Goal: Task Accomplishment & Management: Manage account settings

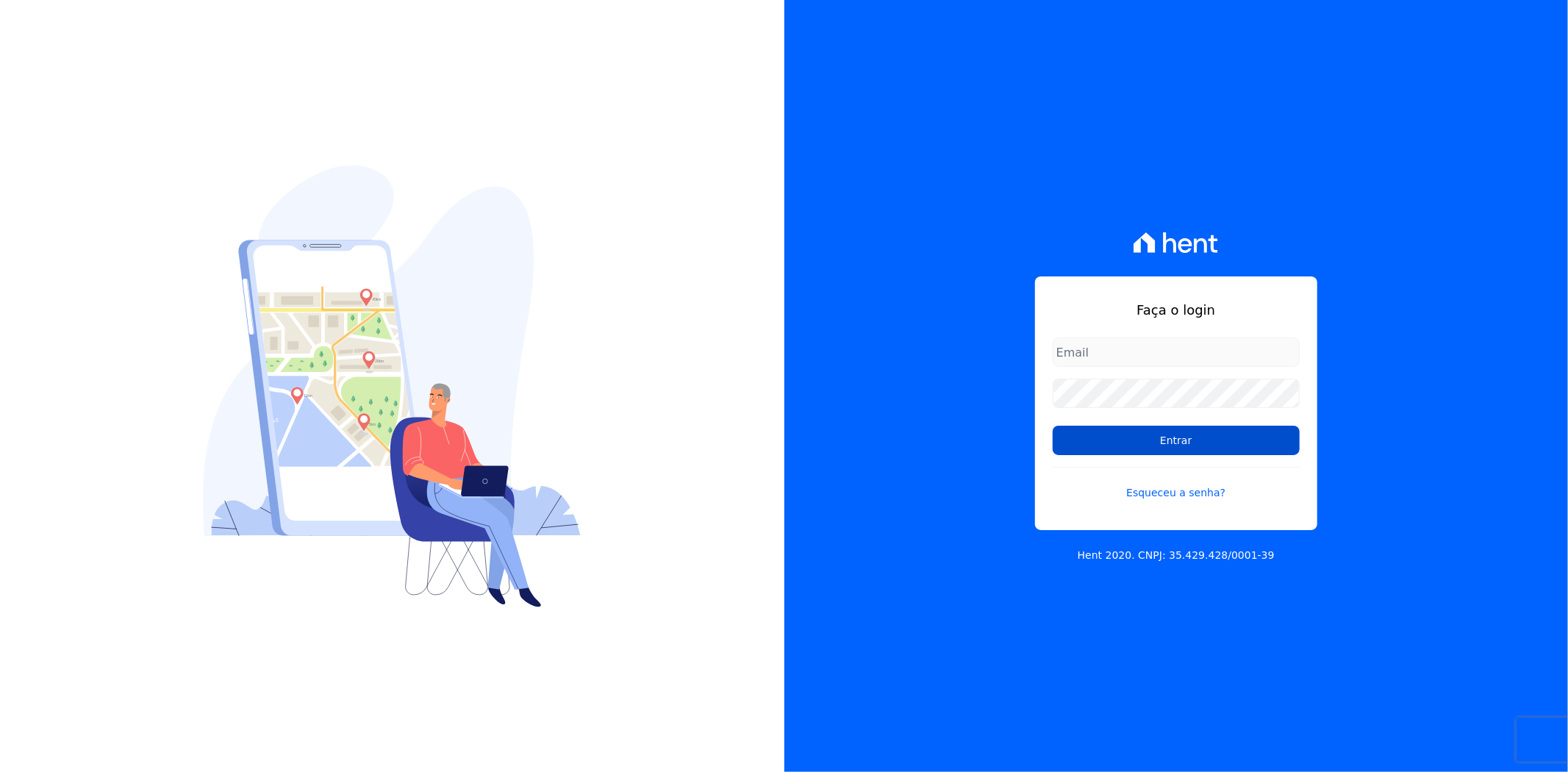
type input "andreza.sousa@grupoctv.com.br"
click at [1192, 444] on input "Entrar" at bounding box center [1176, 440] width 247 height 30
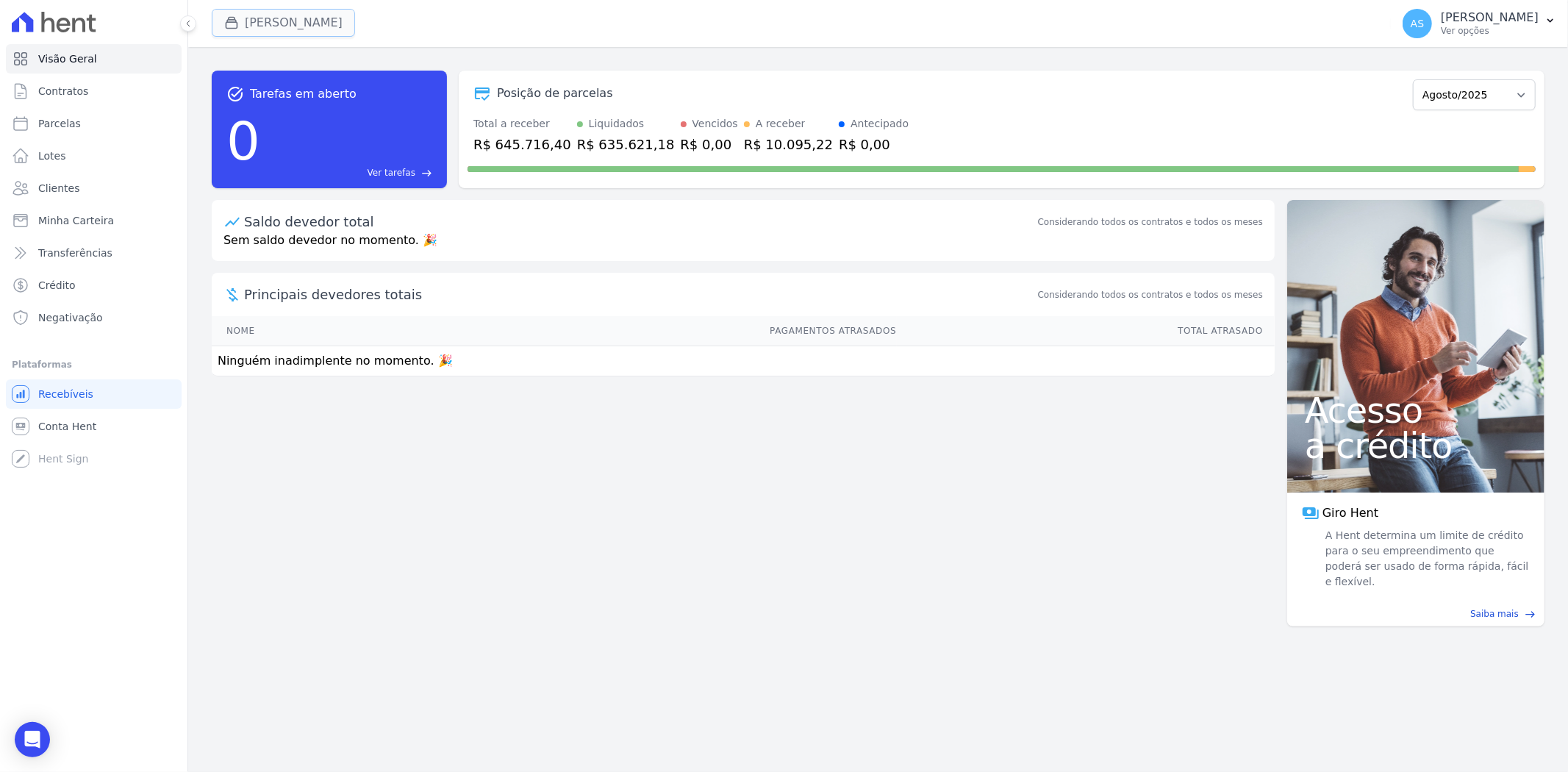
click at [230, 19] on icon "button" at bounding box center [231, 22] width 11 height 11
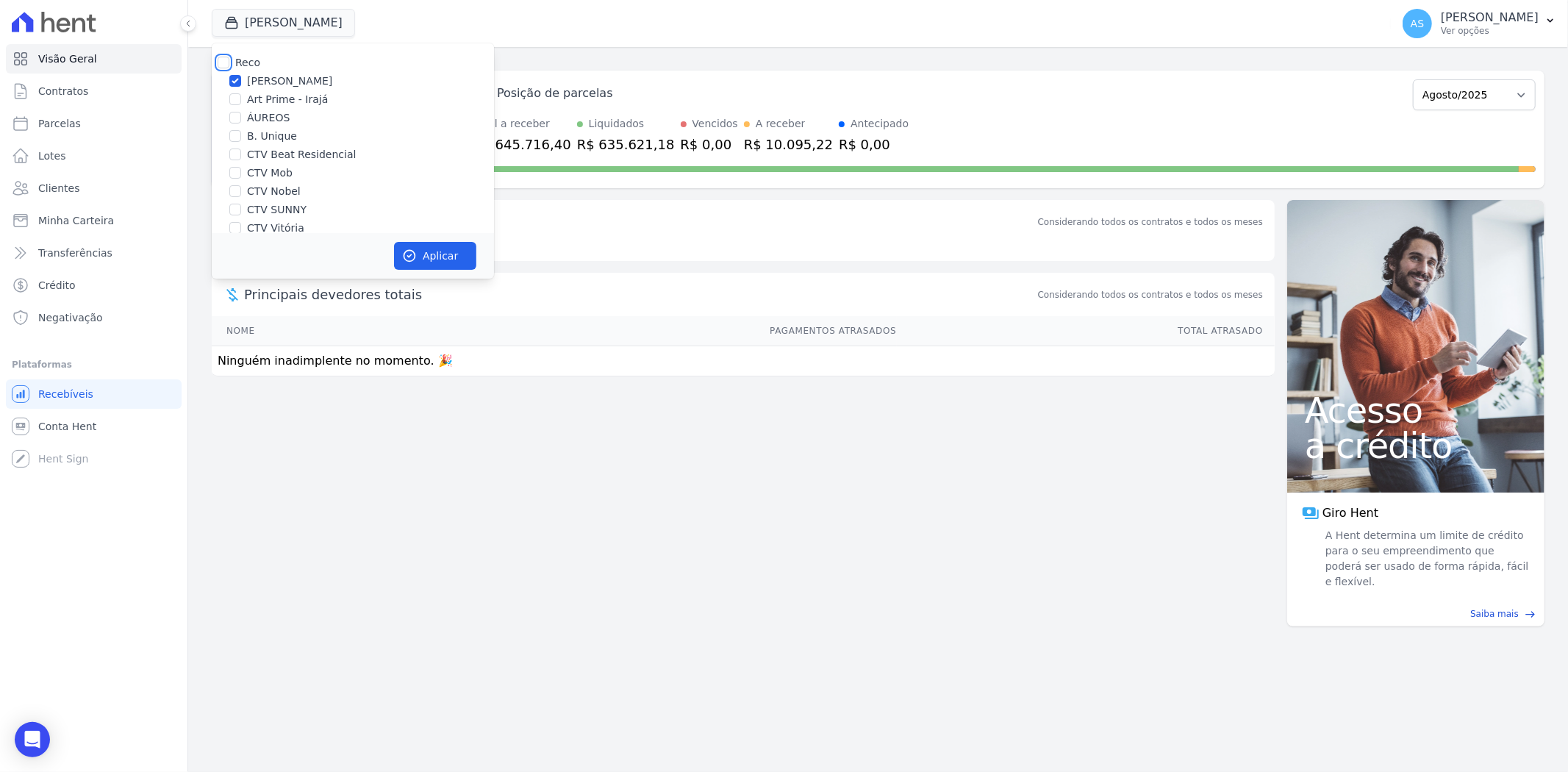
click at [217, 59] on input "Reco" at bounding box center [223, 63] width 12 height 12
checkbox input "true"
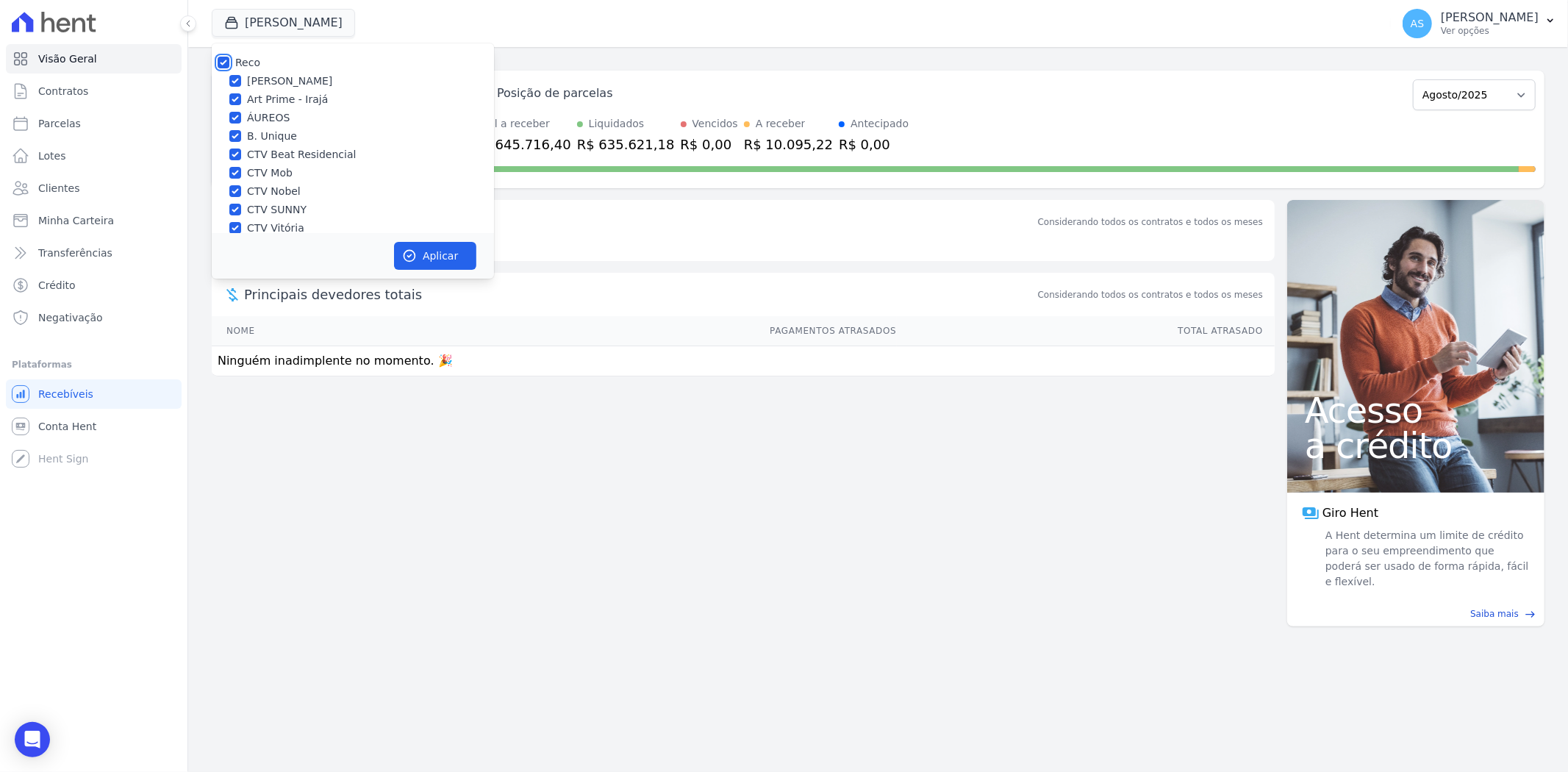
checkbox input "true"
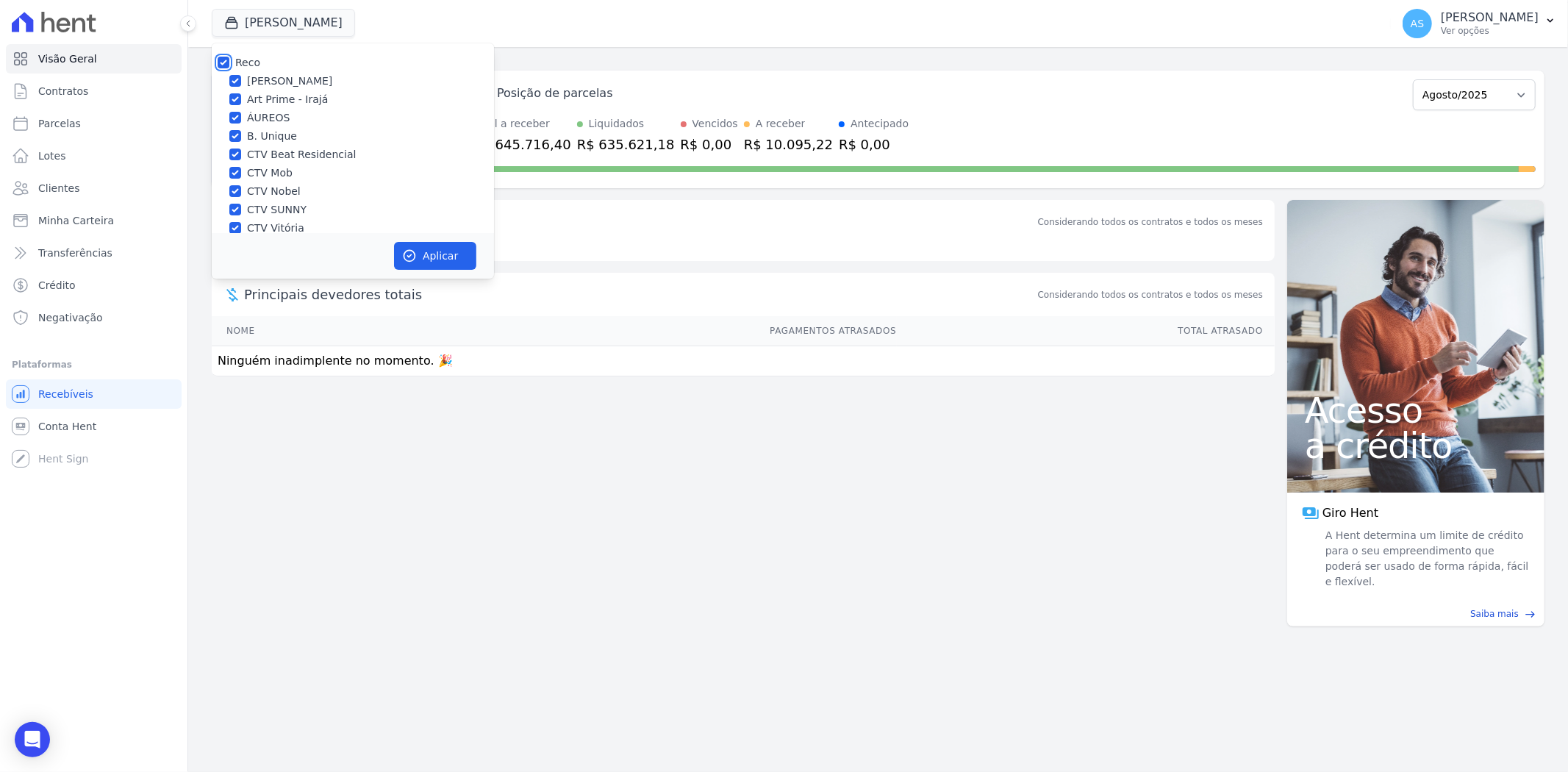
checkbox input "true"
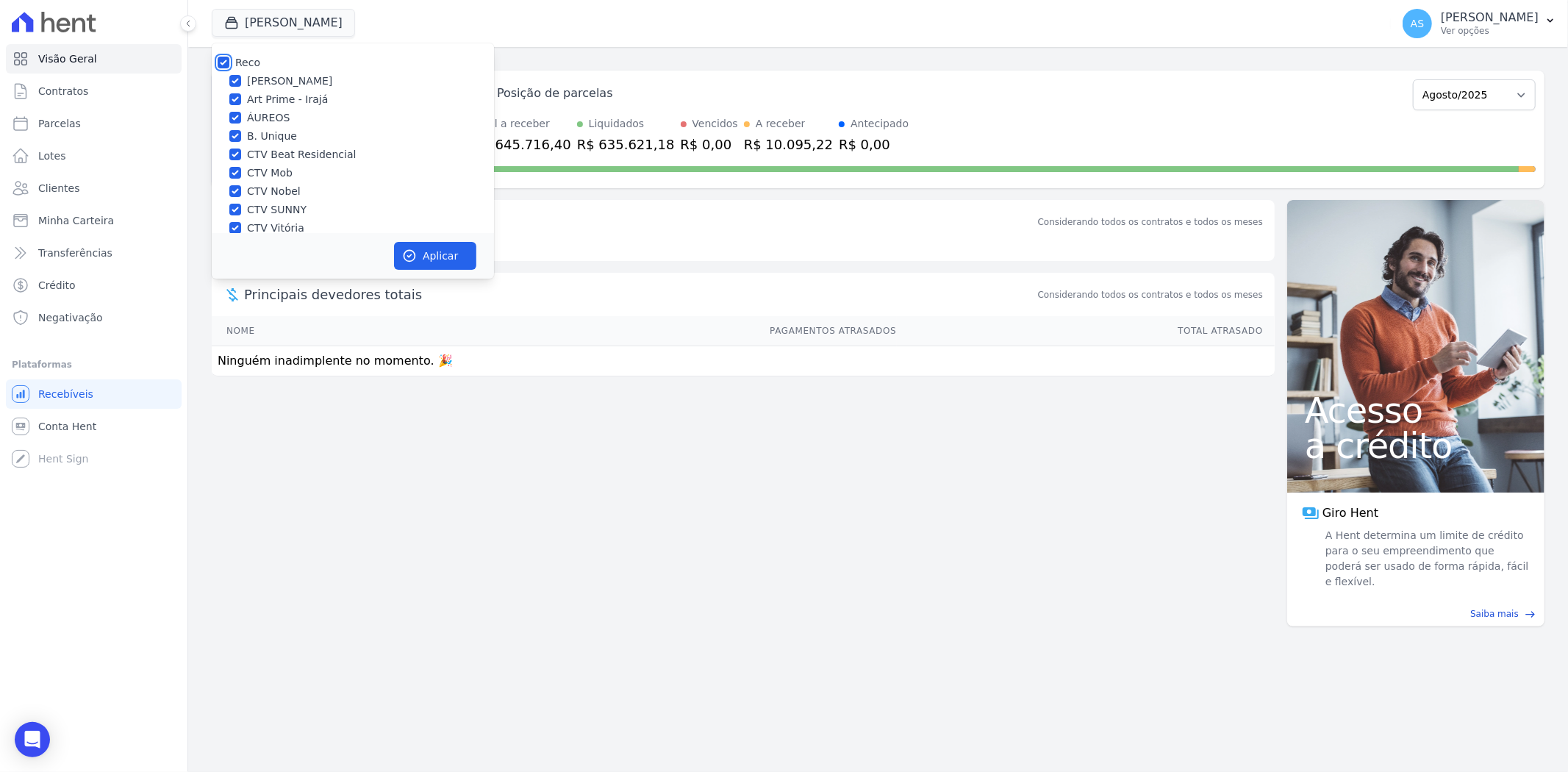
scroll to position [141, 0]
click at [236, 211] on input "Star Residencial Exclusivo - Ghia" at bounding box center [235, 213] width 12 height 12
checkbox input "true"
click at [423, 248] on button "Aplicar" at bounding box center [435, 256] width 82 height 28
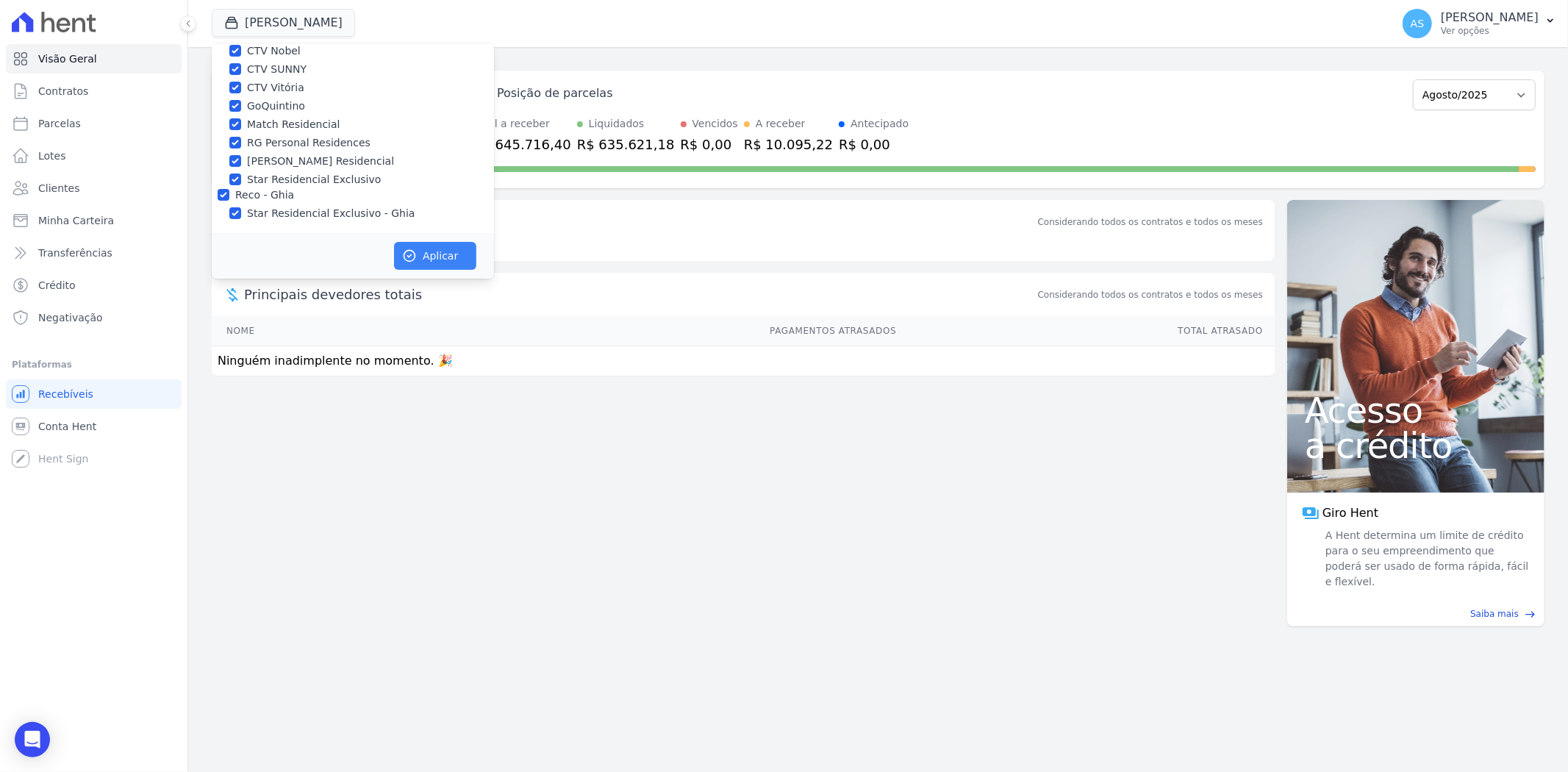
scroll to position [137, 0]
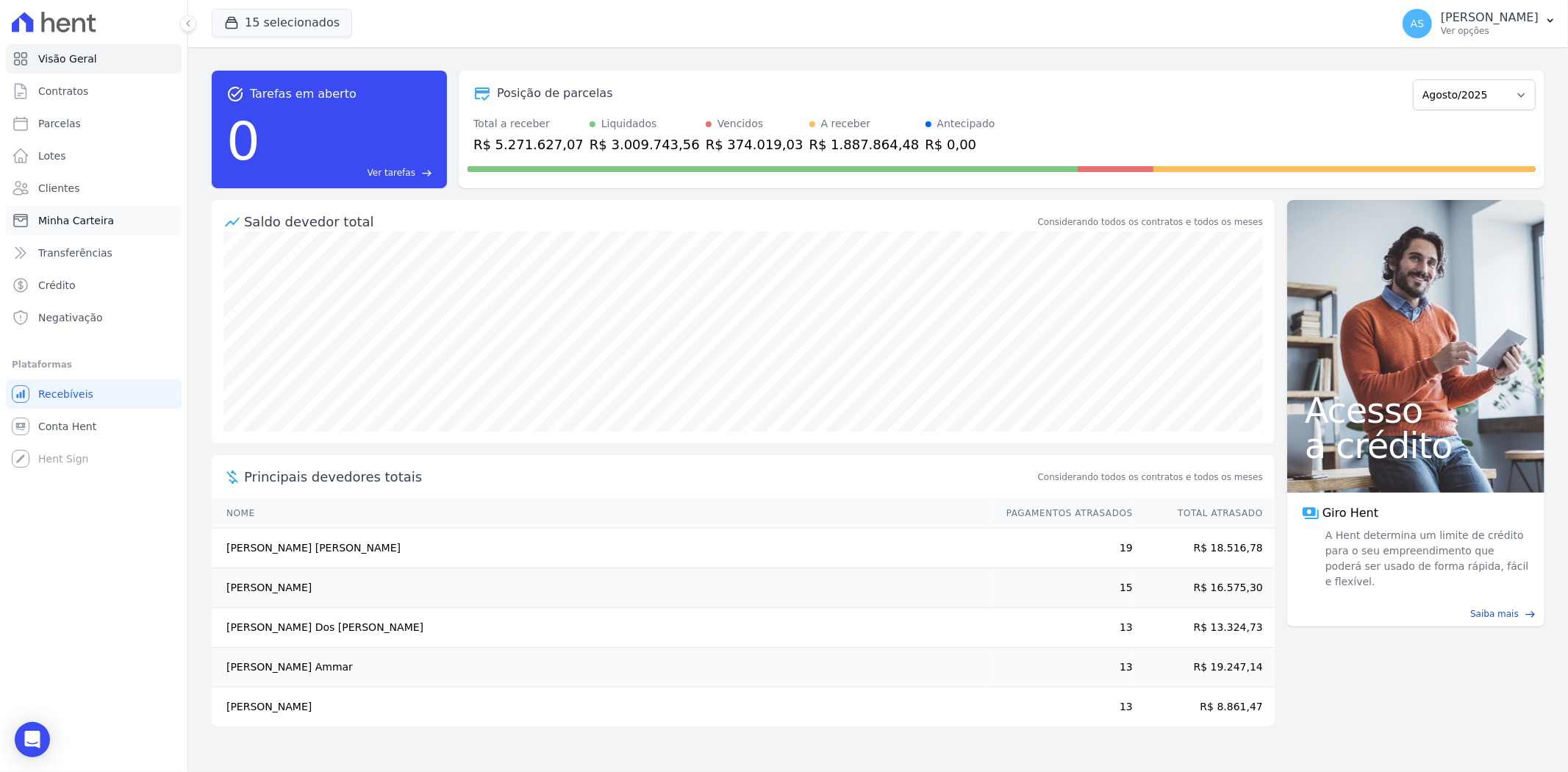
click at [53, 223] on span "Minha Carteira" at bounding box center [76, 221] width 76 height 15
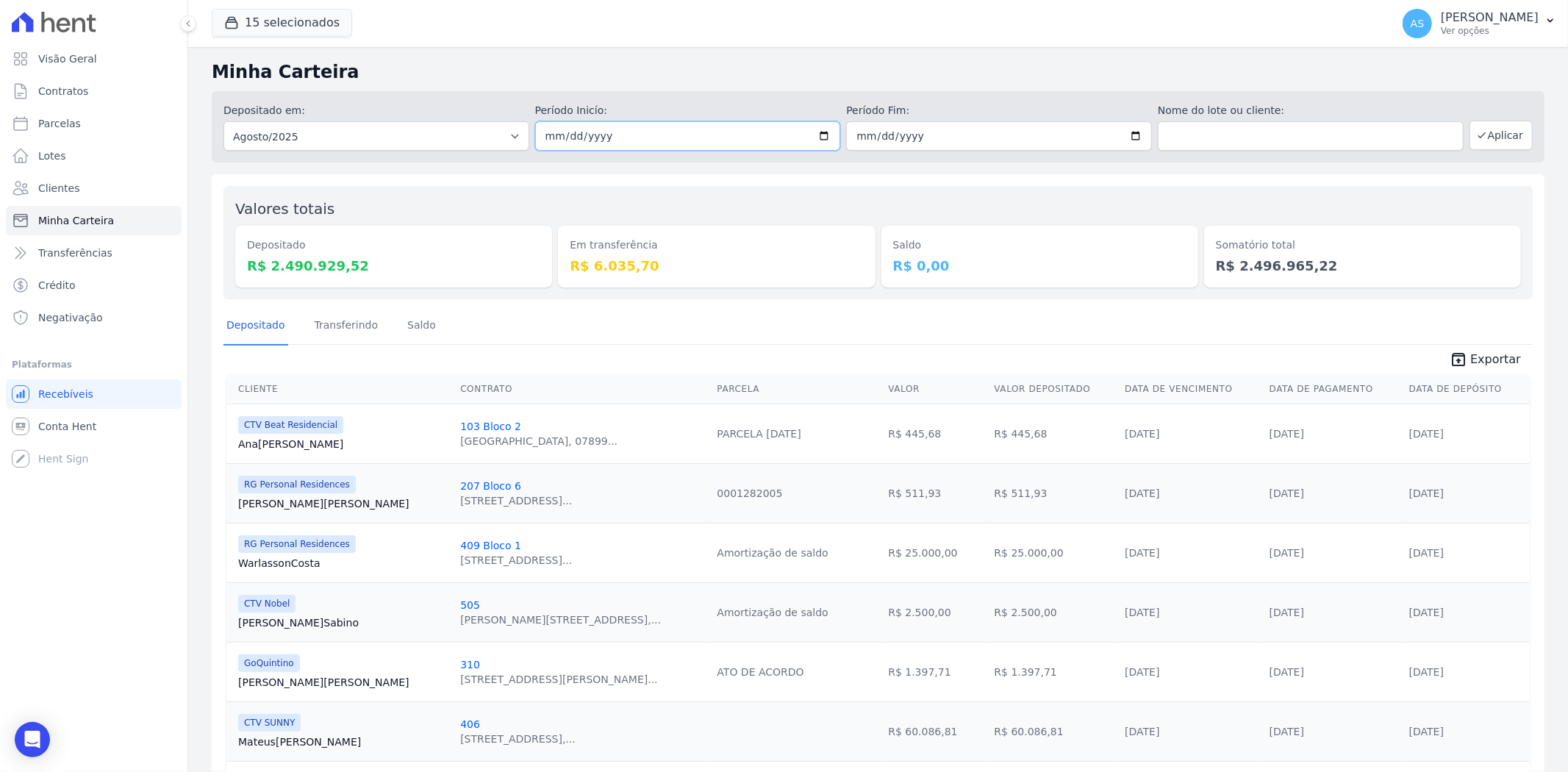
click at [820, 130] on input "2025-08-01" at bounding box center [689, 136] width 306 height 30
type input "[DATE]"
click at [1128, 133] on input "2025-08-31" at bounding box center [999, 136] width 306 height 30
type input "[DATE]"
click at [1496, 135] on button "Aplicar" at bounding box center [1501, 136] width 63 height 30
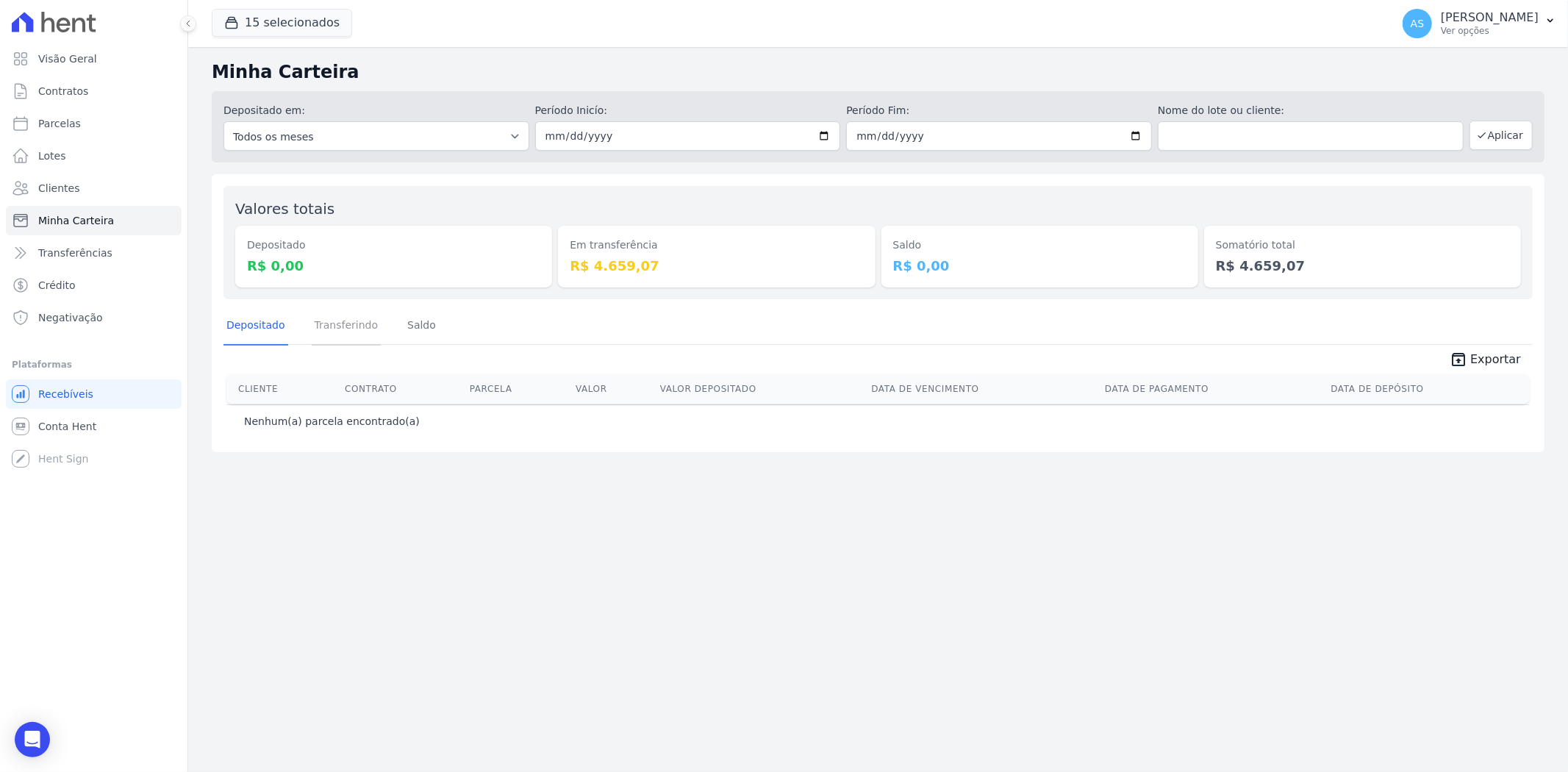
click at [362, 332] on link "Transferindo" at bounding box center [346, 327] width 70 height 38
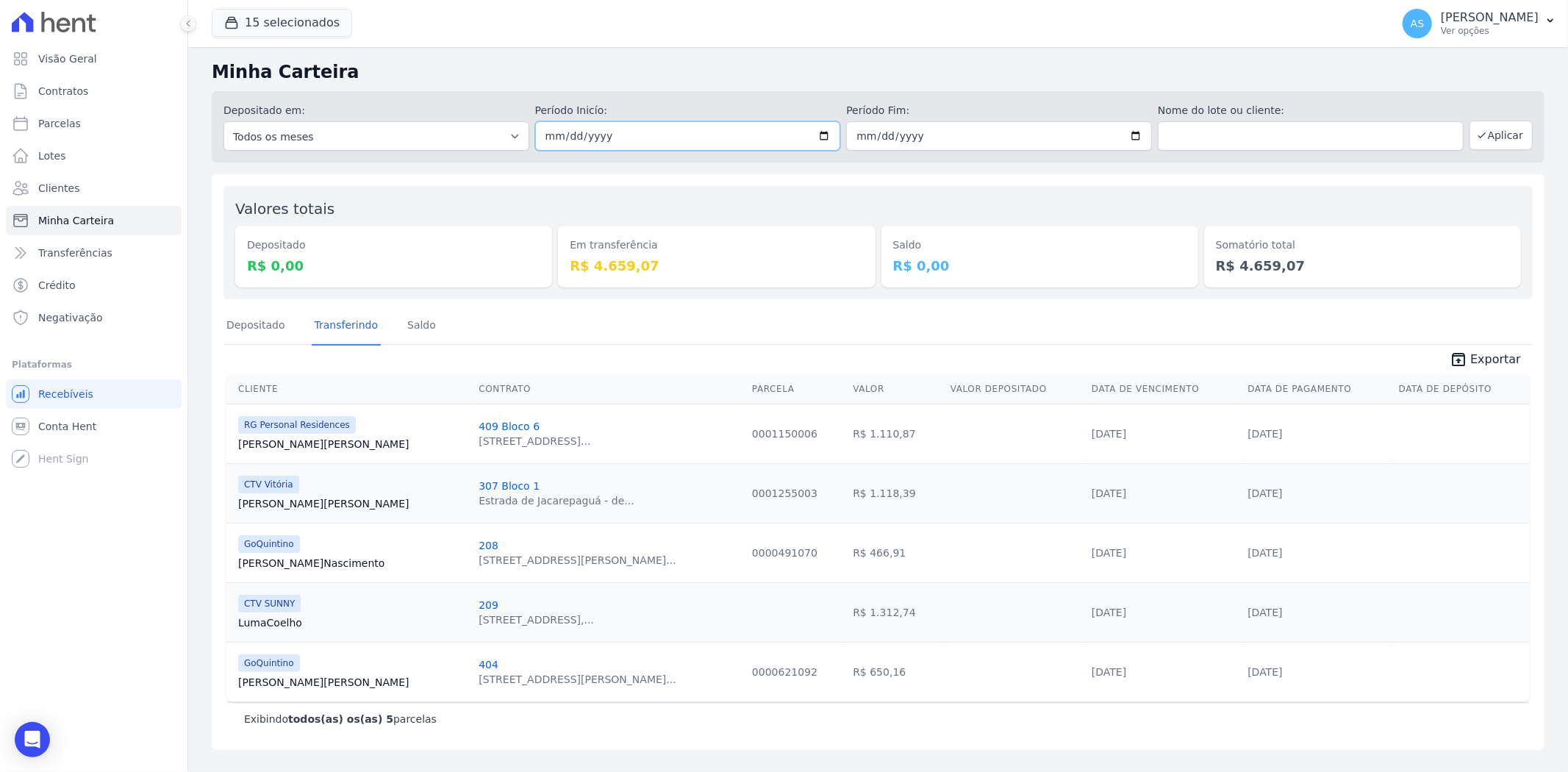
click at [825, 135] on input "[DATE]" at bounding box center [689, 136] width 306 height 30
type input "[DATE]"
click at [1498, 133] on button "Aplicar" at bounding box center [1501, 136] width 63 height 30
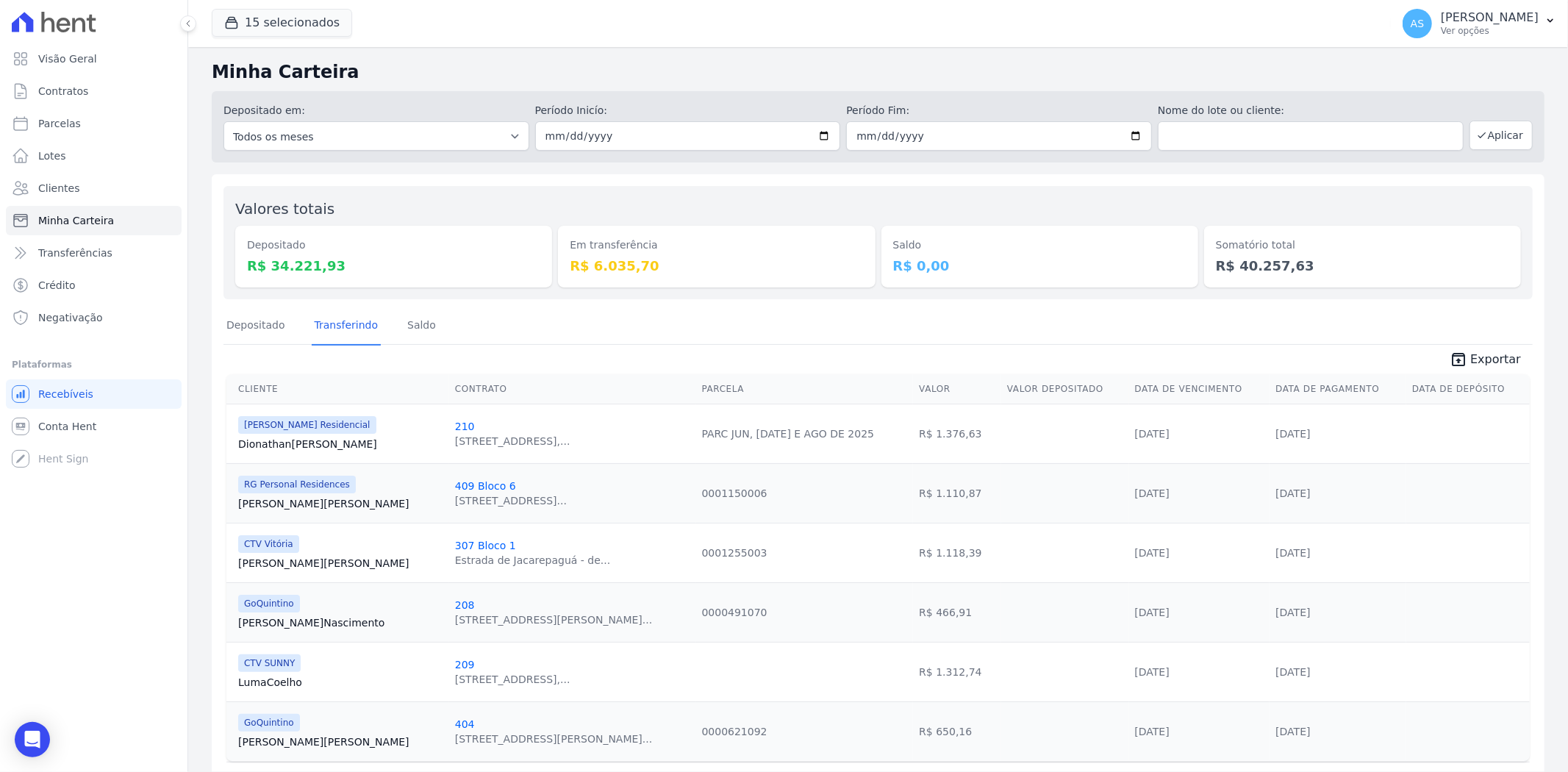
scroll to position [49, 0]
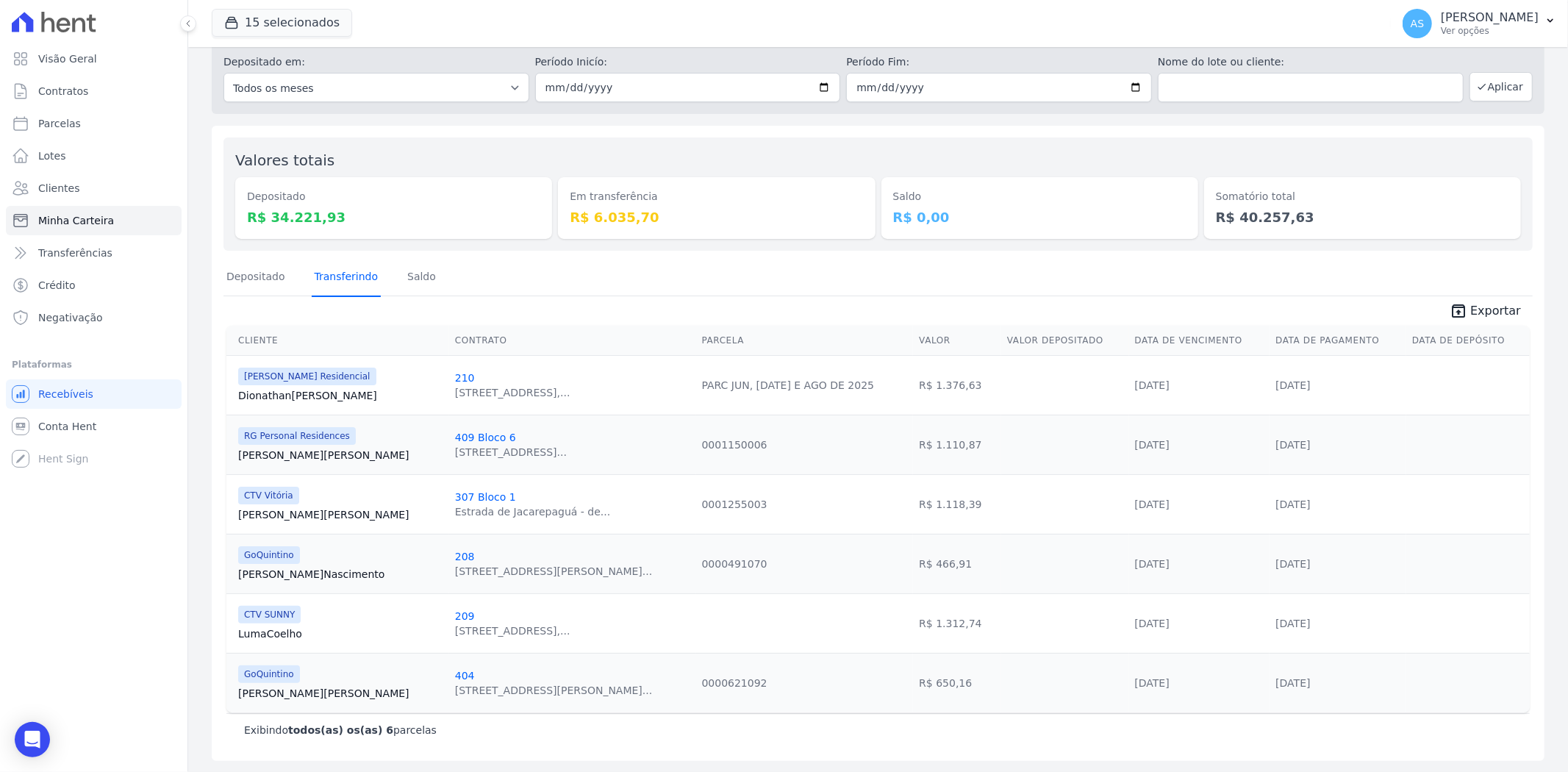
click at [349, 277] on link "Transferindo" at bounding box center [346, 278] width 70 height 38
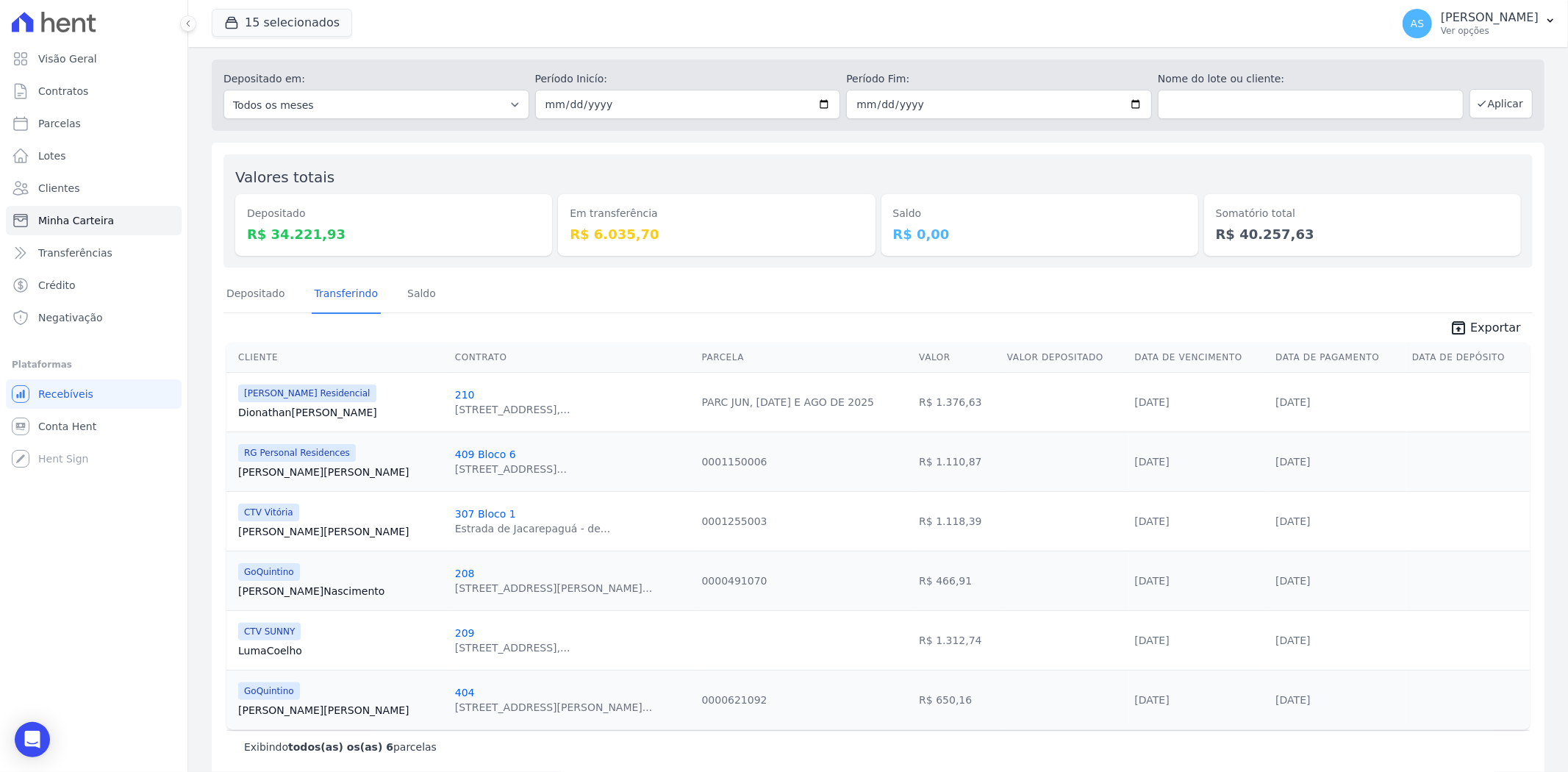
scroll to position [49, 0]
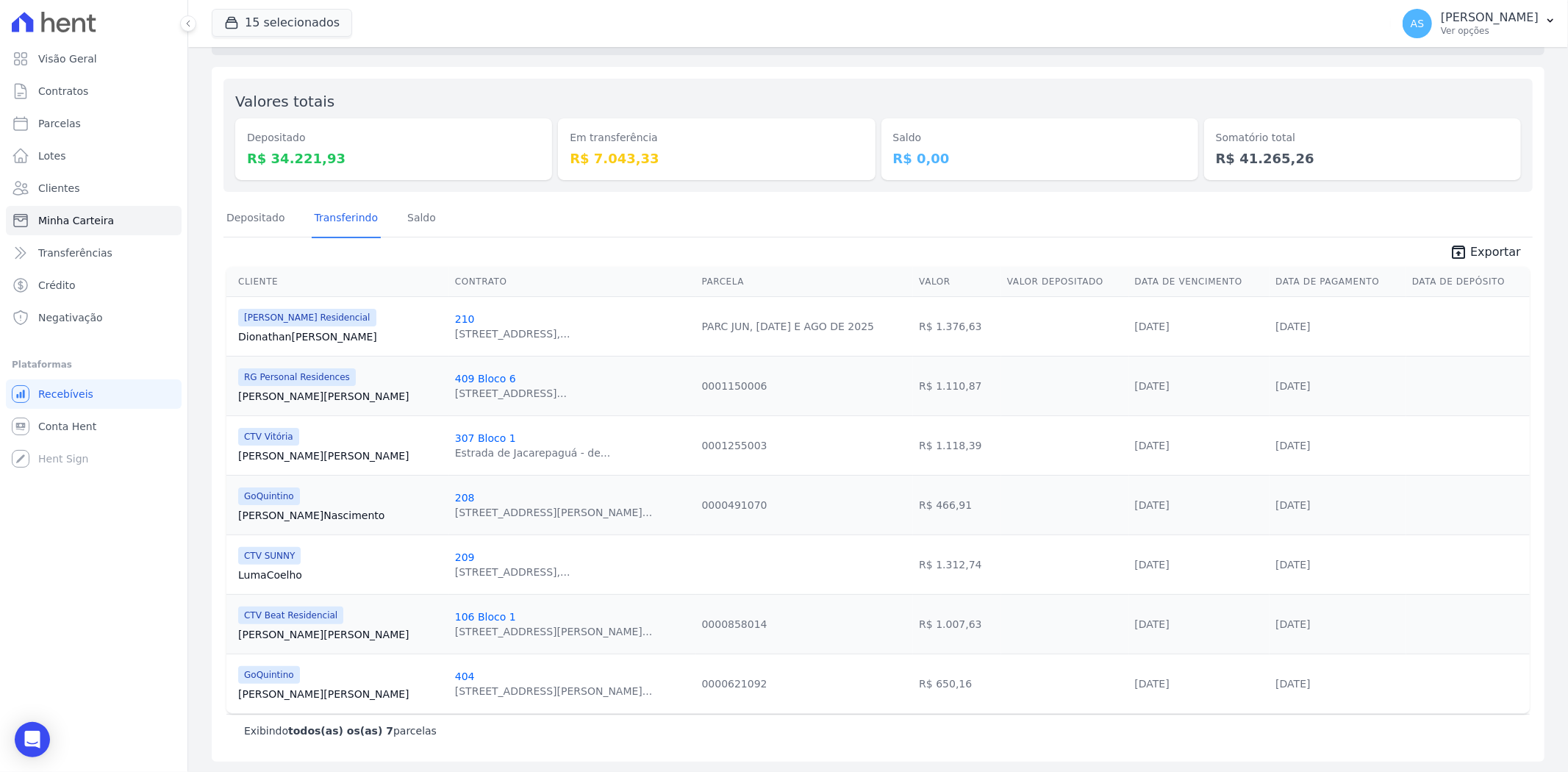
scroll to position [108, 0]
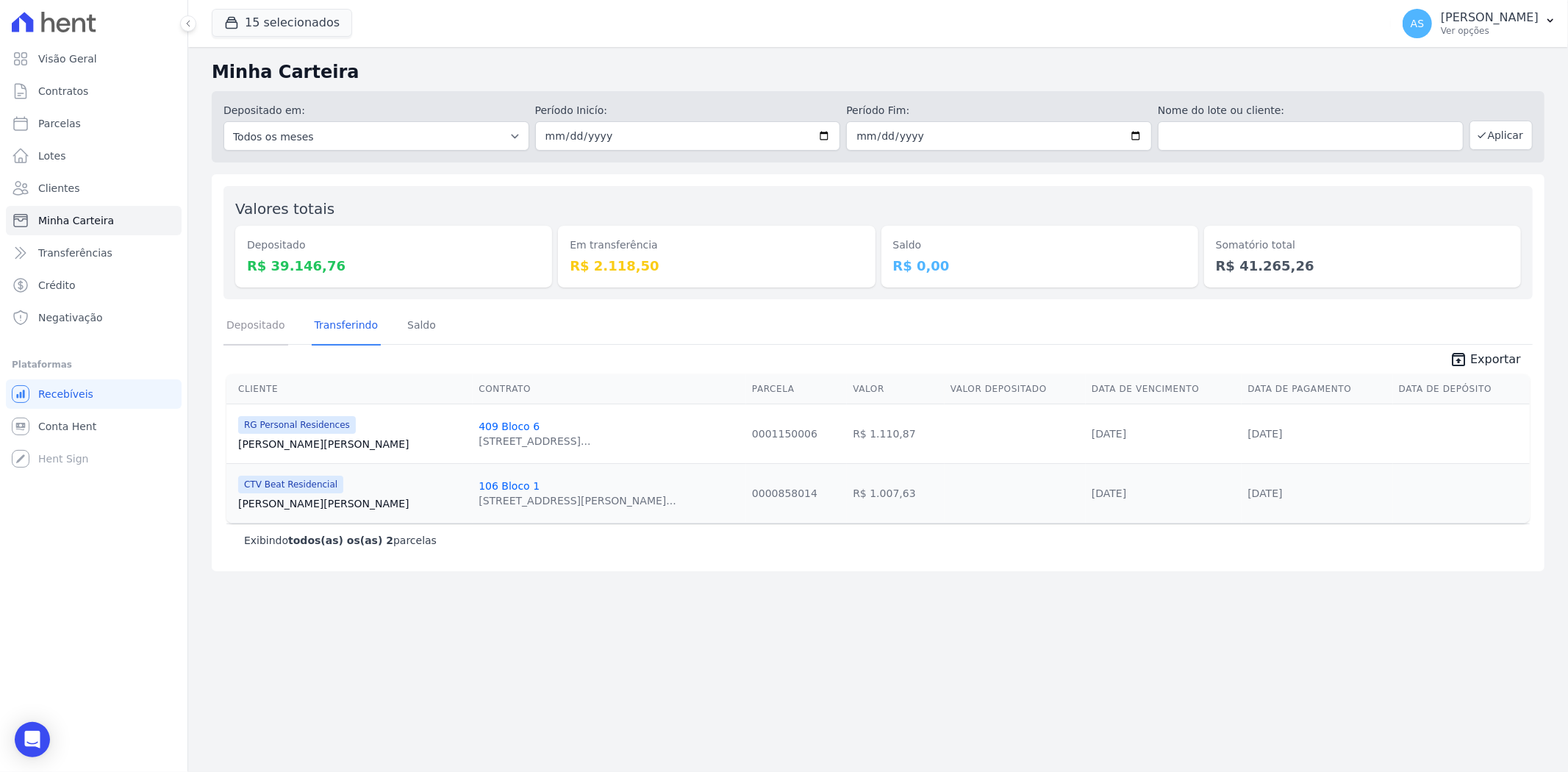
click at [245, 328] on link "Depositado" at bounding box center [256, 327] width 65 height 38
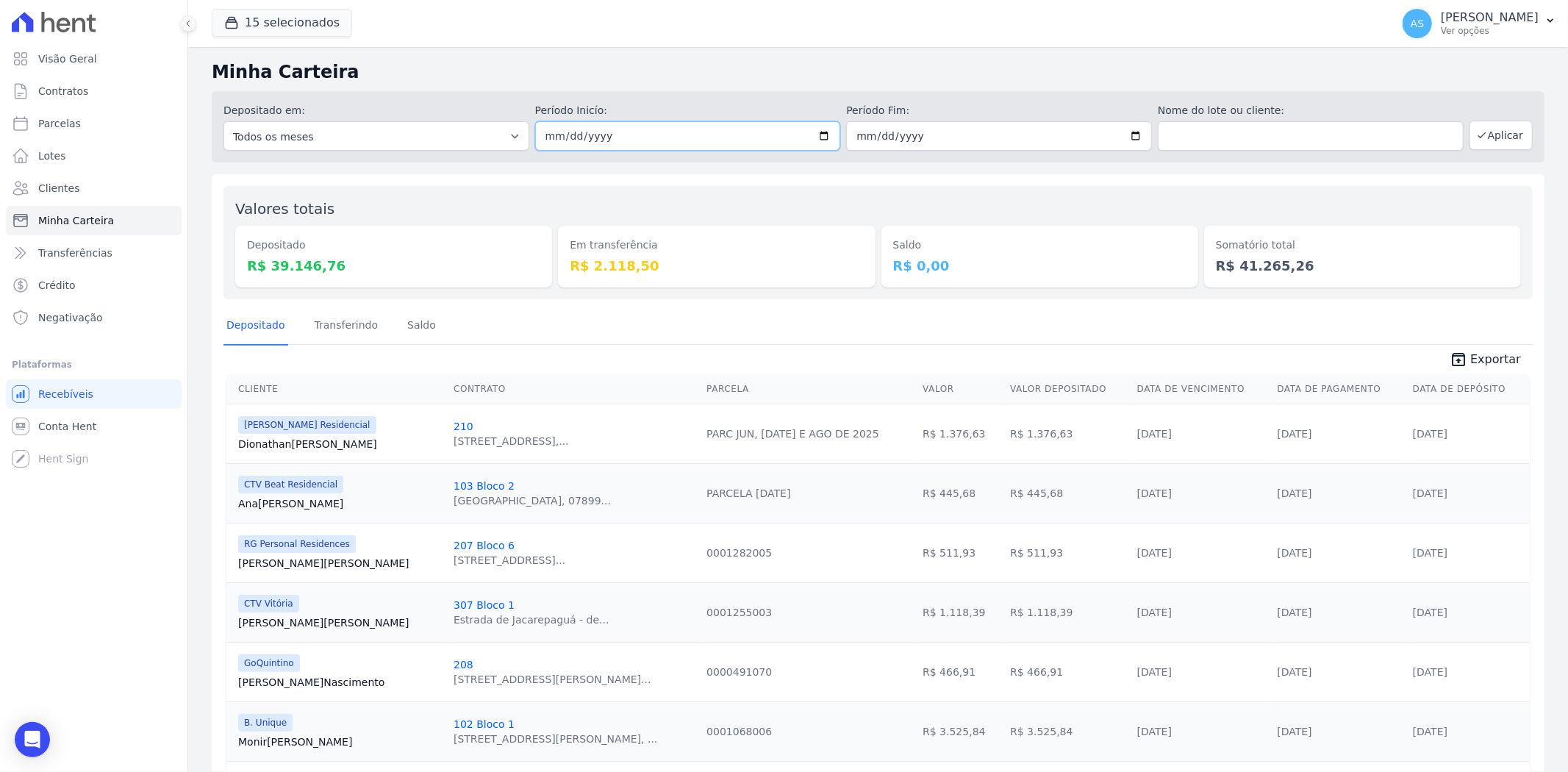
click at [819, 137] on input "2025-08-27" at bounding box center [689, 136] width 306 height 30
type input "[DATE]"
click at [1488, 131] on button "Aplicar" at bounding box center [1501, 136] width 63 height 30
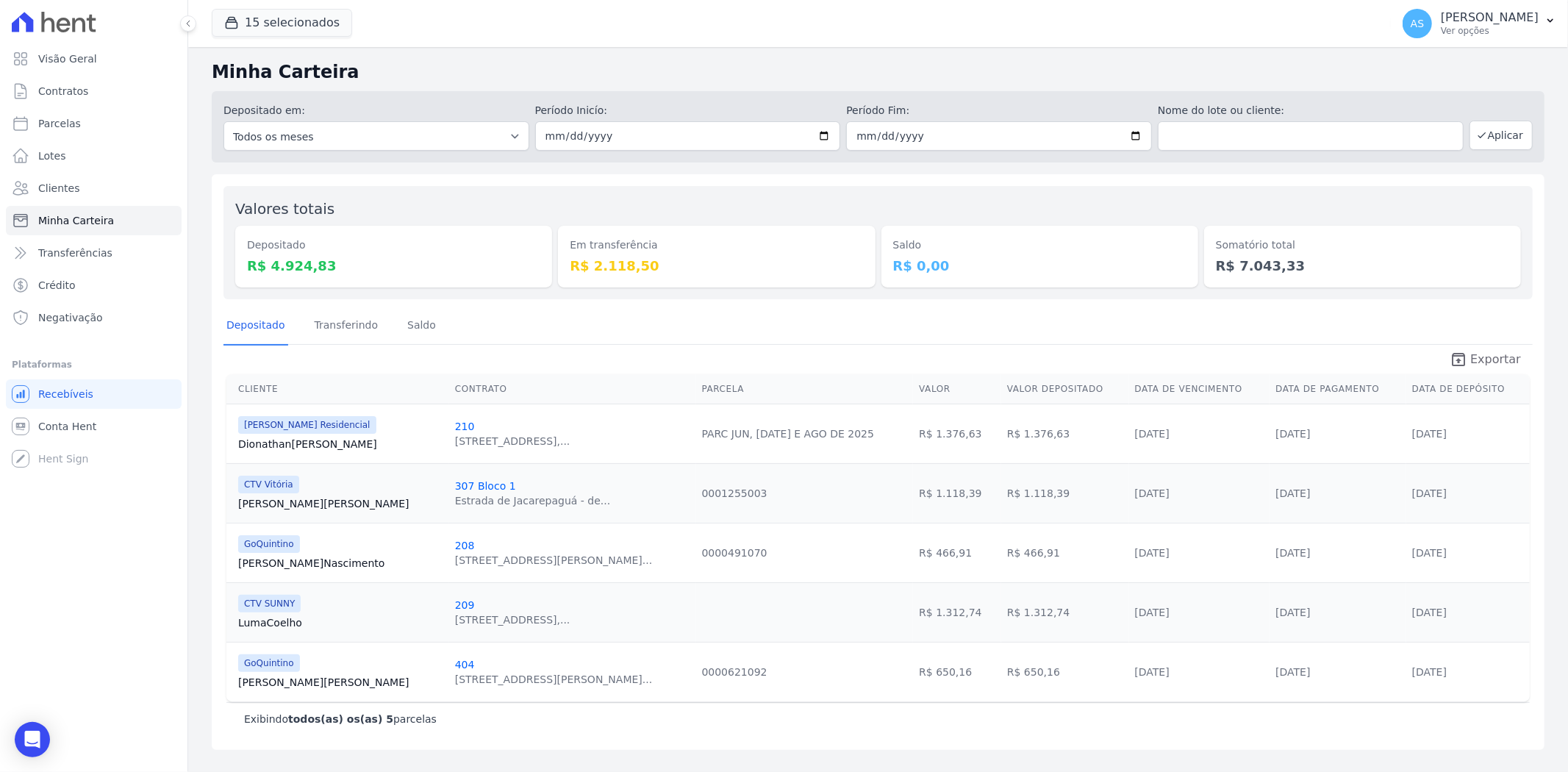
click at [1496, 356] on span "Exportar" at bounding box center [1496, 359] width 51 height 17
click at [1490, 133] on button "Aplicar" at bounding box center [1501, 136] width 63 height 30
click at [350, 328] on link "Transferindo" at bounding box center [346, 327] width 70 height 38
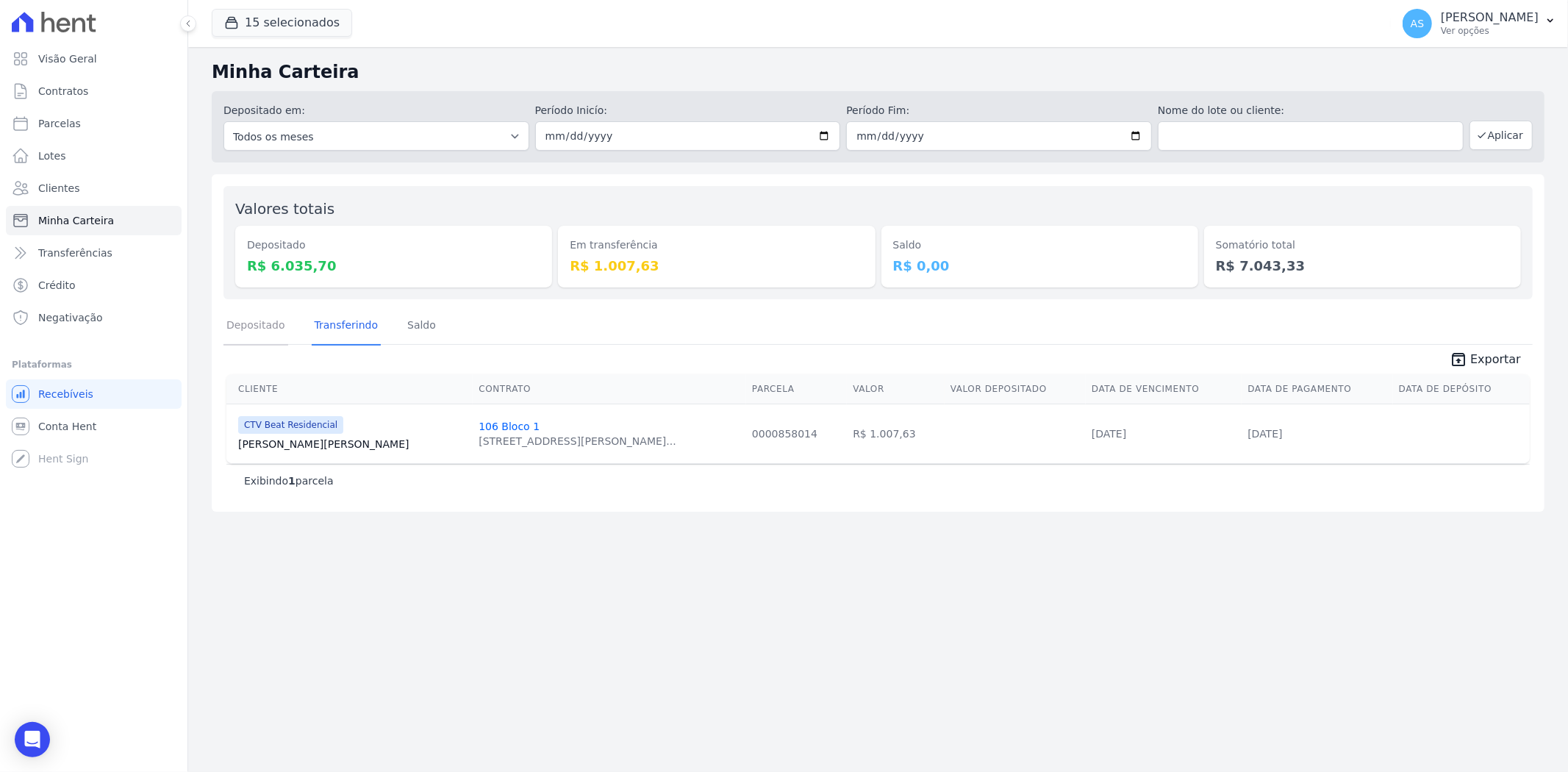
click at [261, 326] on link "Depositado" at bounding box center [256, 327] width 65 height 38
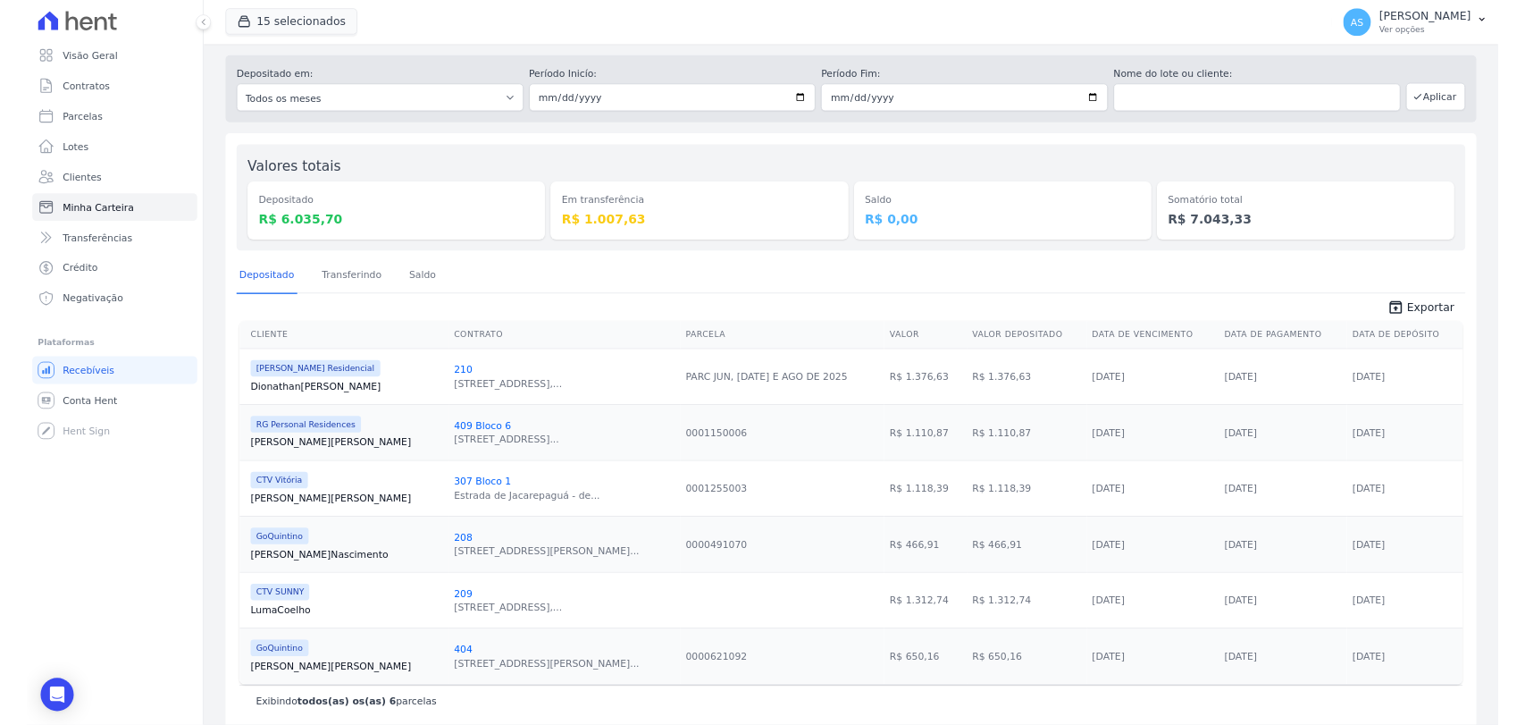
scroll to position [59, 0]
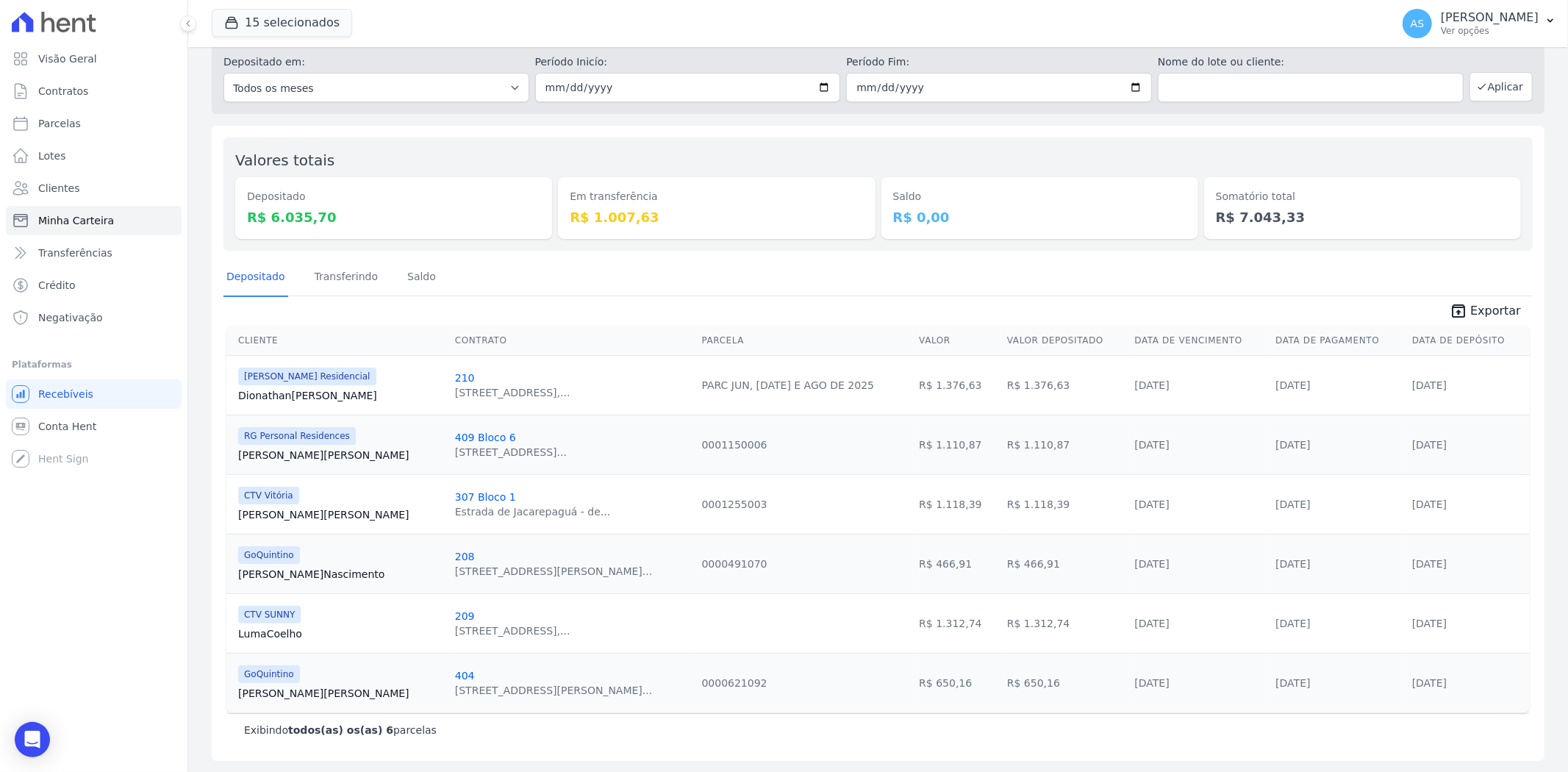
click at [277, 456] on link "[PERSON_NAME] Teixeira" at bounding box center [341, 455] width 205 height 15
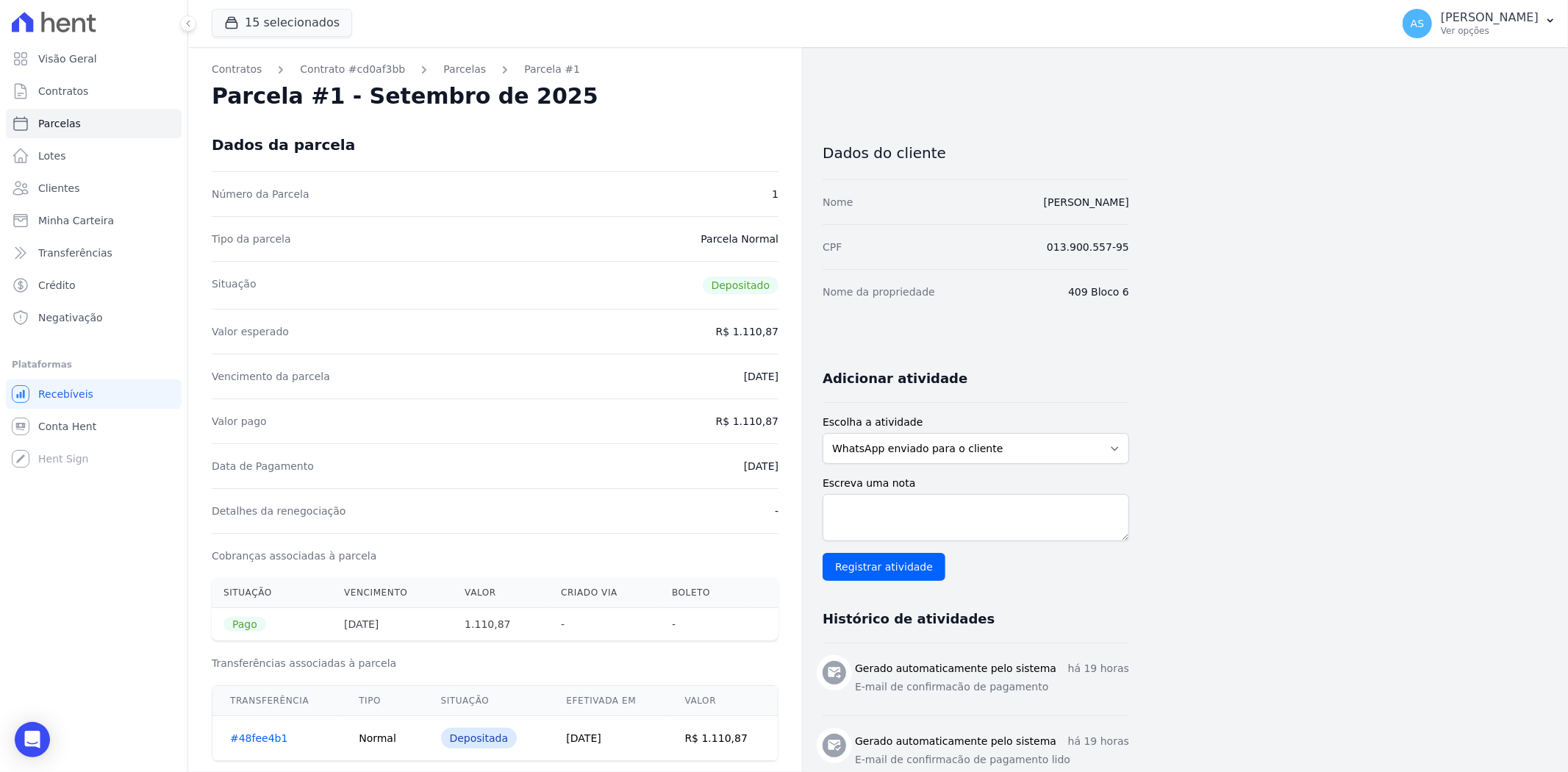
drag, startPoint x: 1102, startPoint y: 208, endPoint x: 1004, endPoint y: 209, distance: 98.0
click at [1004, 209] on div "Contratos Contrato #cd0af3bb Parcelas Parcela #1 Parcela #1 - Setembro de 2025 …" at bounding box center [866, 592] width 1357 height 1091
copy link "Maria Ignez Rosa Teixeira"
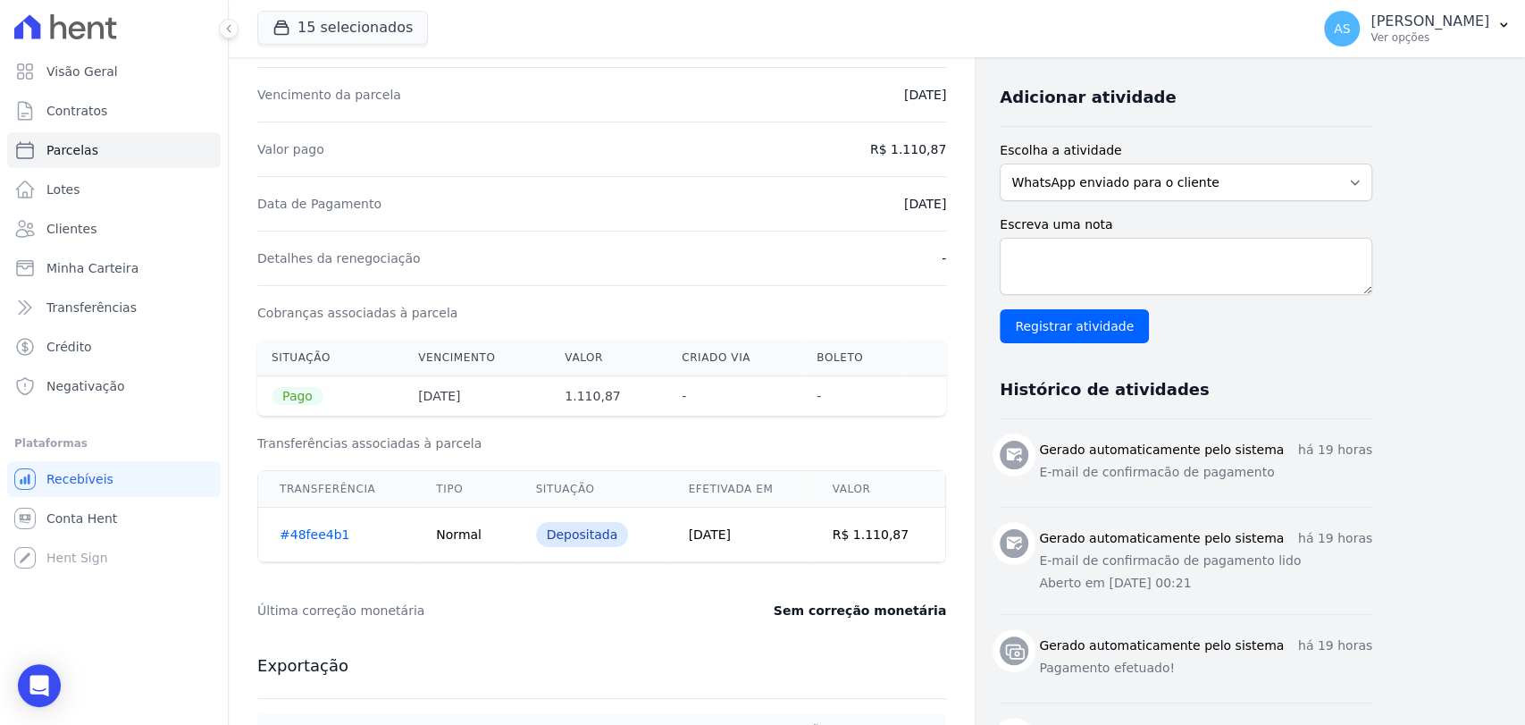
scroll to position [397, 0]
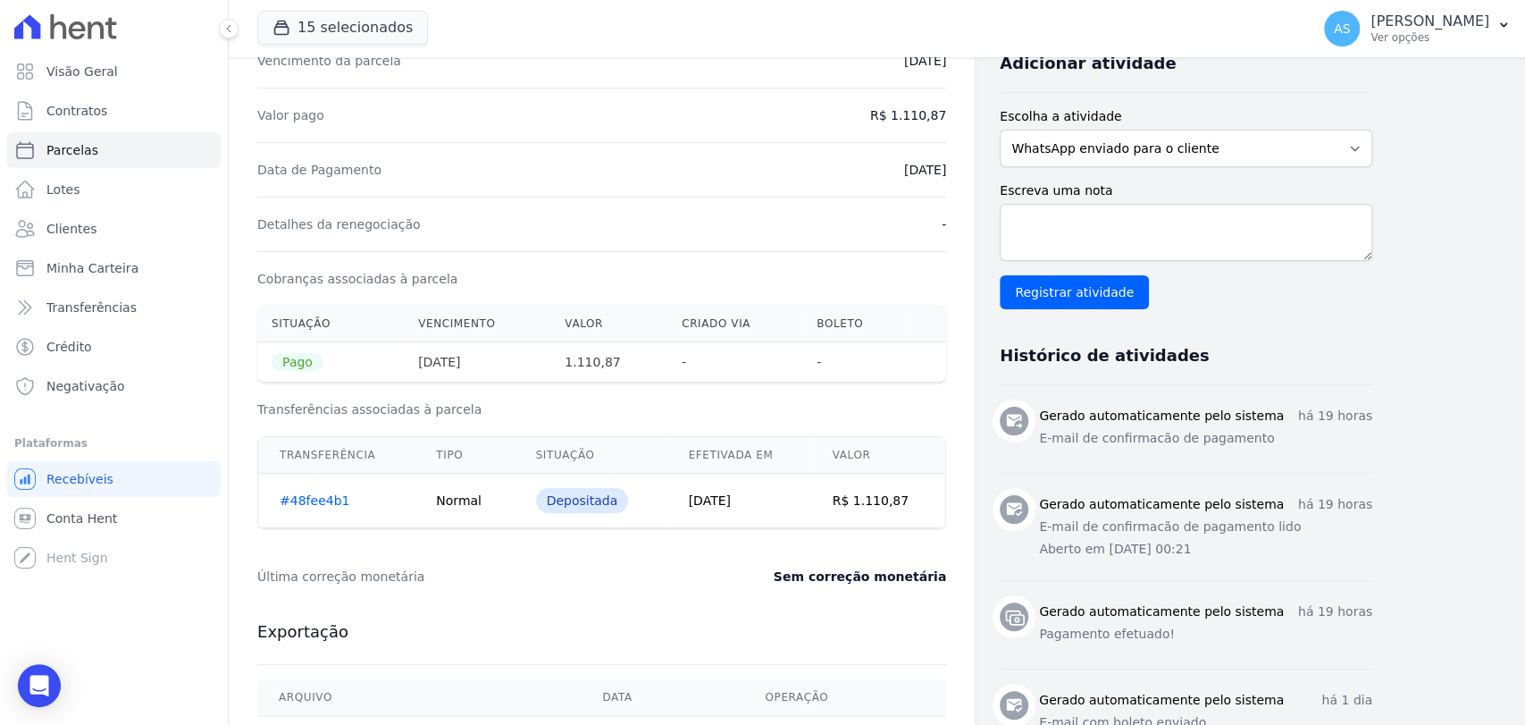
click at [315, 493] on link "#48fee4b1" at bounding box center [315, 500] width 70 height 14
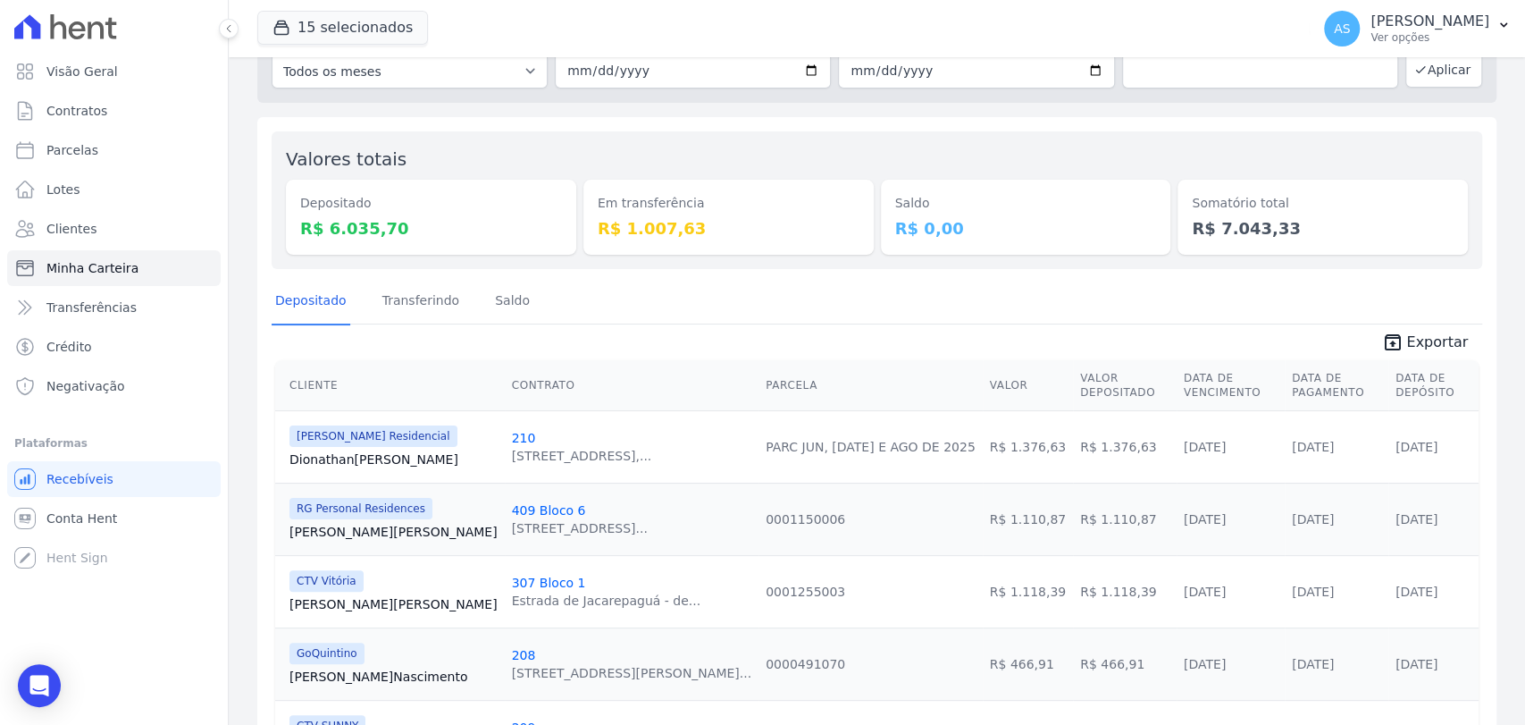
scroll to position [272, 0]
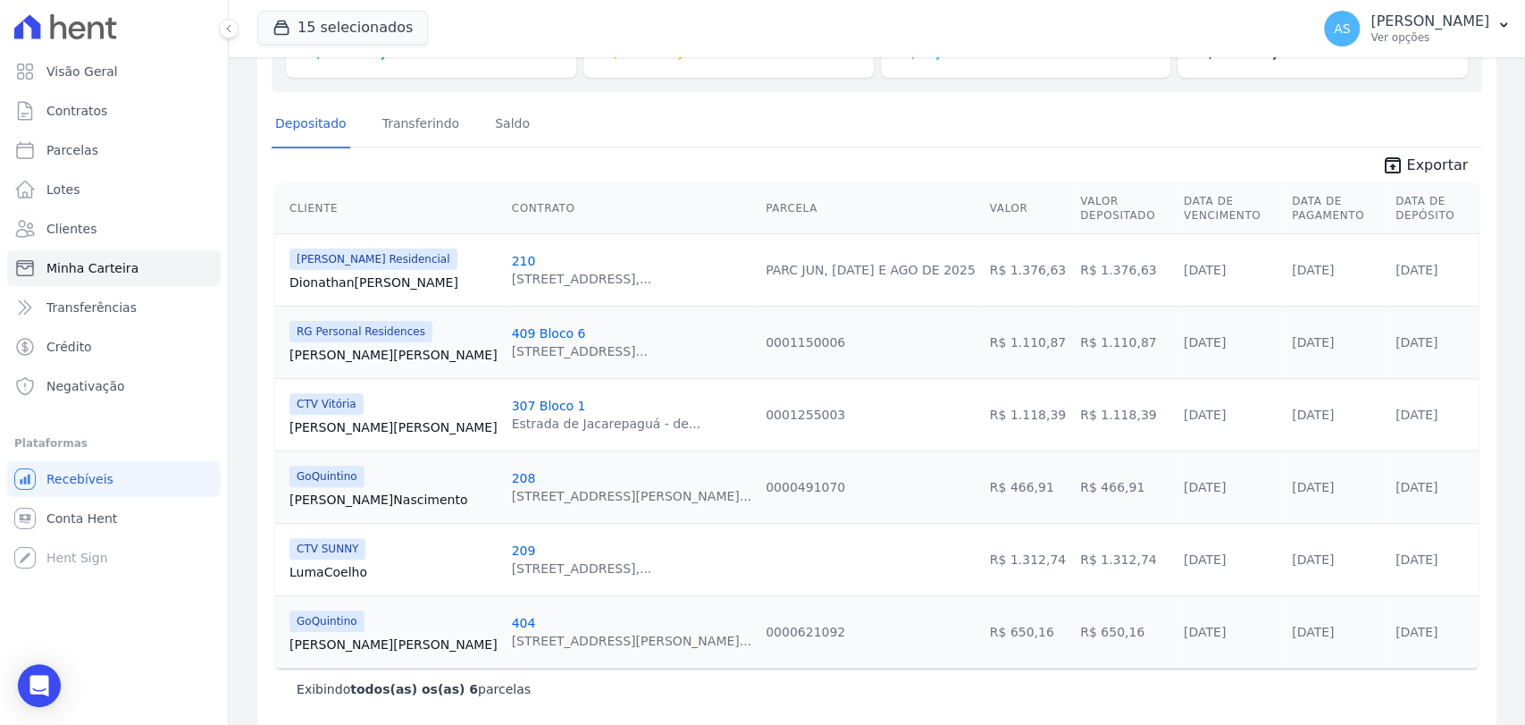
click at [336, 418] on link "Marcella Alfredo" at bounding box center [394, 427] width 208 height 18
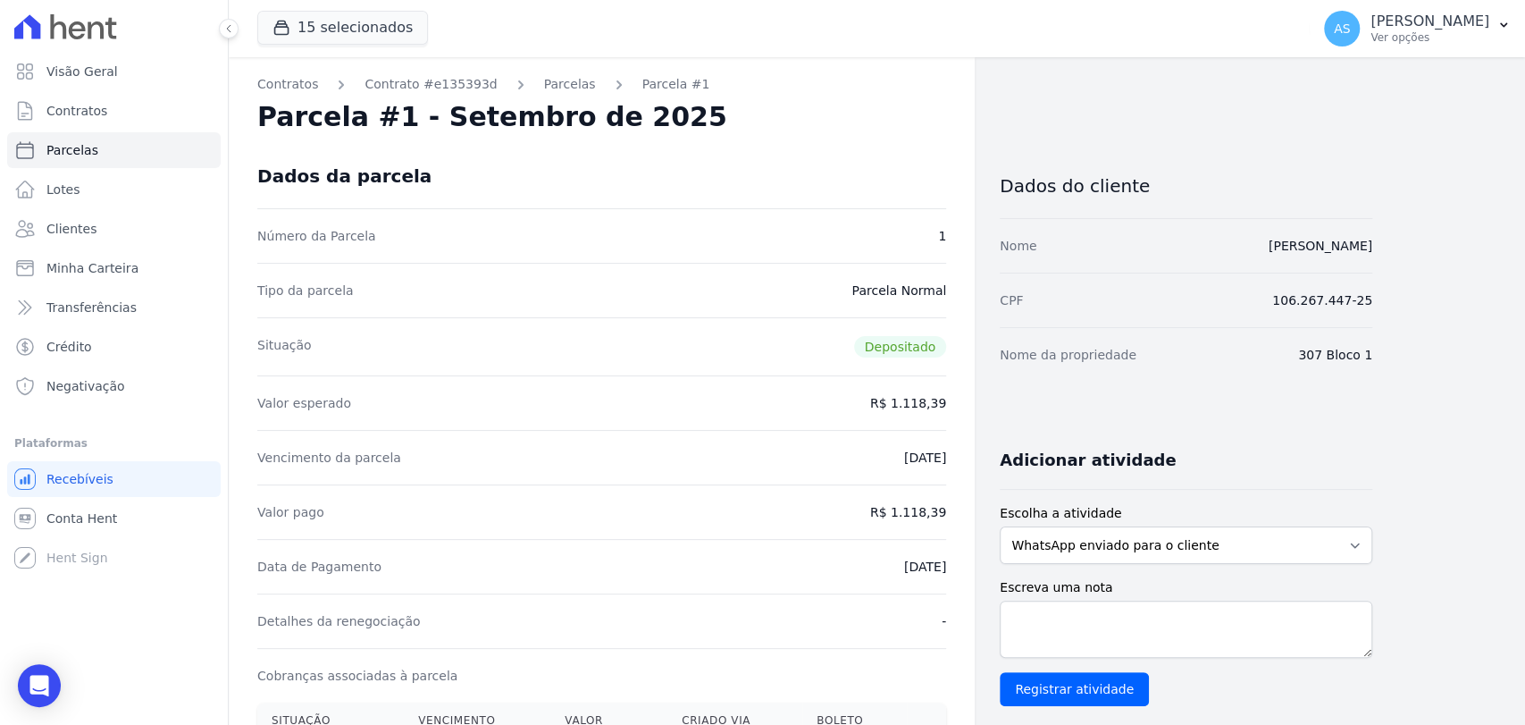
drag, startPoint x: 1388, startPoint y: 244, endPoint x: 1161, endPoint y: 261, distance: 227.6
click at [1161, 261] on div "Contratos Contrato #e135393d Parcelas Parcela #1 Parcela #1 - Setembro de 2025 …" at bounding box center [863, 715] width 1268 height 1316
copy link "Marcella Moreira da Silva Alfredo"
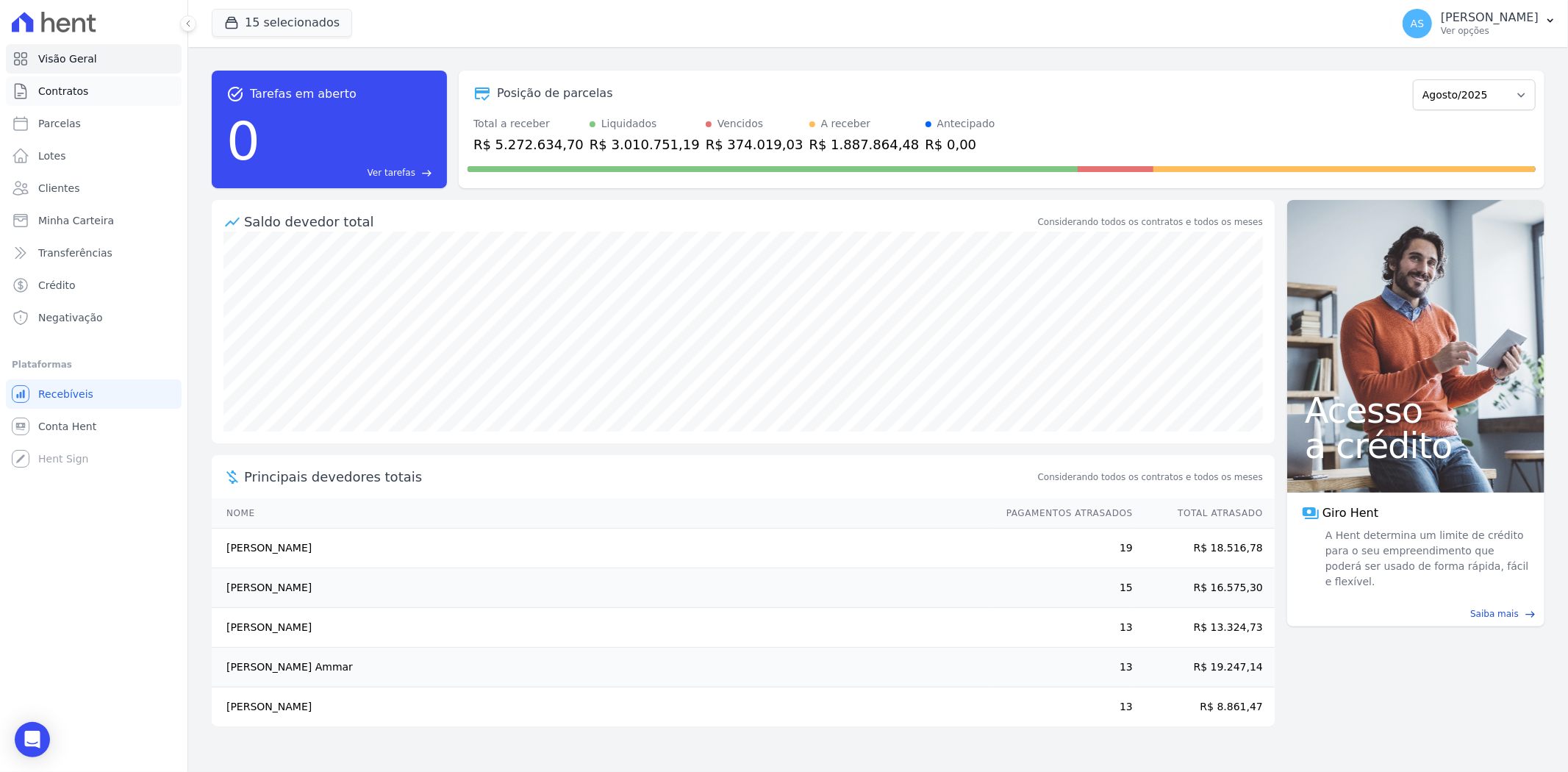
click at [59, 85] on span "Contratos" at bounding box center [63, 91] width 50 height 15
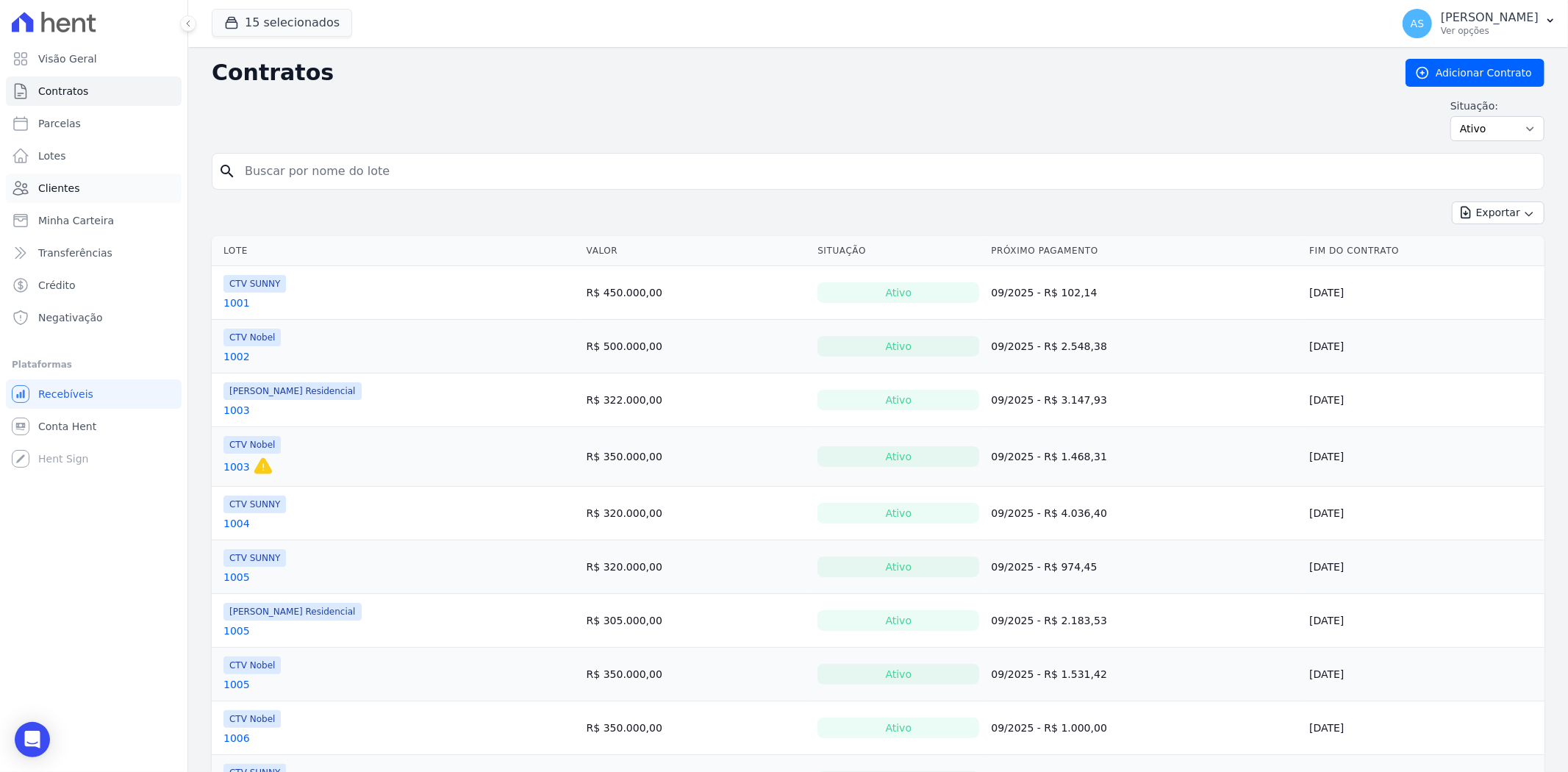
click at [59, 185] on span "Clientes" at bounding box center [58, 188] width 41 height 15
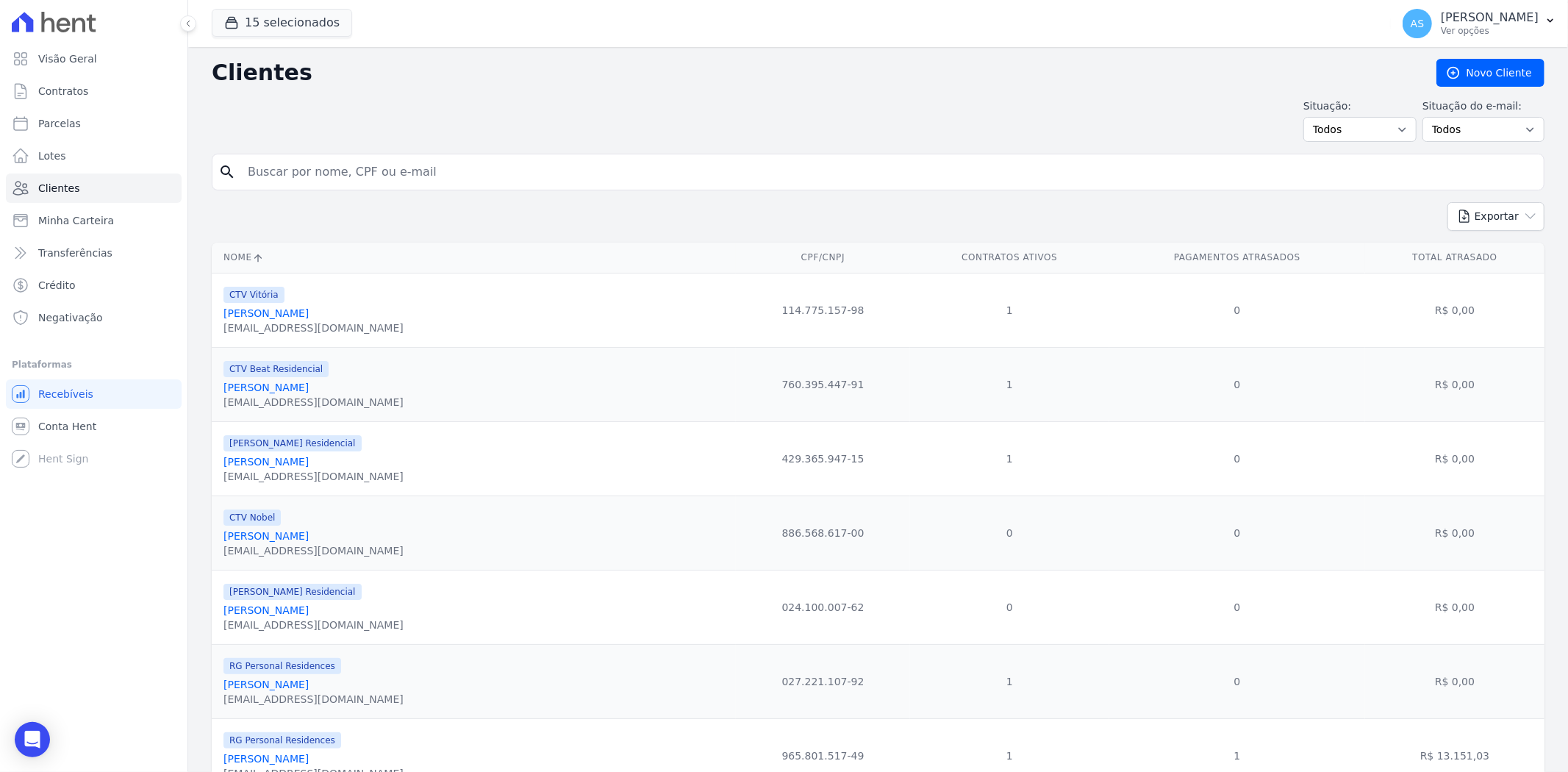
click at [326, 177] on input "search" at bounding box center [888, 172] width 1299 height 30
paste input "E"
click at [257, 170] on input "search" at bounding box center [888, 172] width 1299 height 30
type input "ERIKA"
click at [1447, 202] on button "Exportar" at bounding box center [1496, 216] width 97 height 29
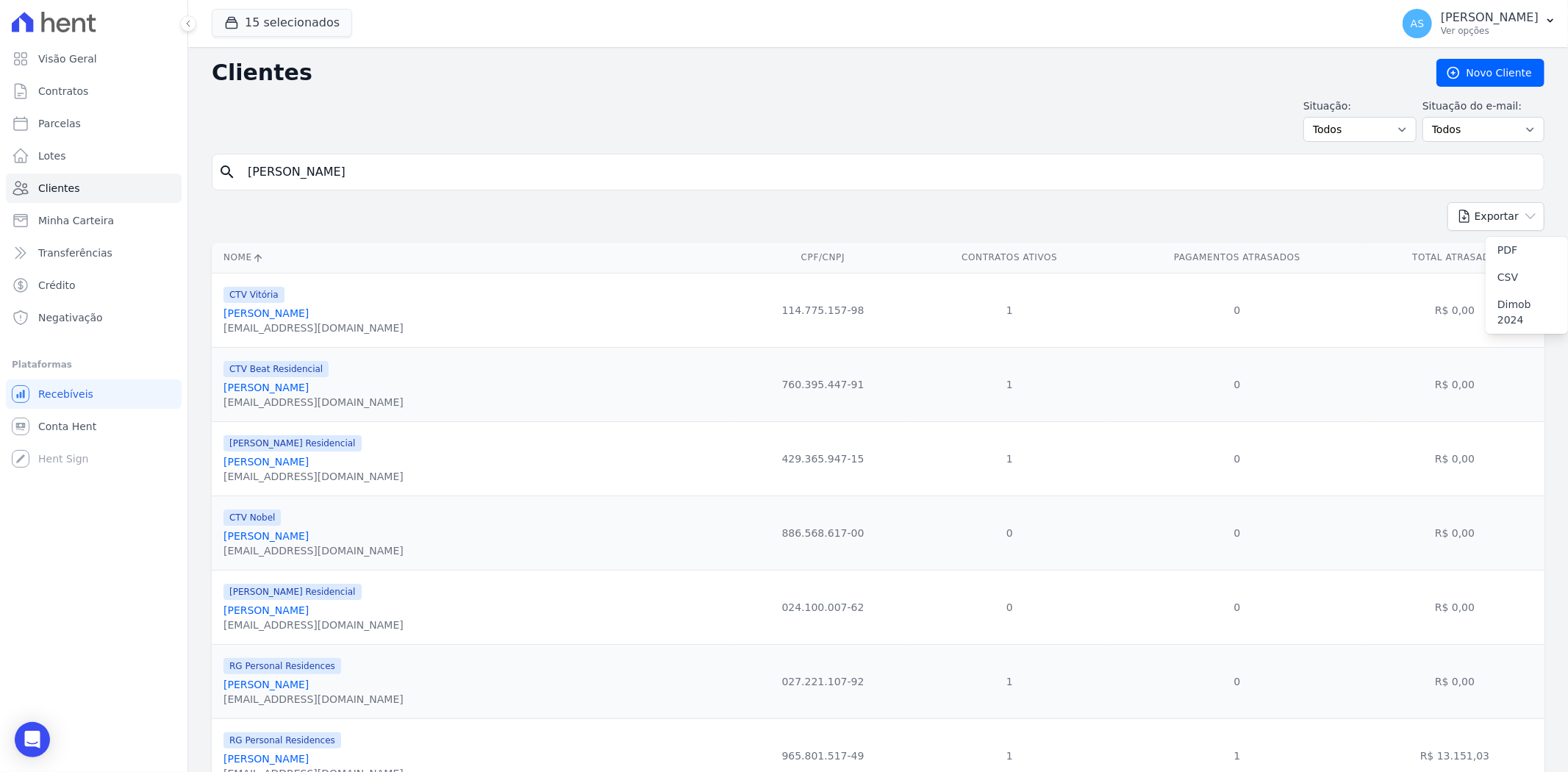
click at [314, 175] on input "ERIKA" at bounding box center [888, 172] width 1299 height 30
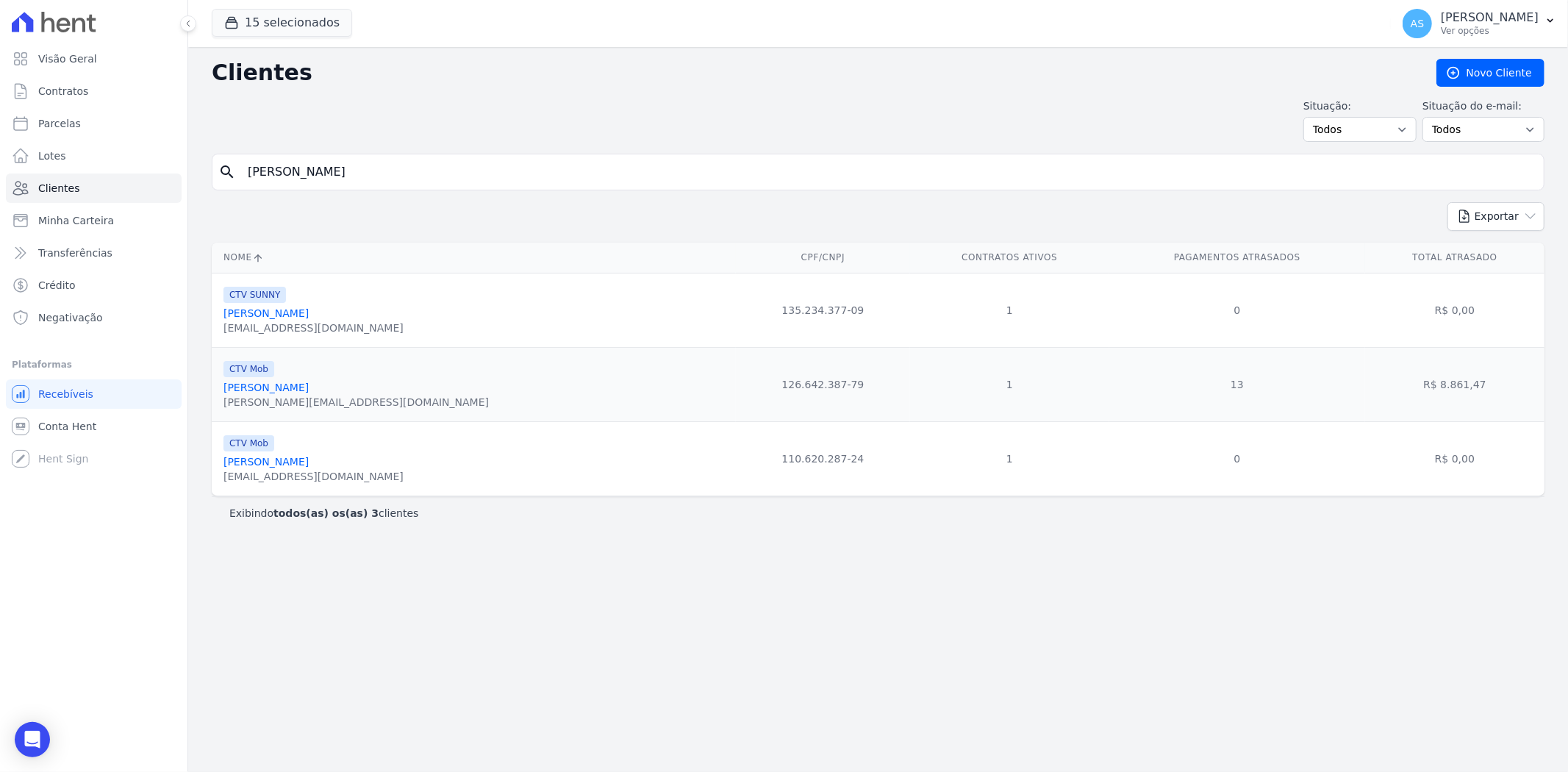
click at [281, 310] on link "Erika Cristine Soares De Avellar" at bounding box center [267, 314] width 86 height 12
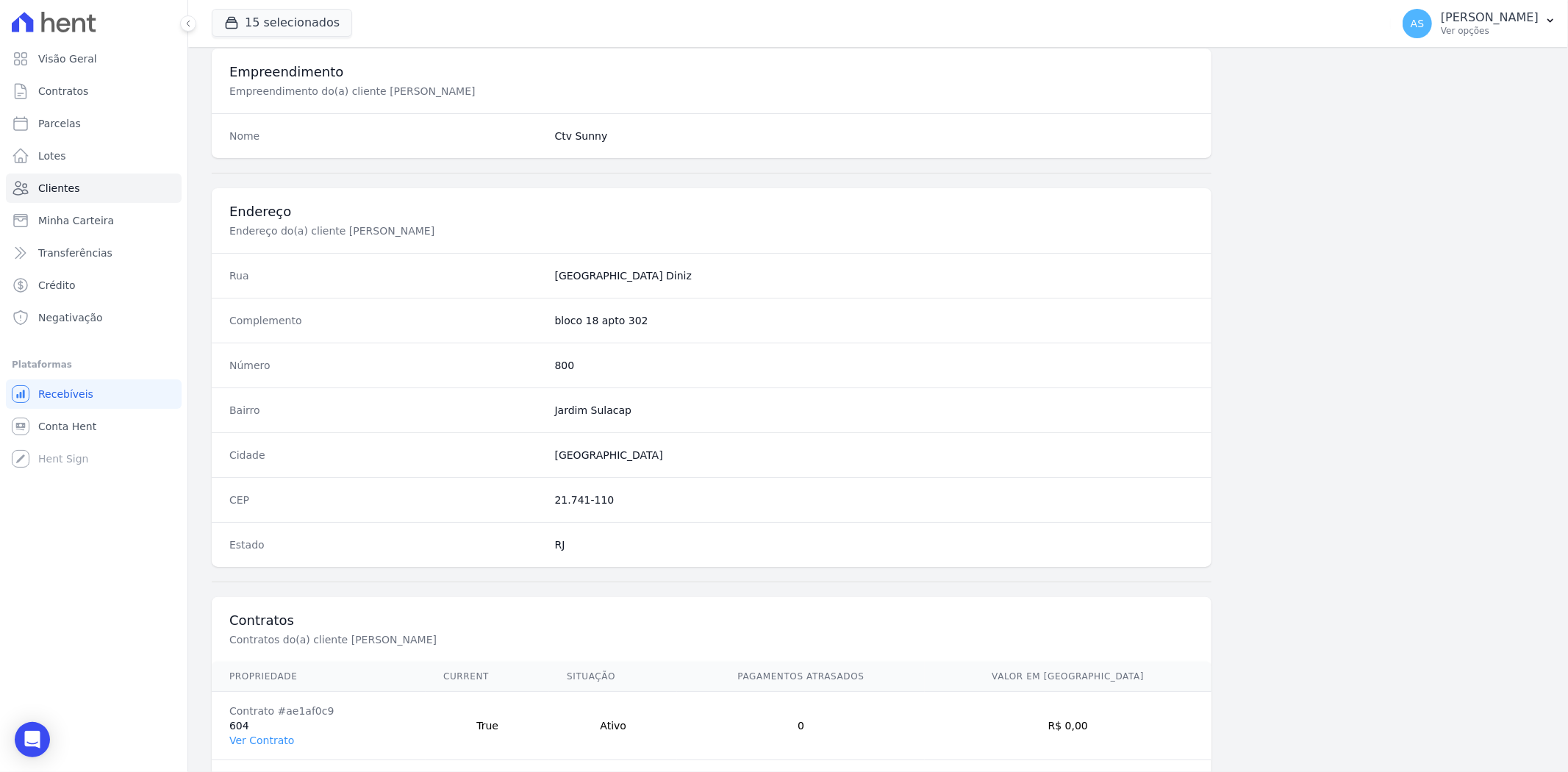
scroll to position [606, 0]
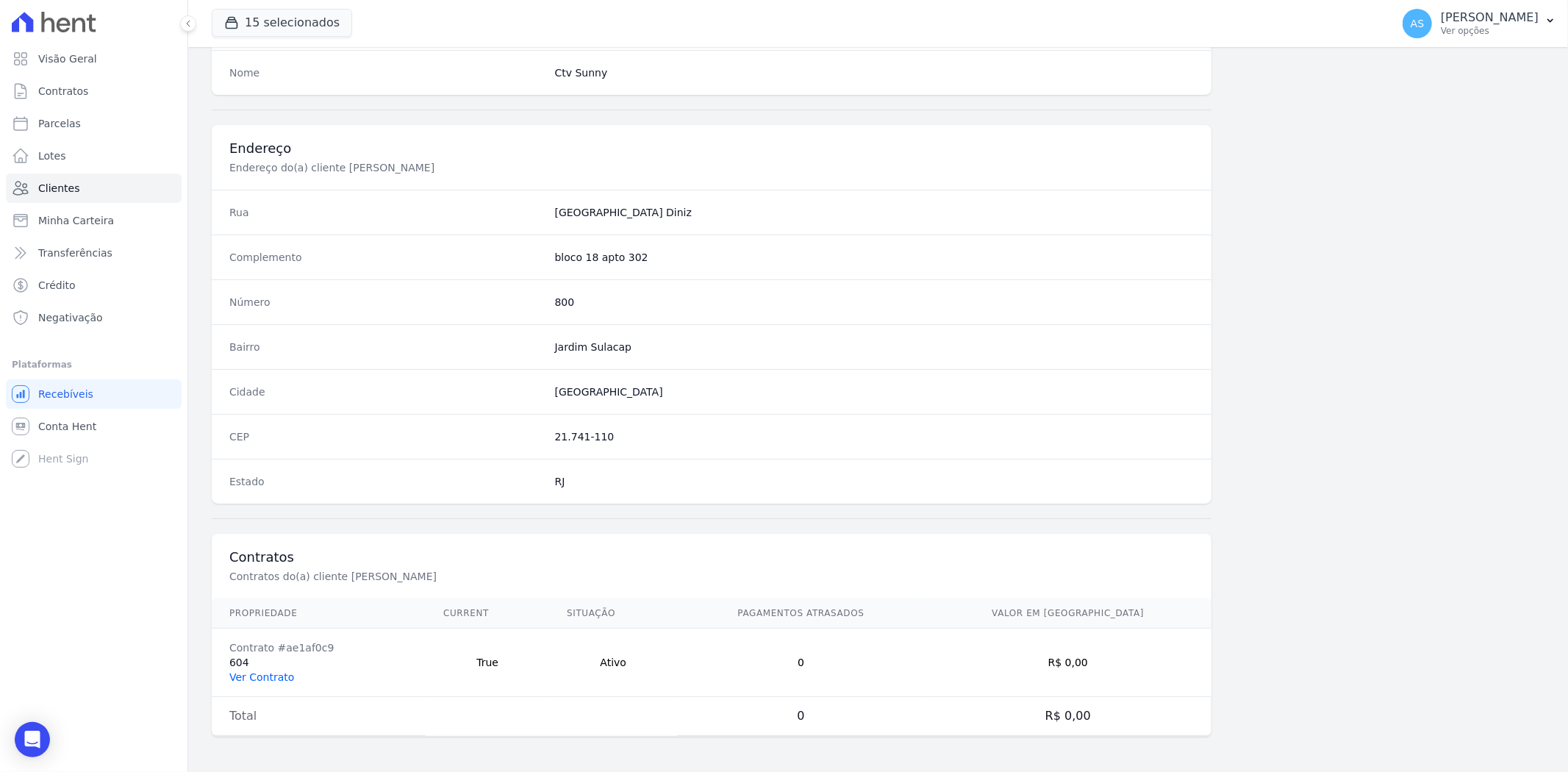
click at [245, 677] on link "Ver Contrato" at bounding box center [262, 677] width 65 height 12
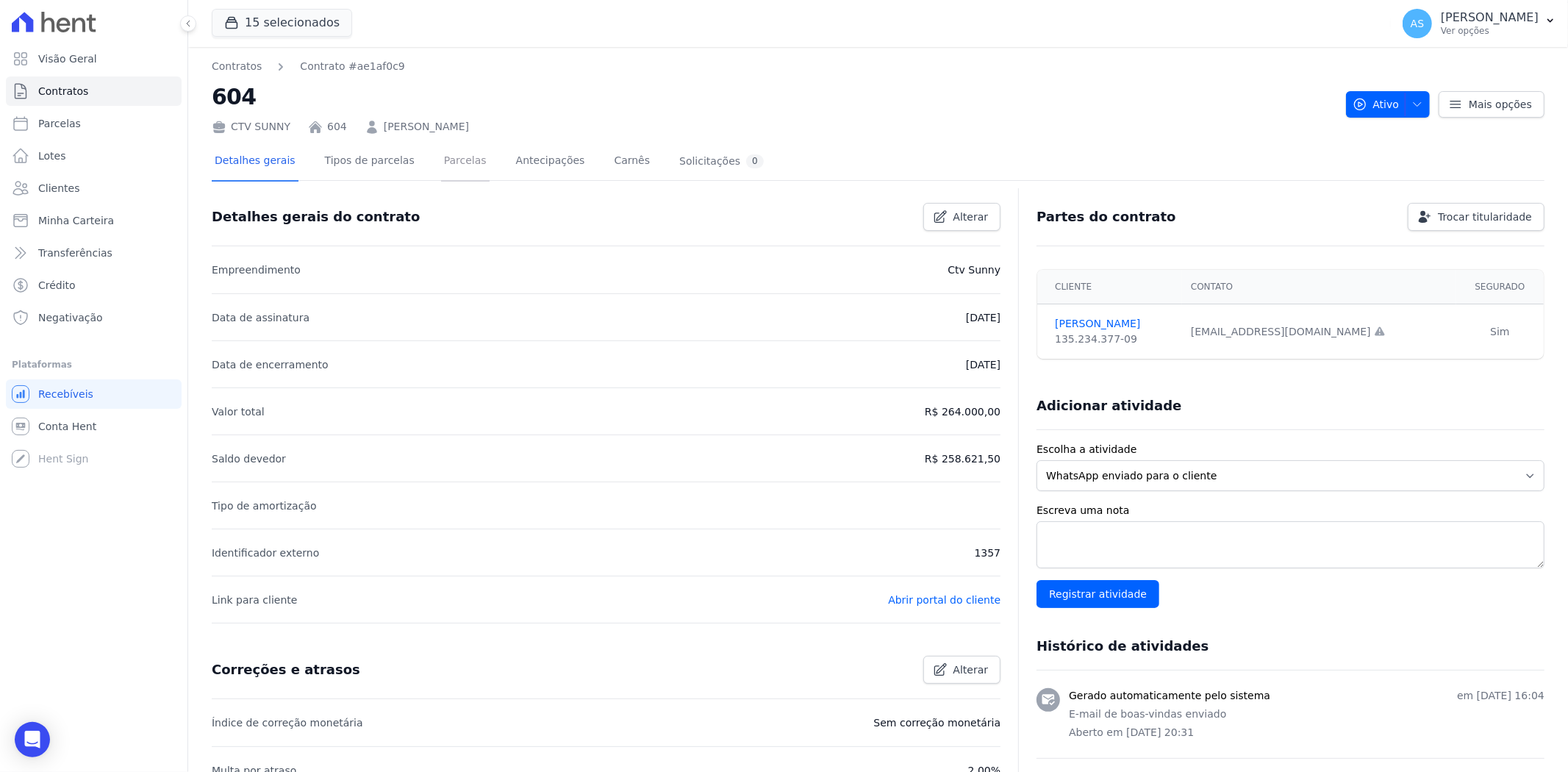
click at [443, 158] on link "Parcelas" at bounding box center [465, 161] width 49 height 39
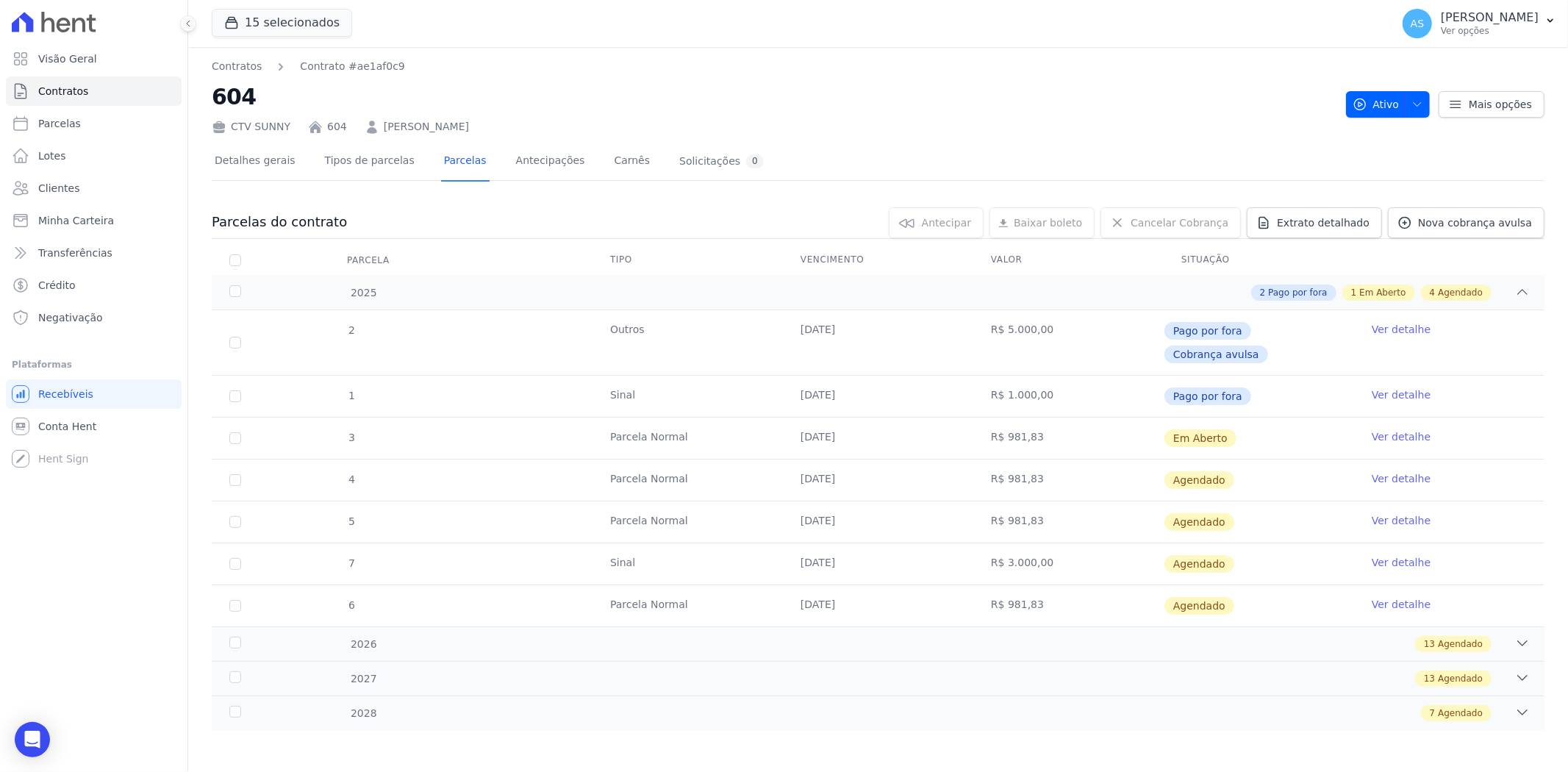
click at [1398, 430] on link "Ver detalhe" at bounding box center [1400, 437] width 58 height 15
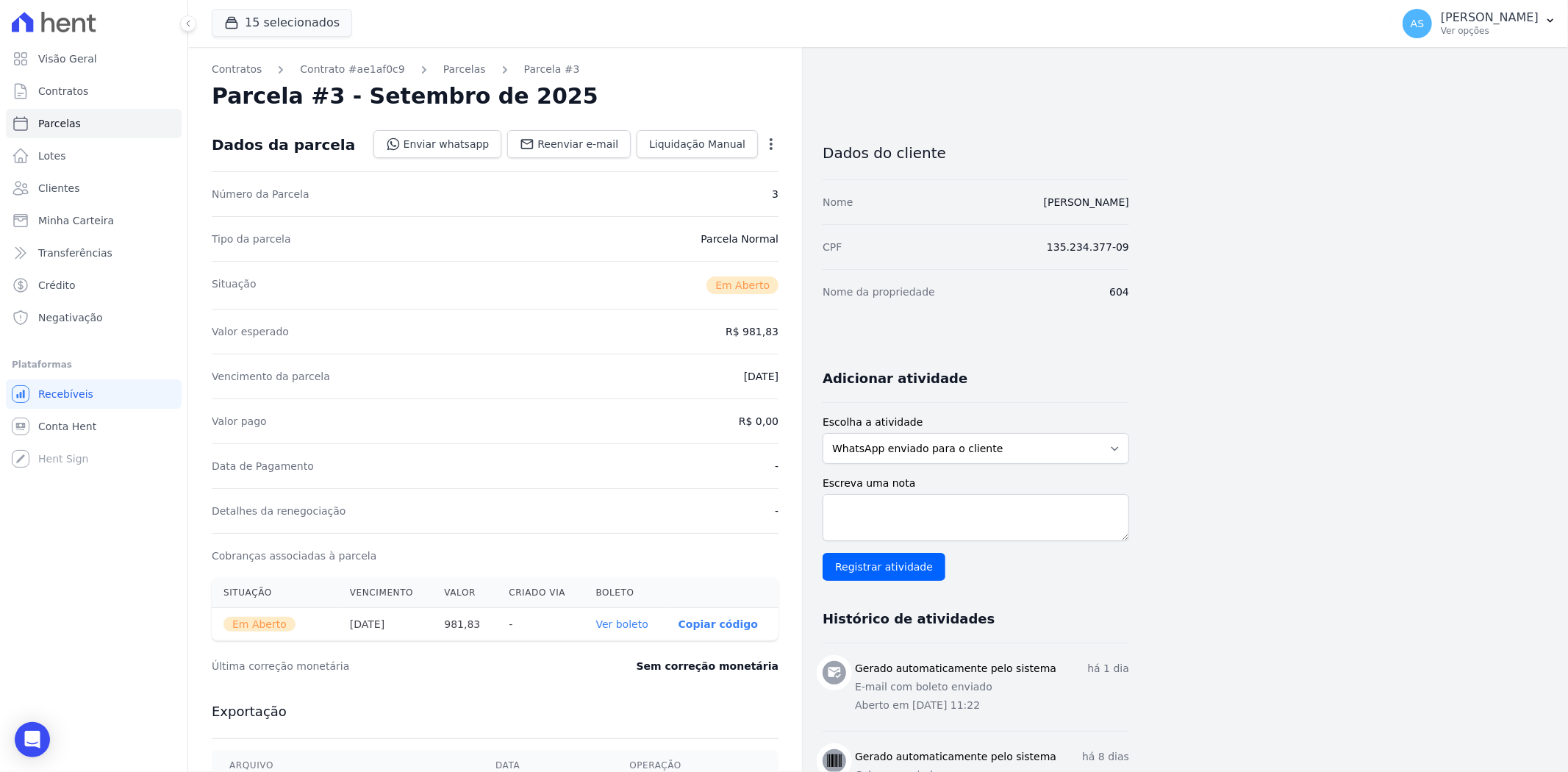
click at [768, 142] on icon "button" at bounding box center [771, 144] width 15 height 15
click at [688, 191] on link "Cancelar Cobrança" at bounding box center [707, 190] width 129 height 26
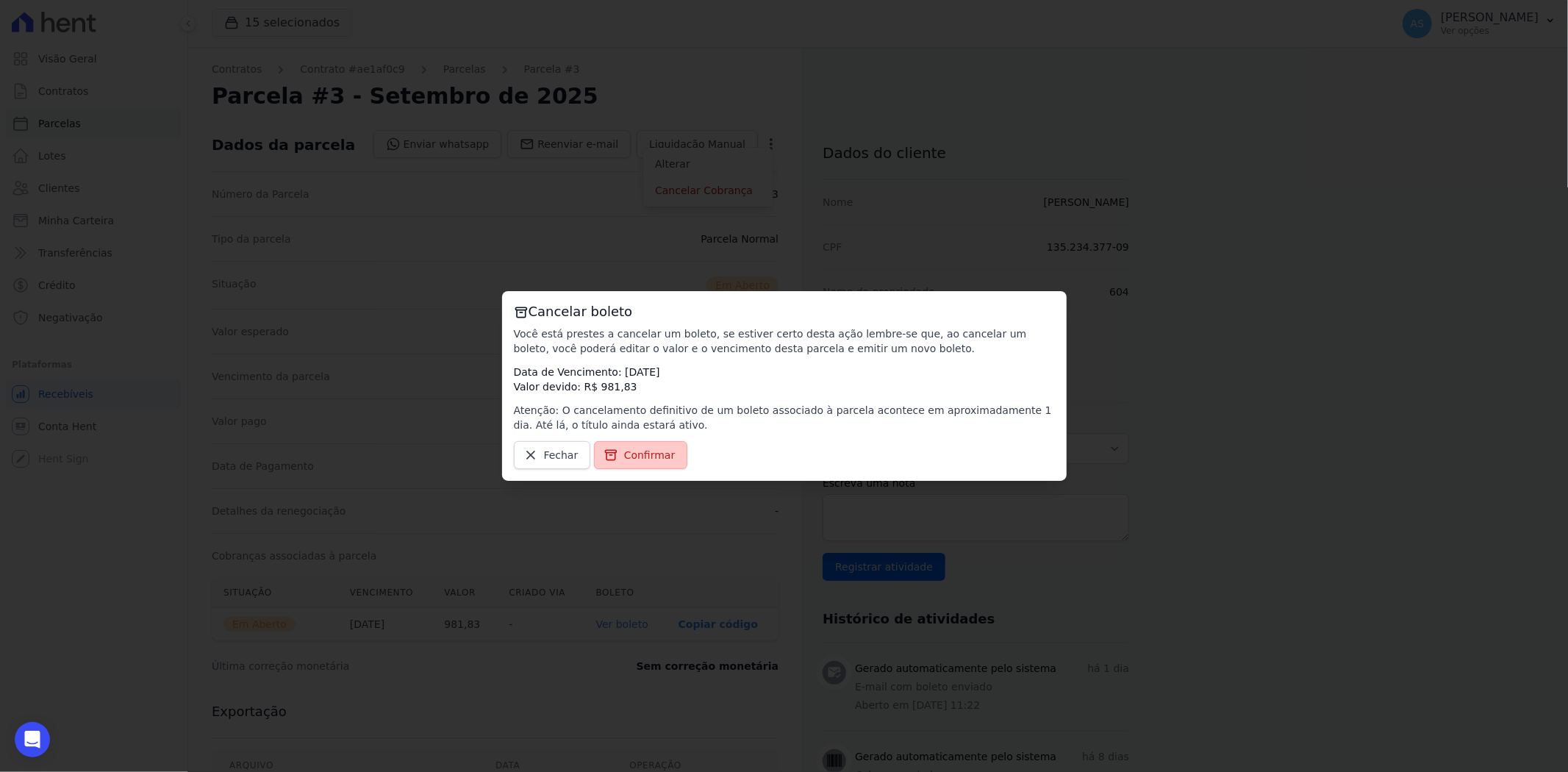
click at [643, 453] on span "Confirmar" at bounding box center [650, 455] width 52 height 15
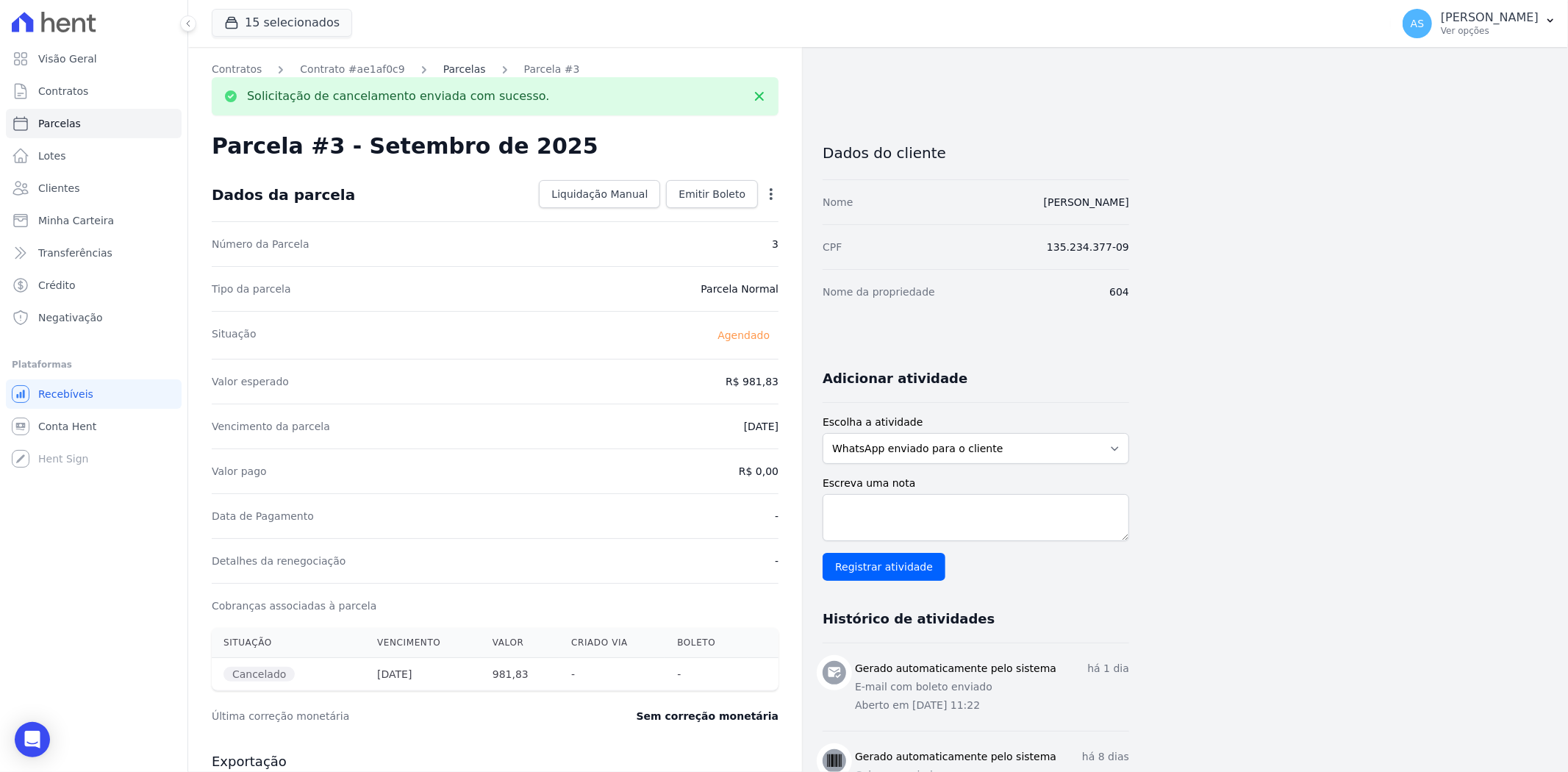
click at [448, 67] on link "Parcelas" at bounding box center [465, 69] width 43 height 16
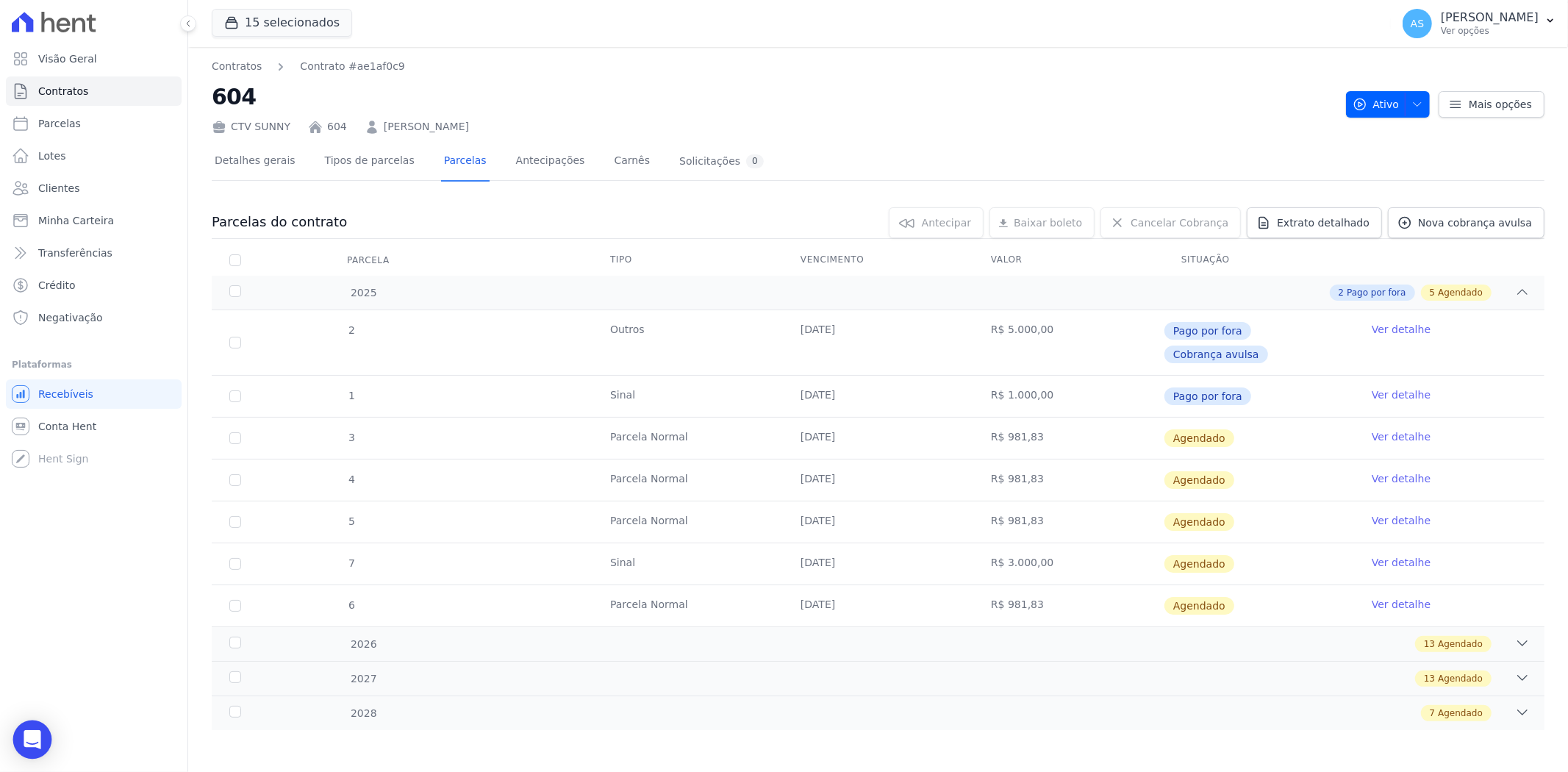
click at [25, 747] on icon "Open Intercom Messenger" at bounding box center [32, 739] width 19 height 19
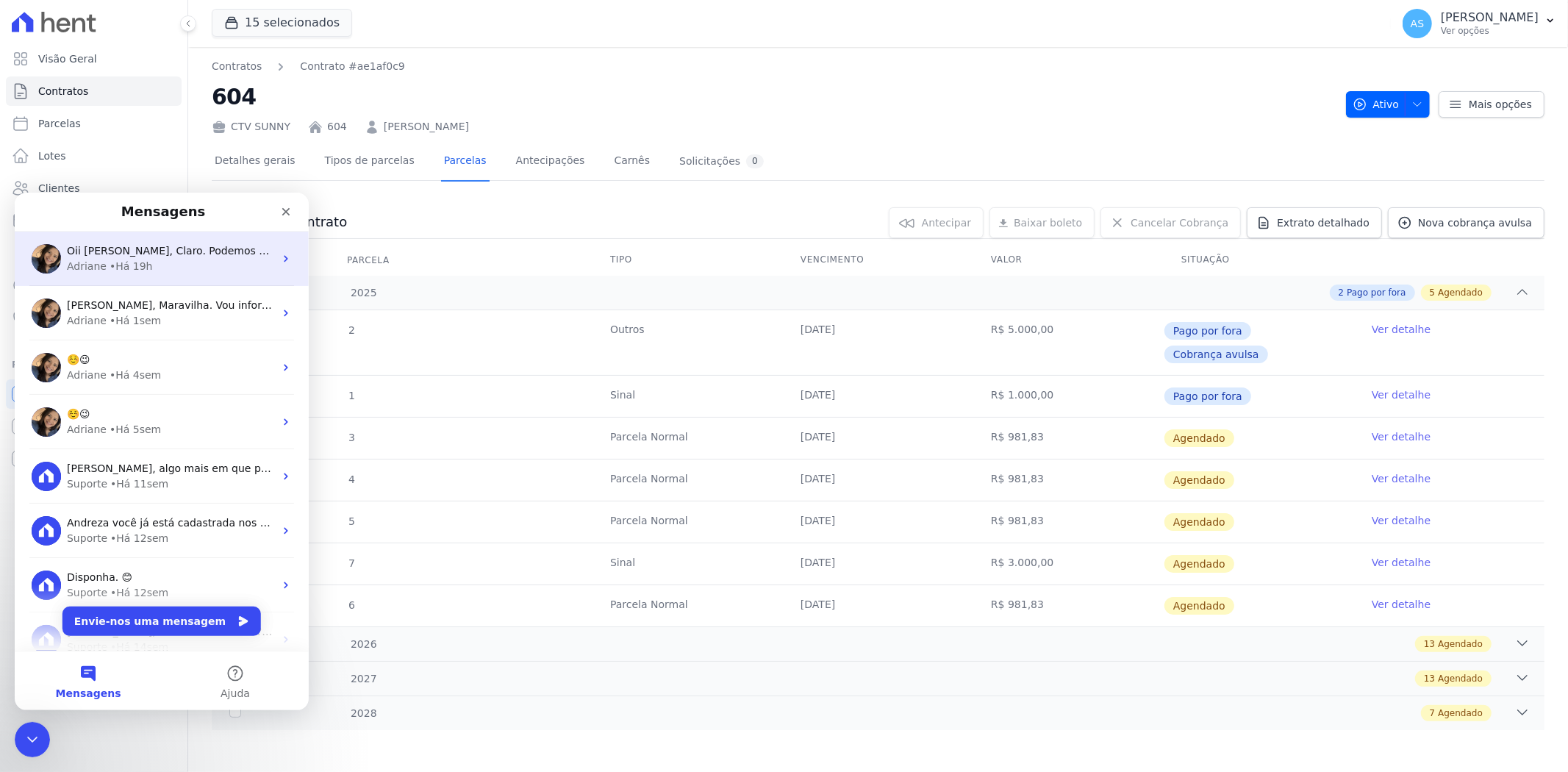
click at [132, 260] on div "• Há 19h" at bounding box center [131, 266] width 44 height 16
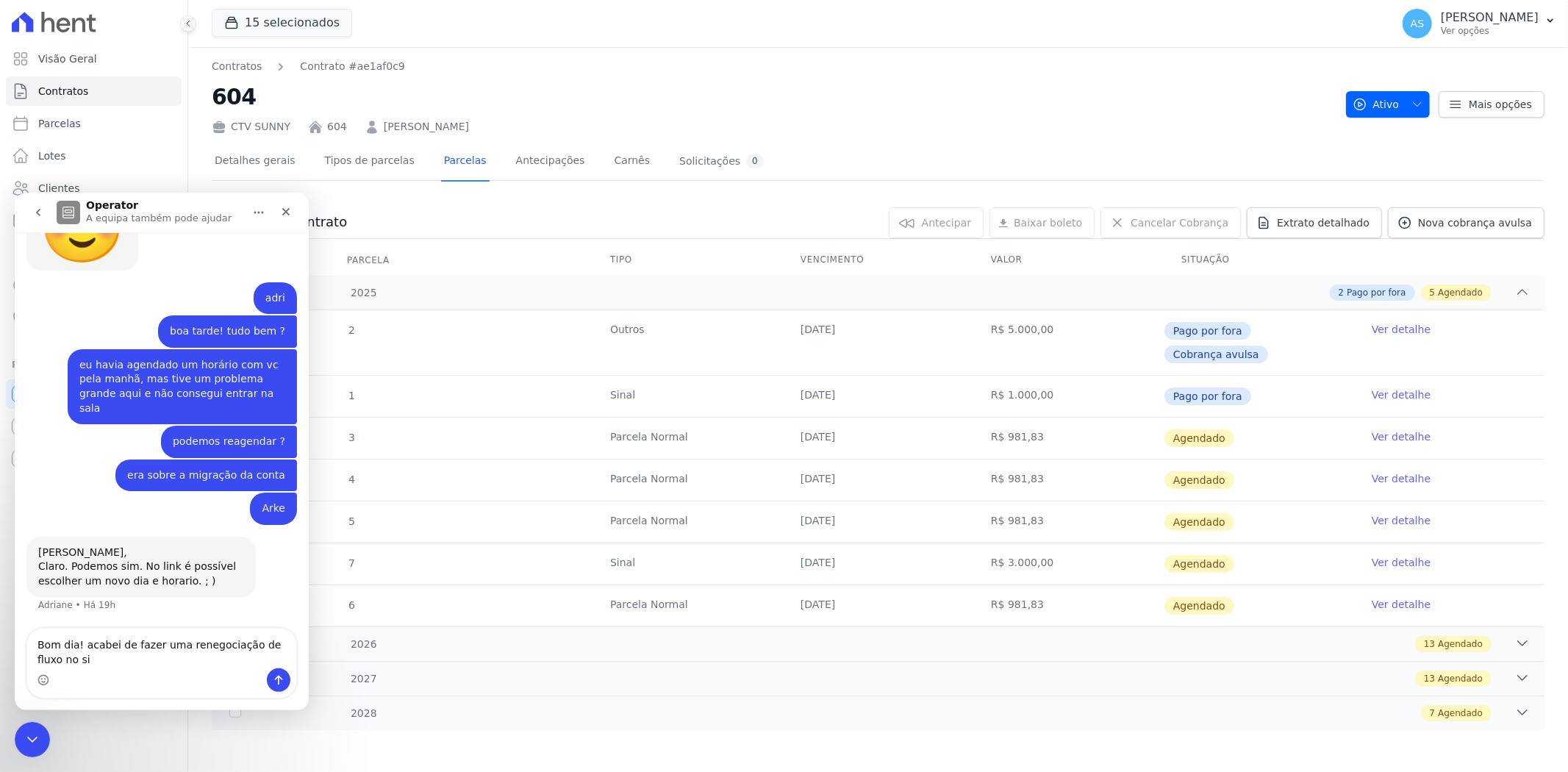
scroll to position [9271, 0]
type textarea "Bom dia! acabei de fazer uma renegociação de fluxo no sienge, mas não espelhou …"
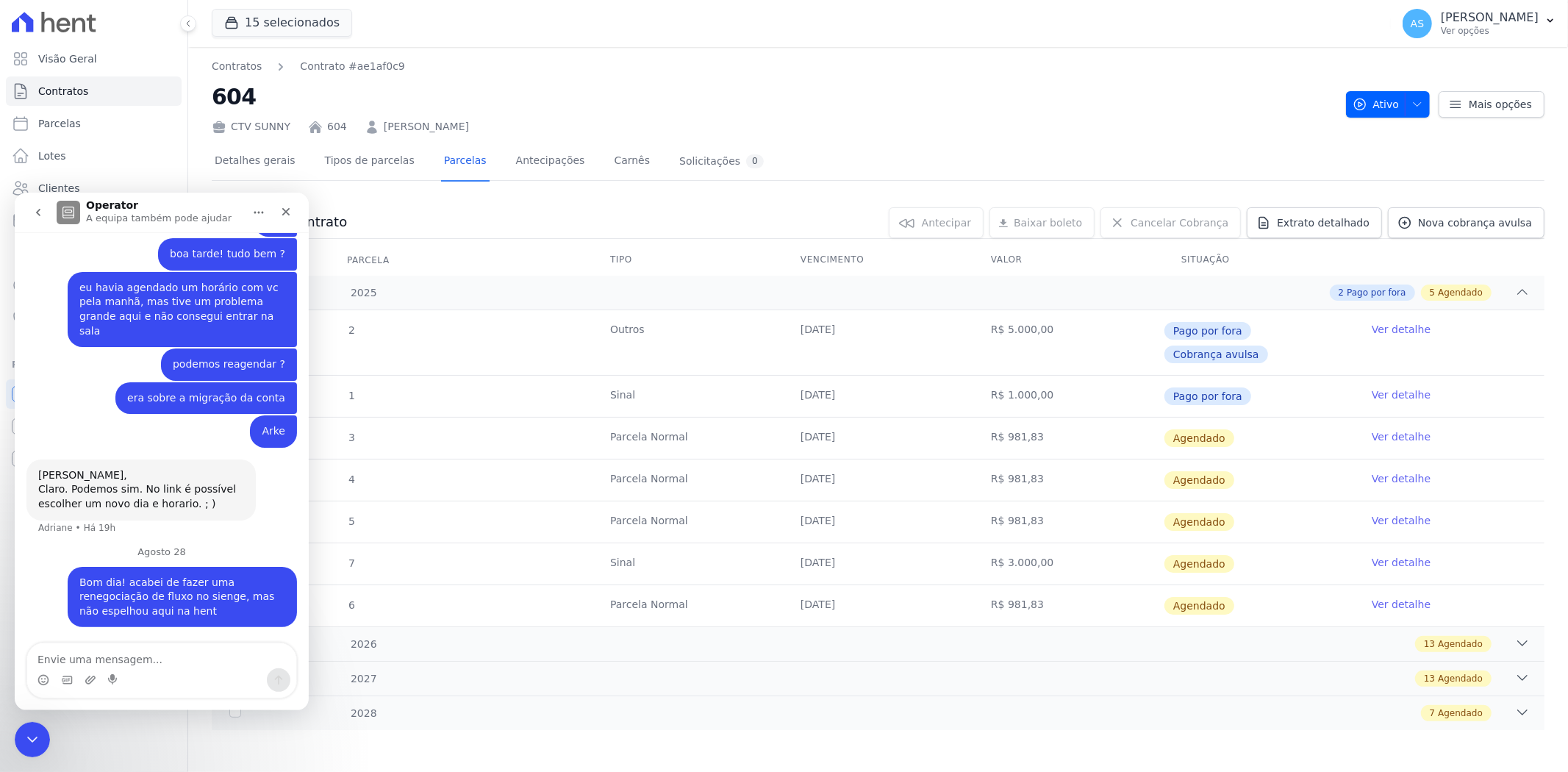
scroll to position [9349, 0]
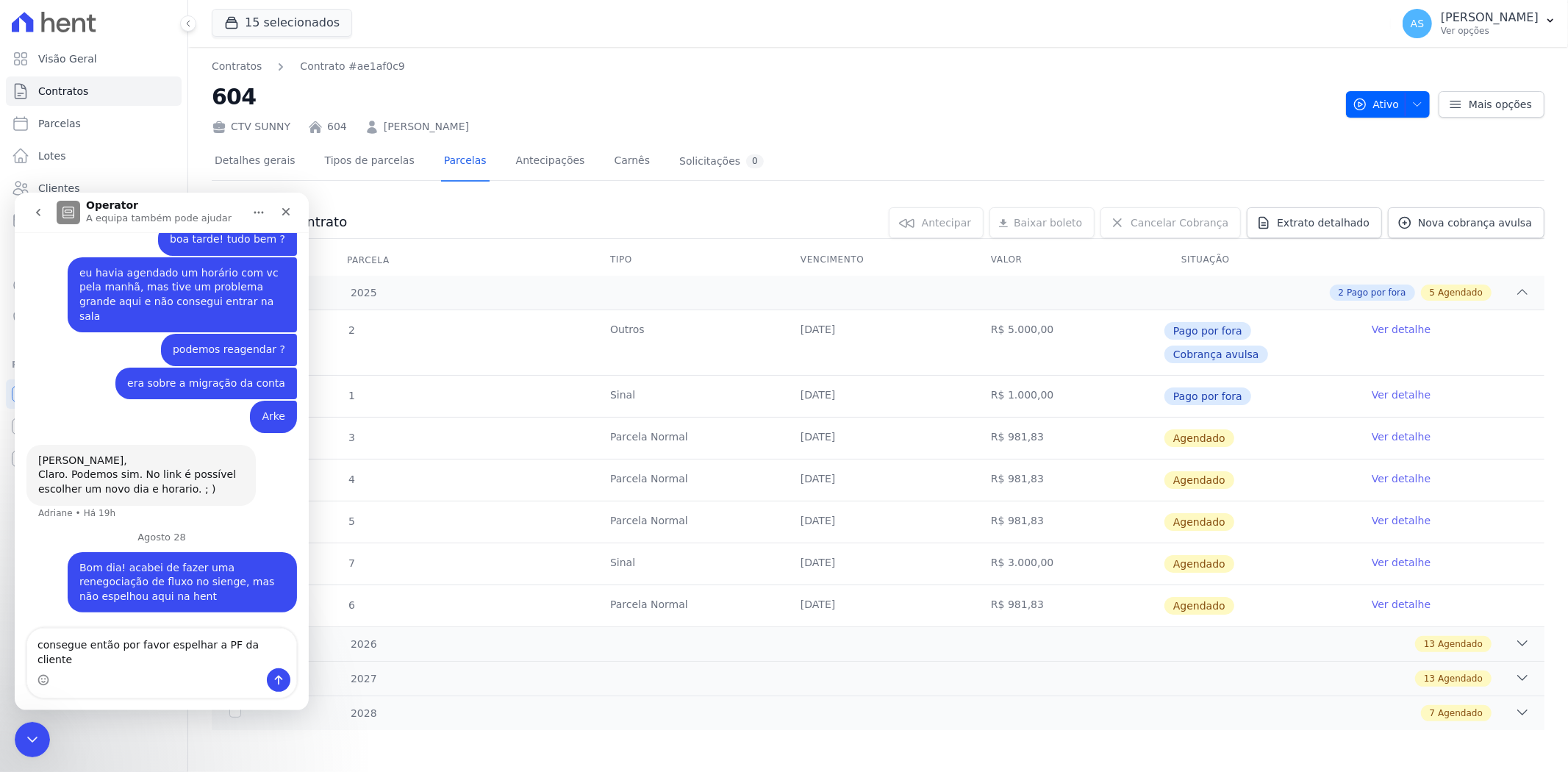
type textarea "consegue então por favor espelhar a PF da cliente ?"
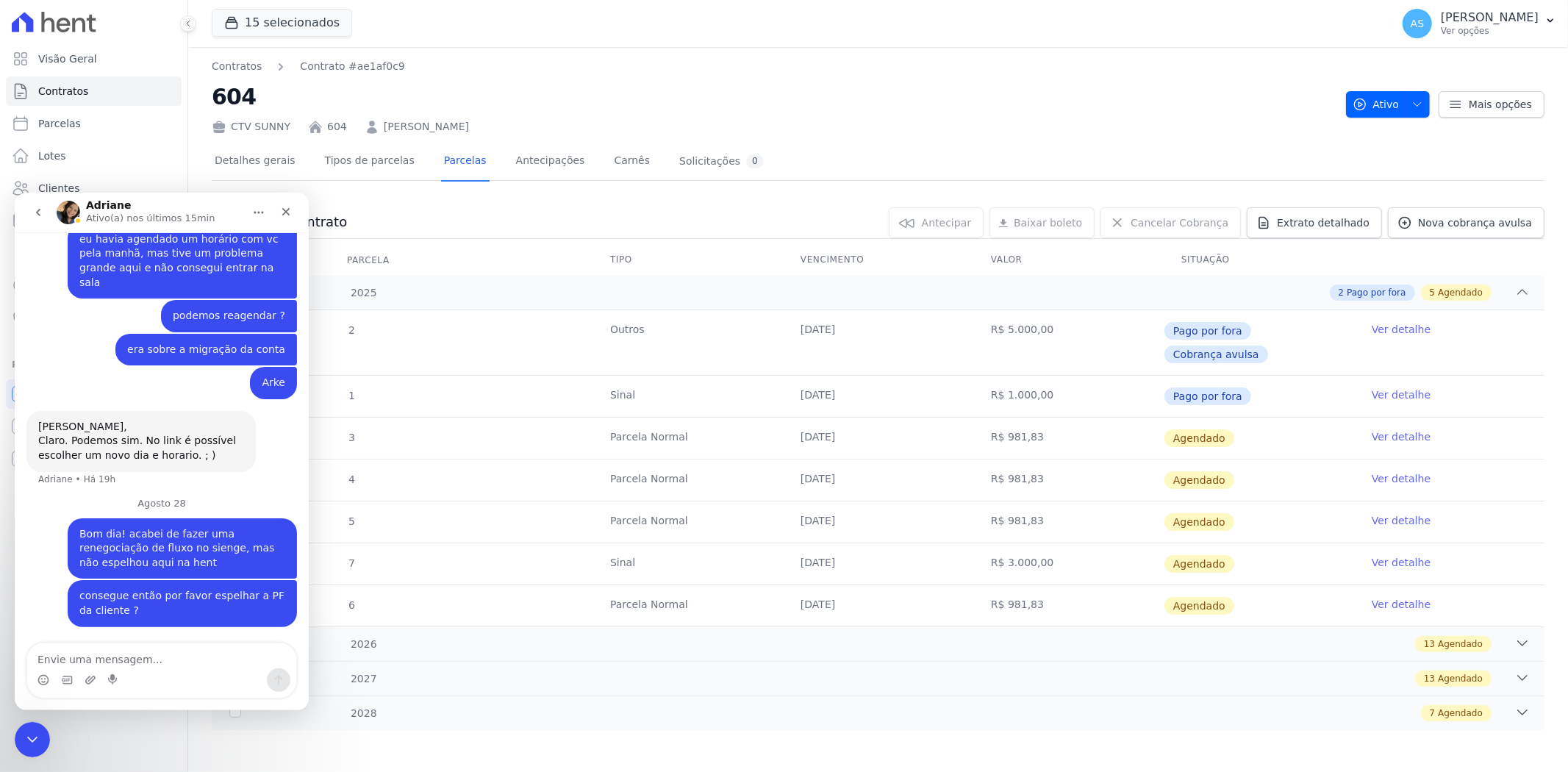
scroll to position [9397, 0]
click at [85, 674] on icon "Carregar anexo" at bounding box center [90, 679] width 12 height 12
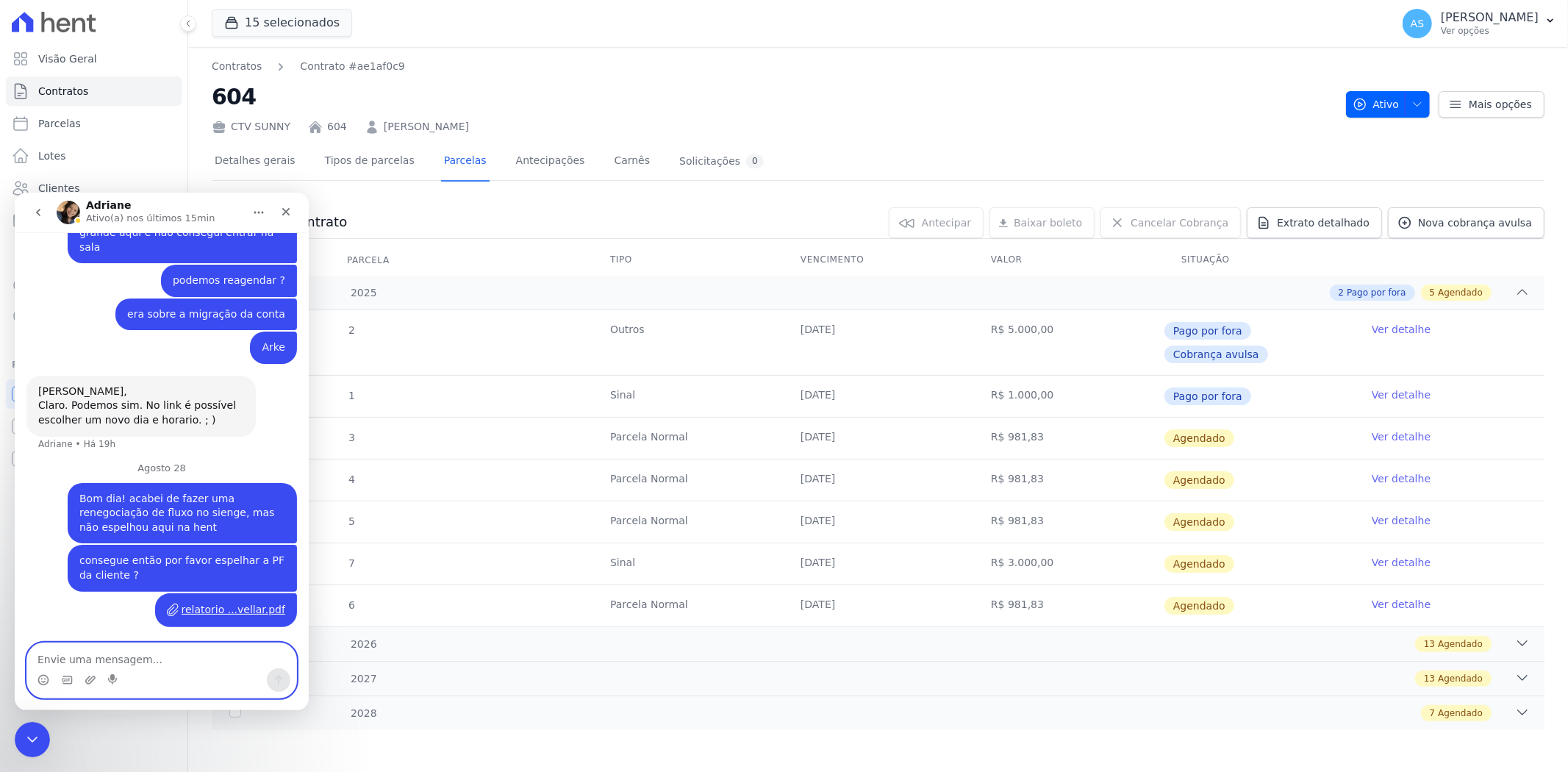
scroll to position [9432, 0]
click at [44, 737] on div "Fechar mensagem da Intercom" at bounding box center [30, 737] width 35 height 35
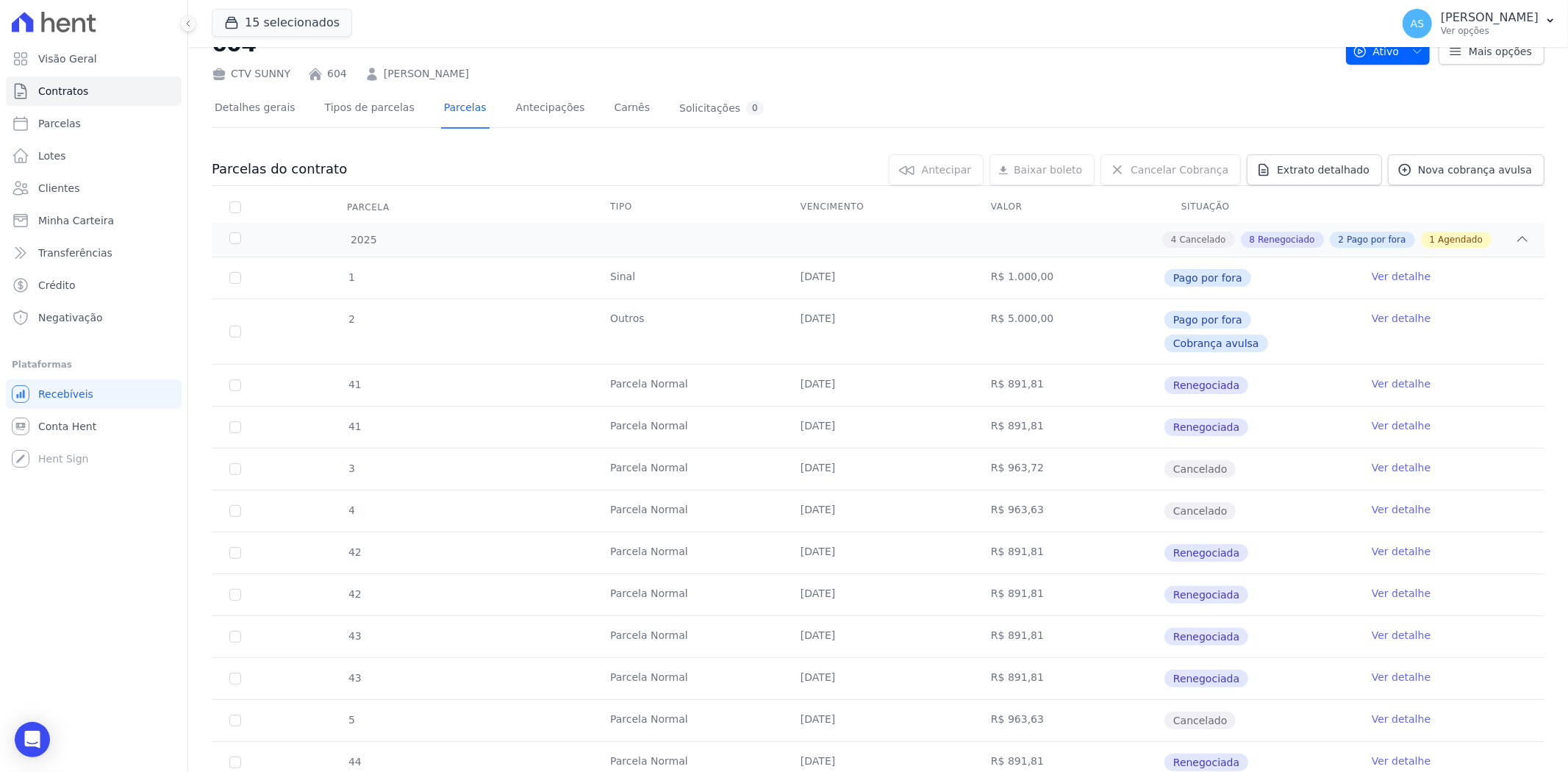
scroll to position [81, 0]
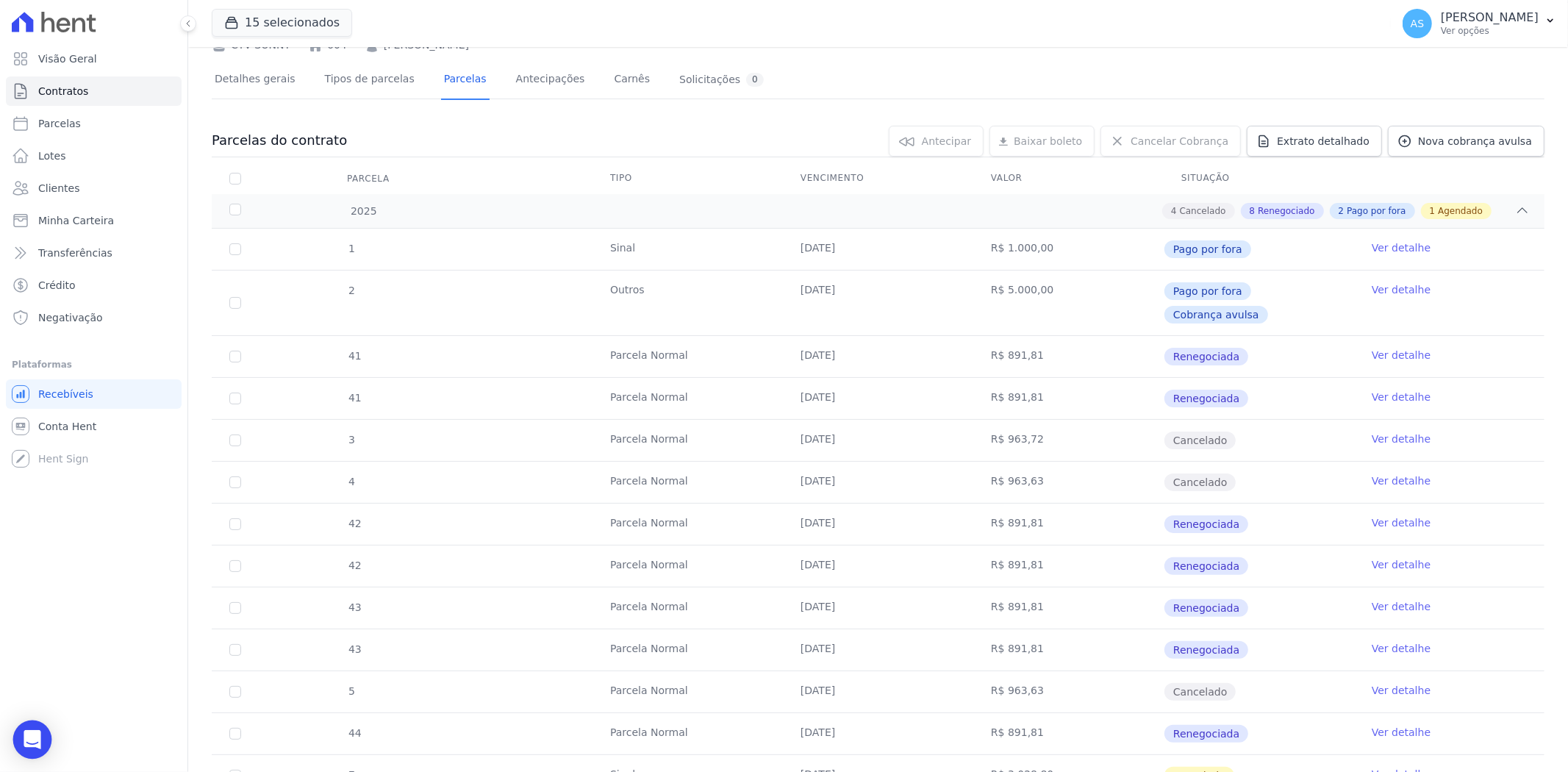
click at [17, 739] on div "Open Intercom Messenger" at bounding box center [32, 740] width 39 height 39
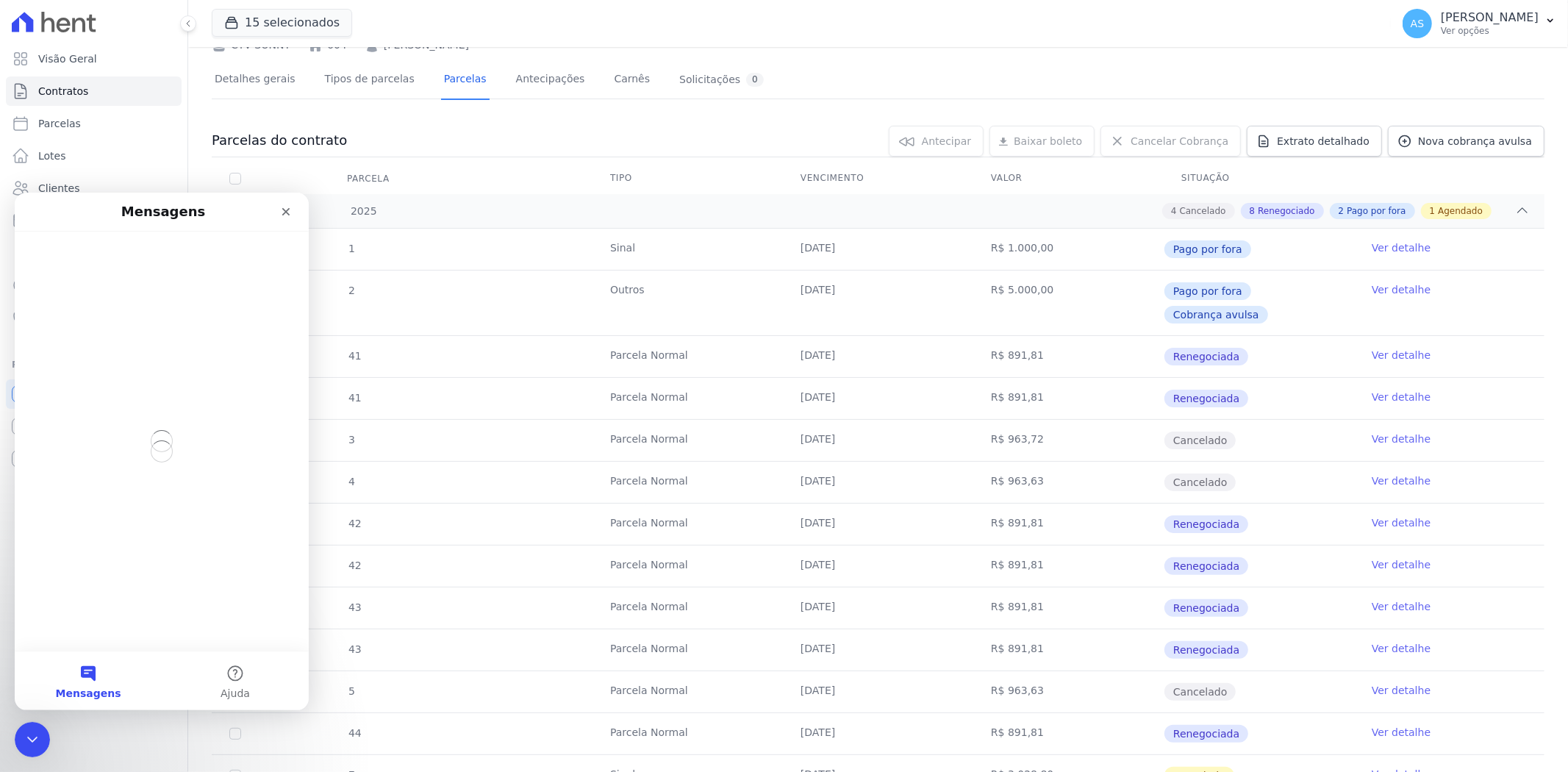
scroll to position [0, 0]
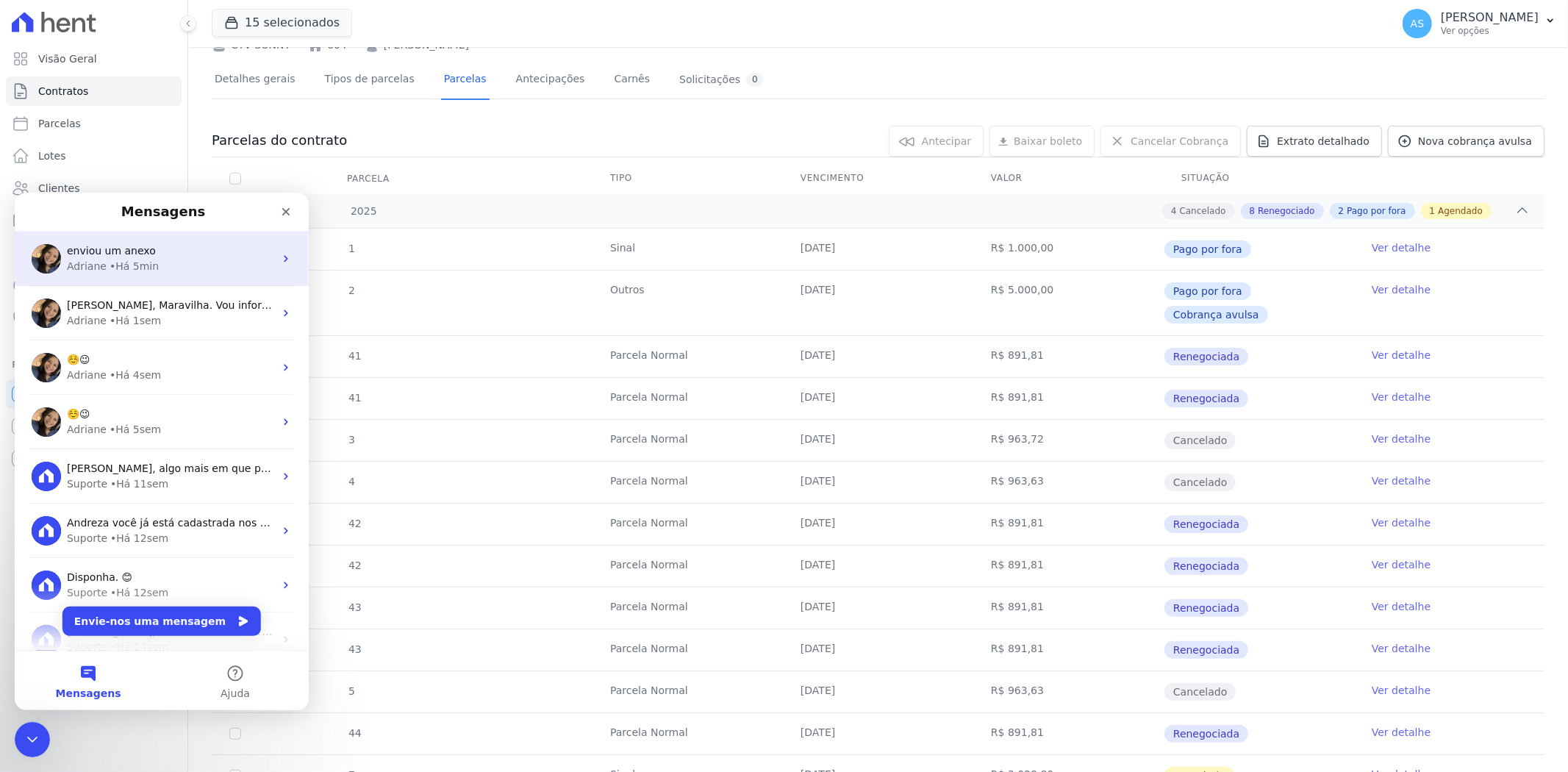
click at [126, 259] on div "• Há 5min" at bounding box center [134, 266] width 49 height 16
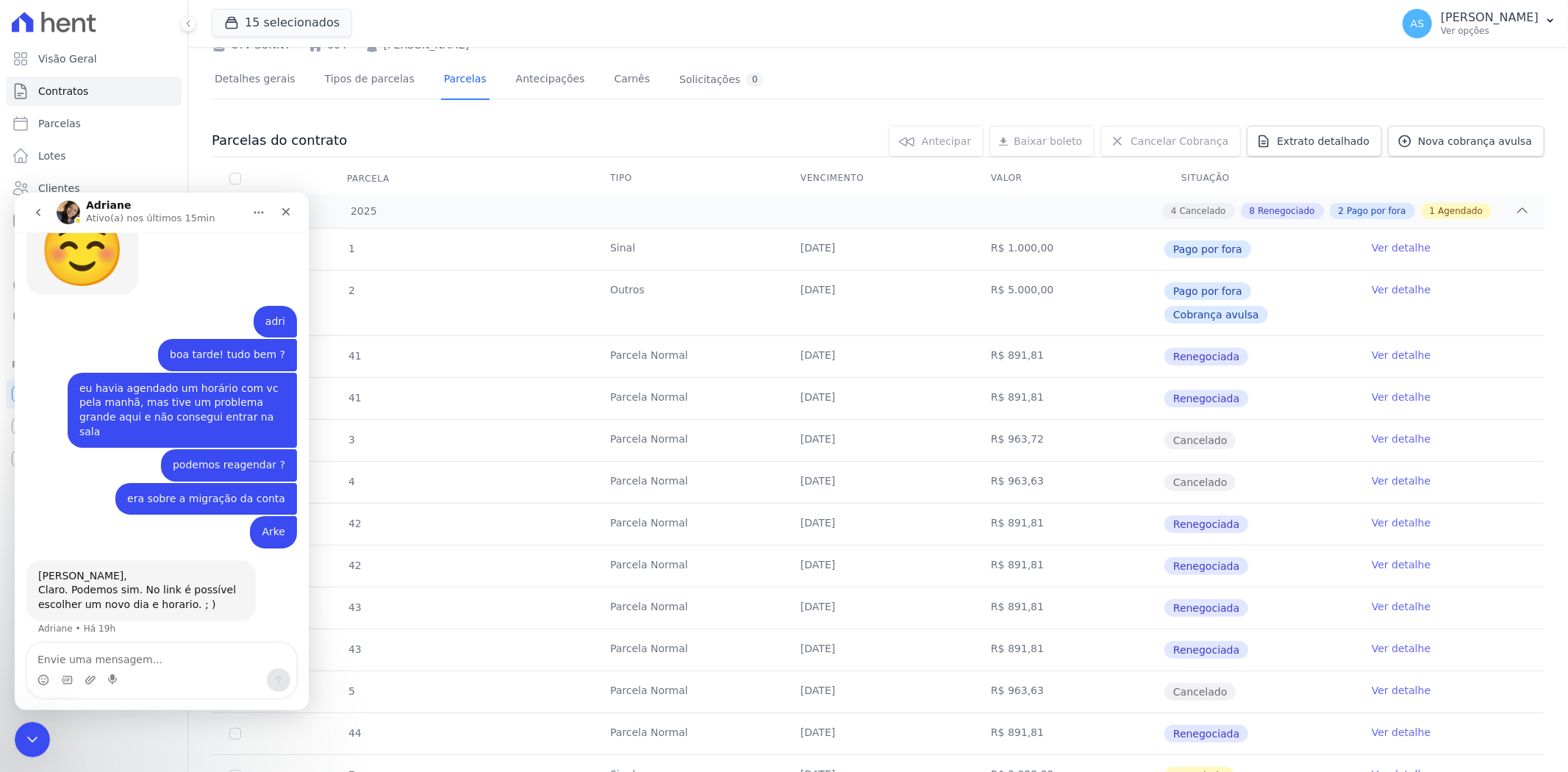
scroll to position [9433, 0]
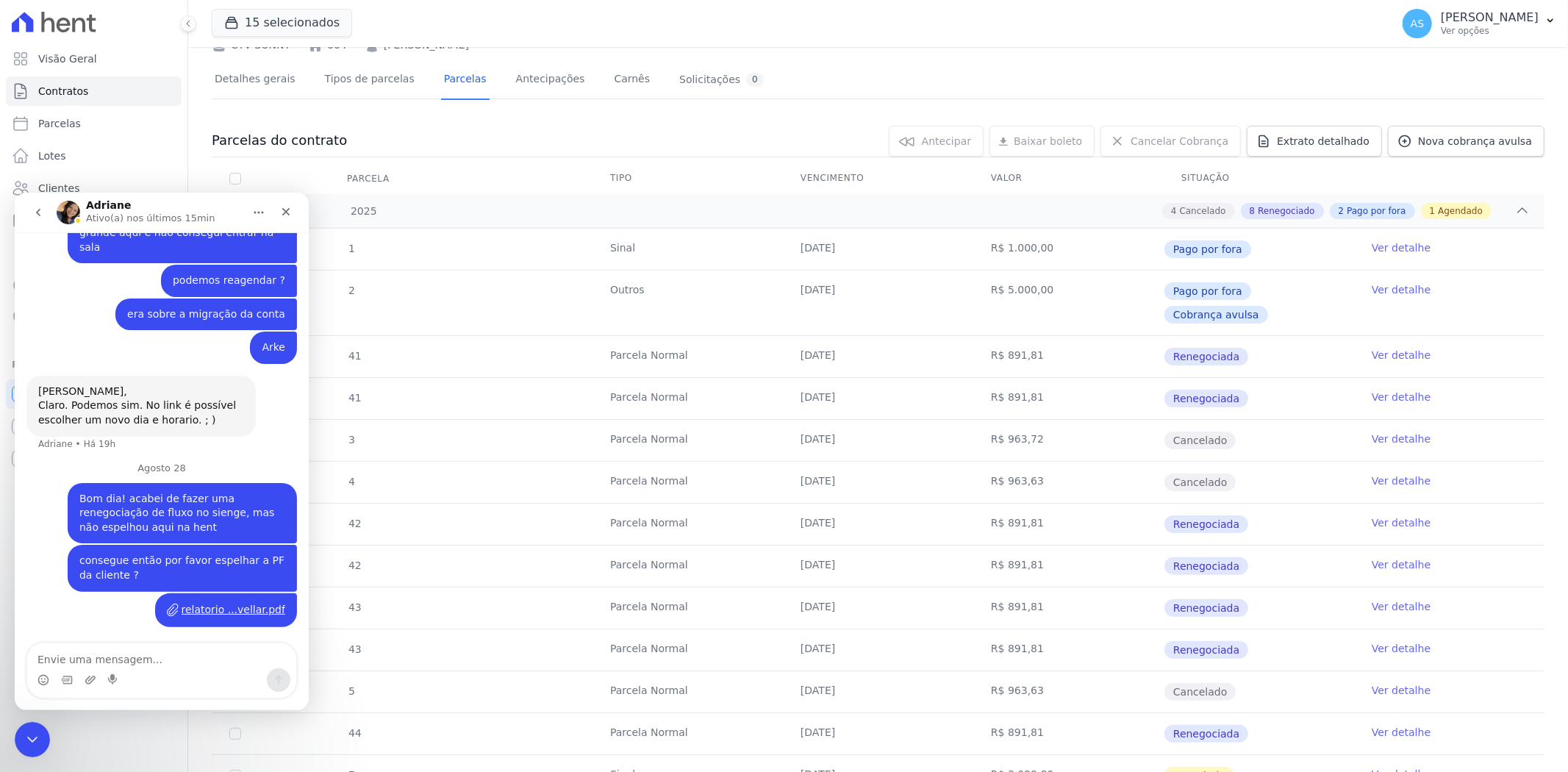
click at [66, 664] on textarea "Envie uma mensagem..." at bounding box center [161, 655] width 269 height 25
type textarea "a"
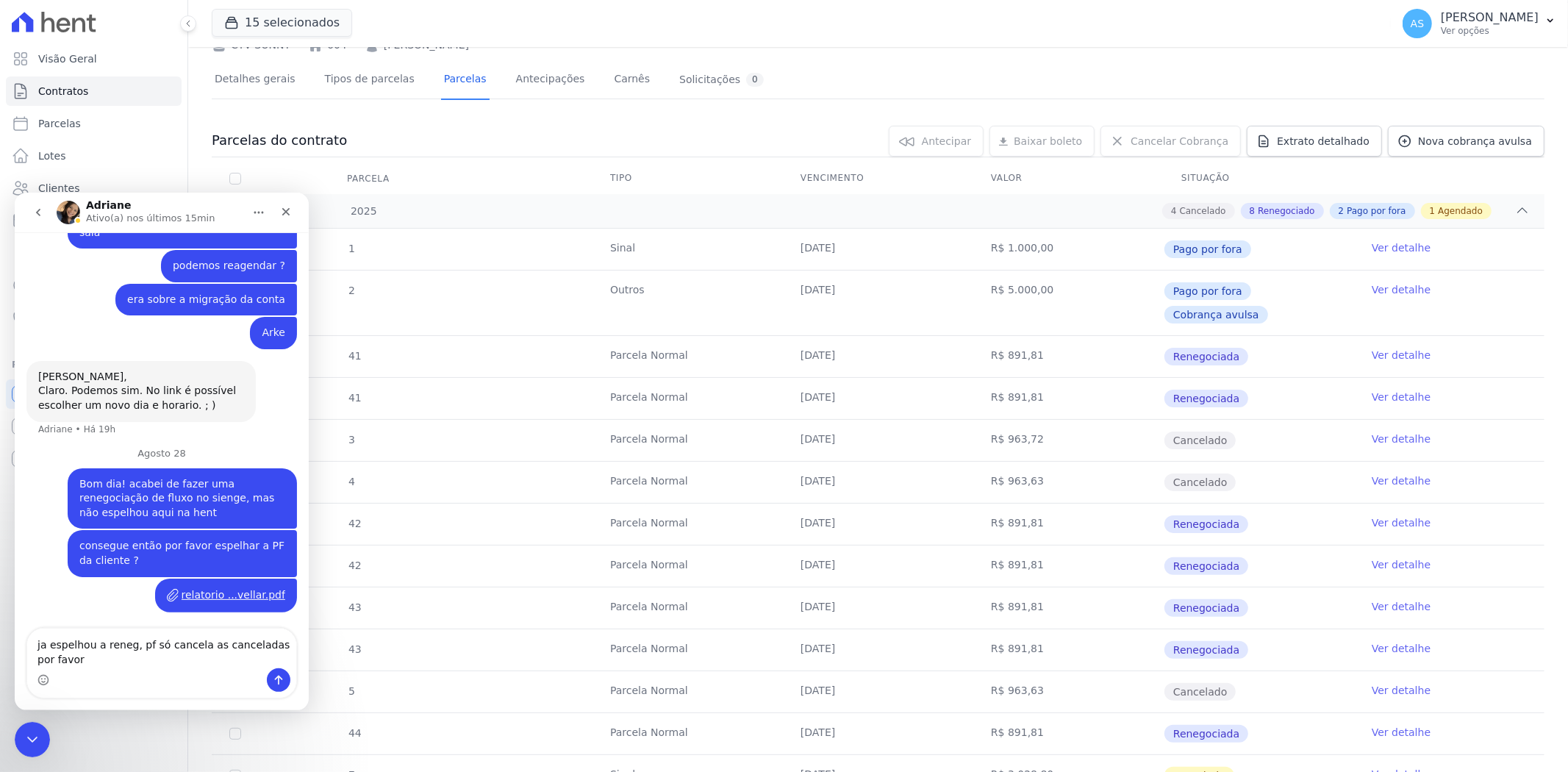
scroll to position [9448, 0]
type textarea "ja espelhou a reneg, pf só cancela as canceladas por favor ?"
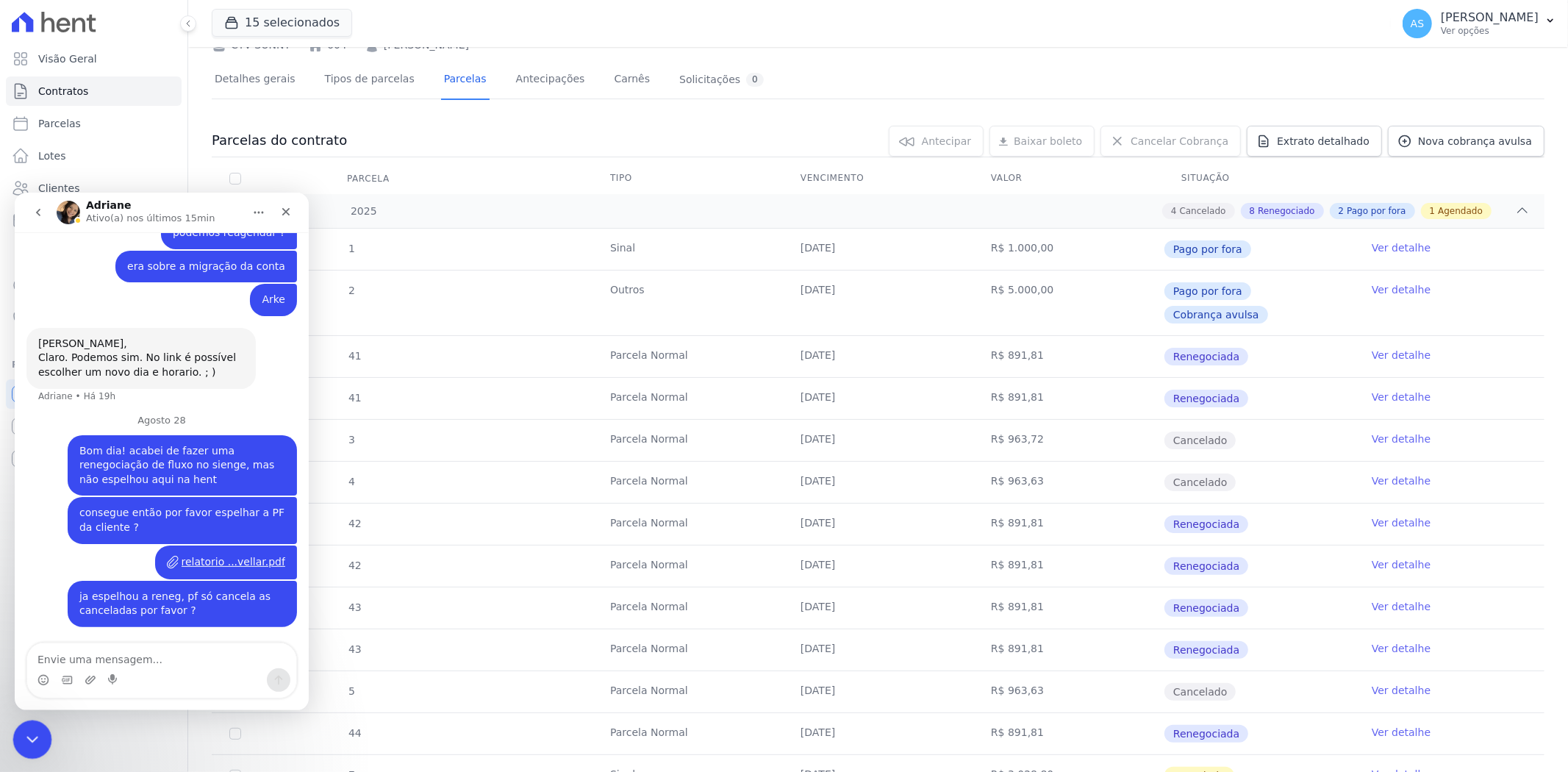
click at [16, 735] on div "Fechar mensagem da Intercom" at bounding box center [30, 737] width 35 height 35
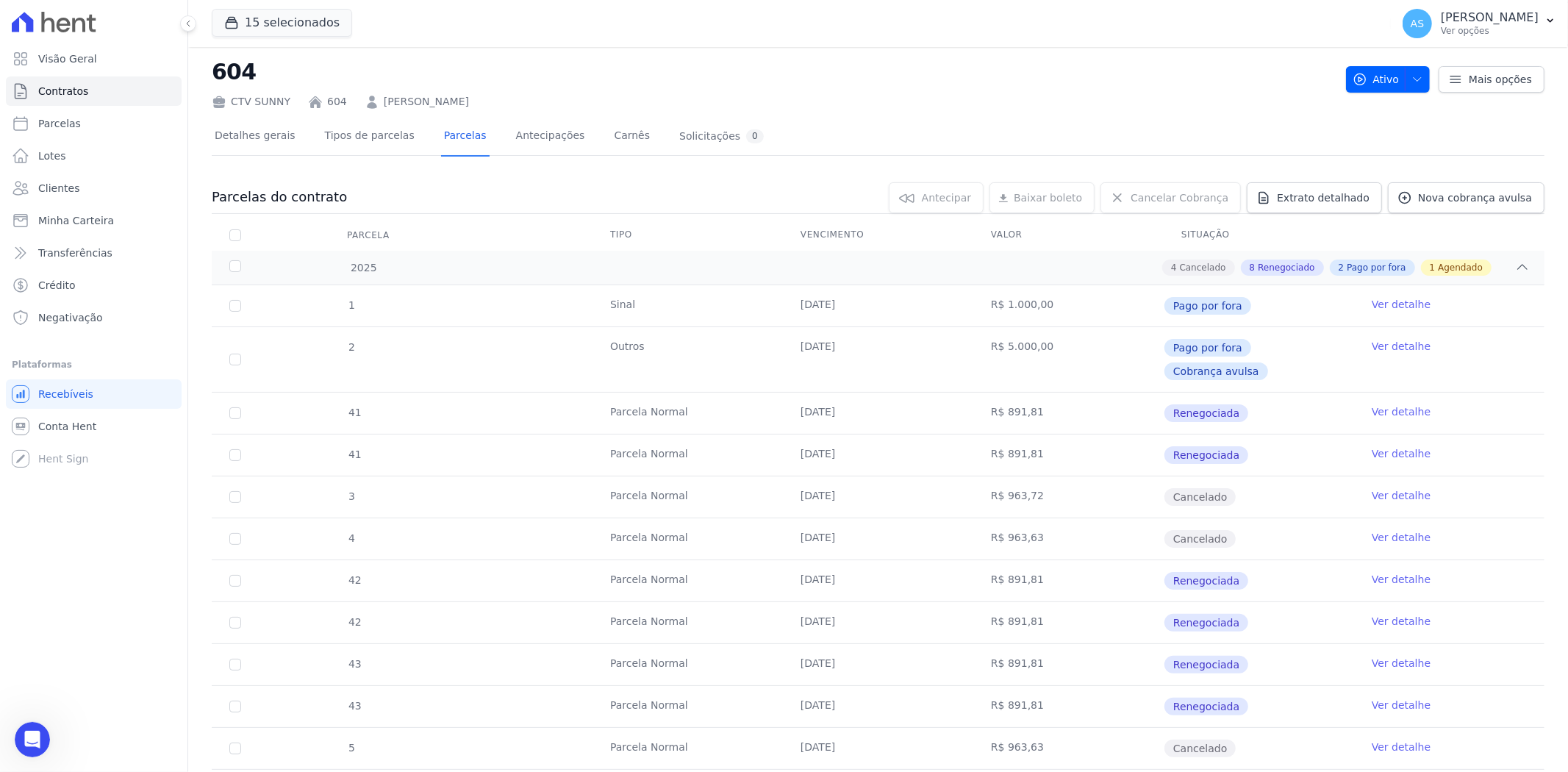
scroll to position [0, 0]
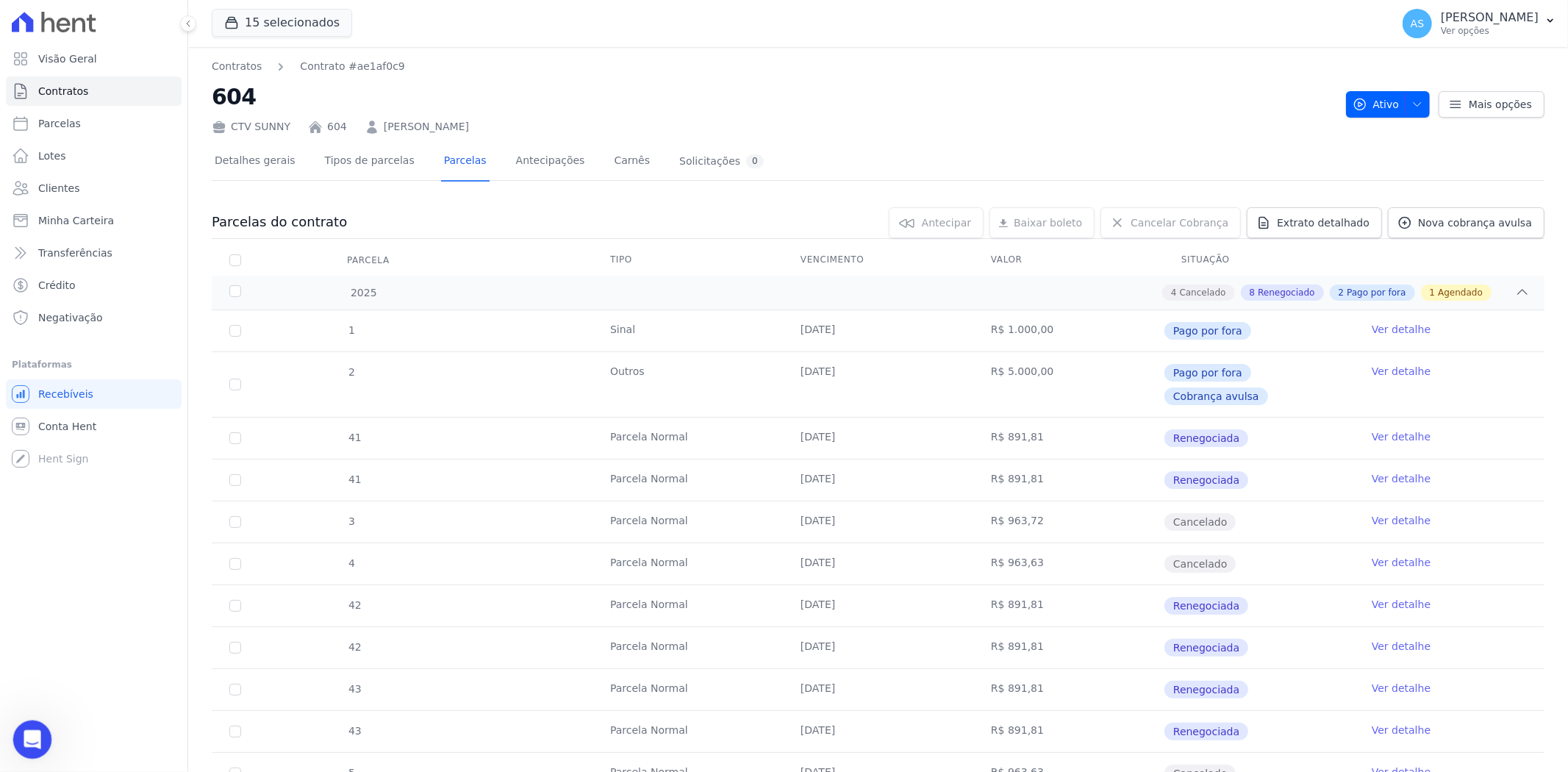
click at [24, 742] on icon "Abrir mensagem da Intercom" at bounding box center [30, 737] width 24 height 24
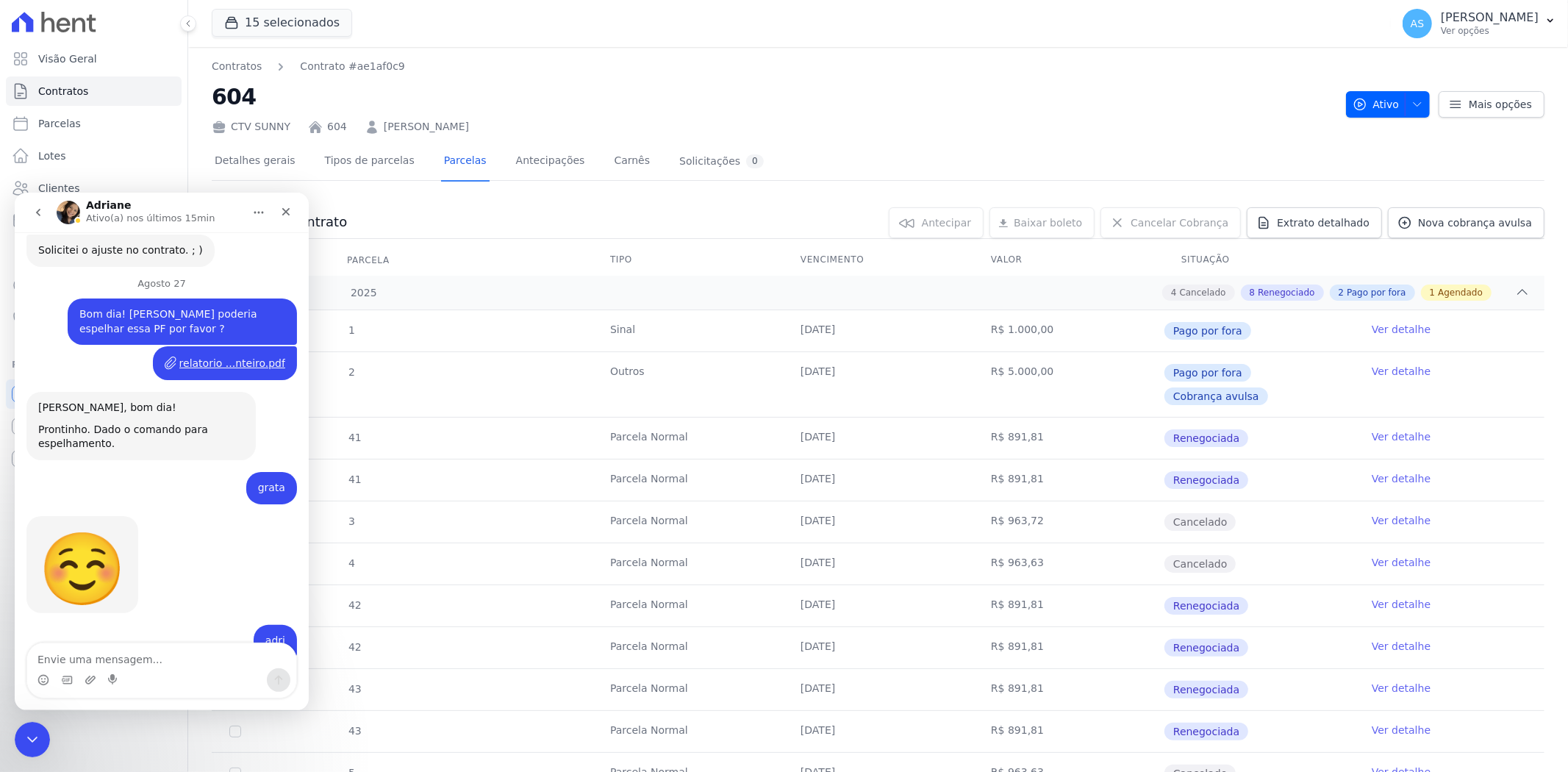
scroll to position [9480, 0]
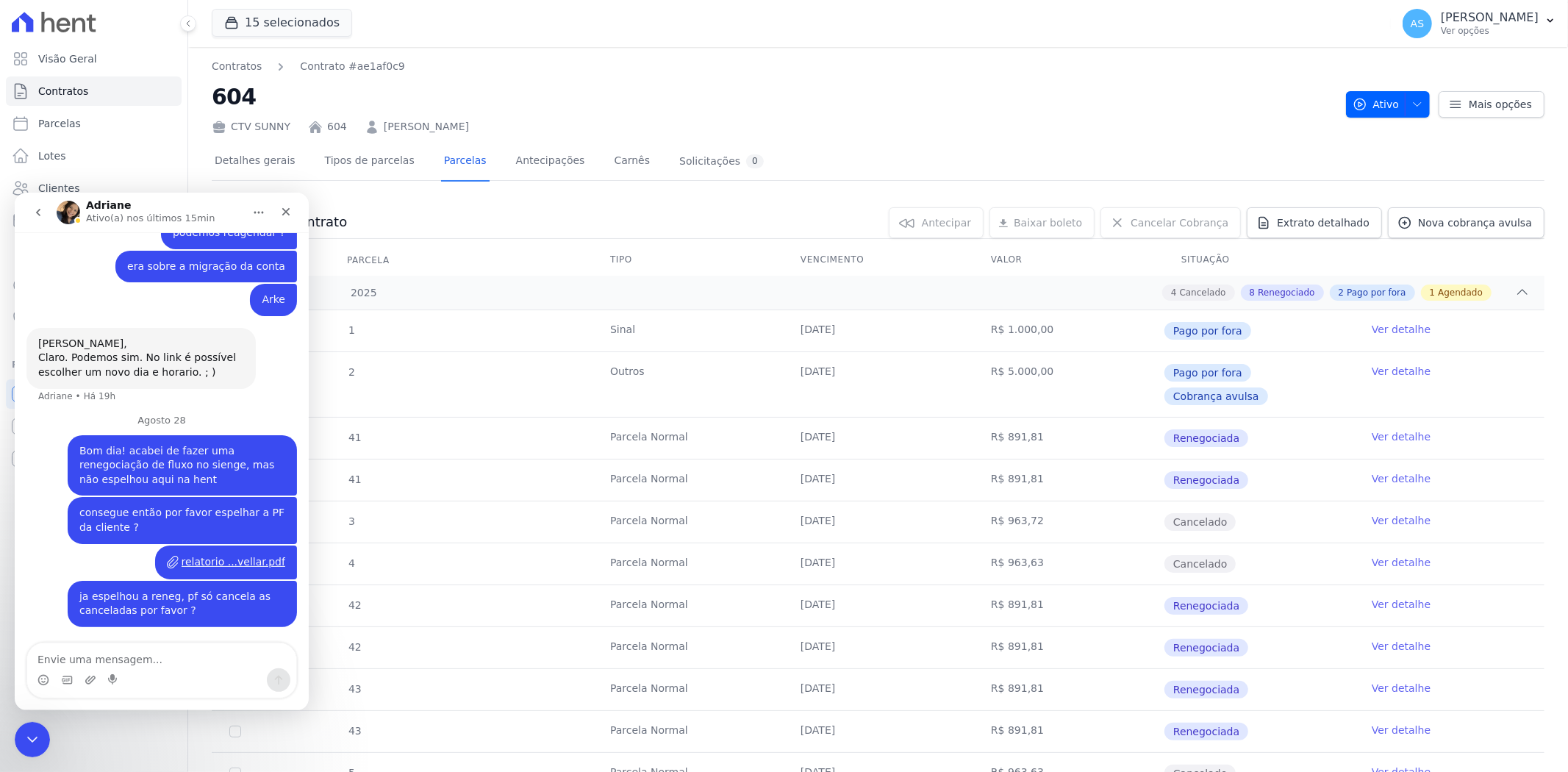
click at [72, 659] on textarea "Envie uma mensagem..." at bounding box center [161, 655] width 269 height 25
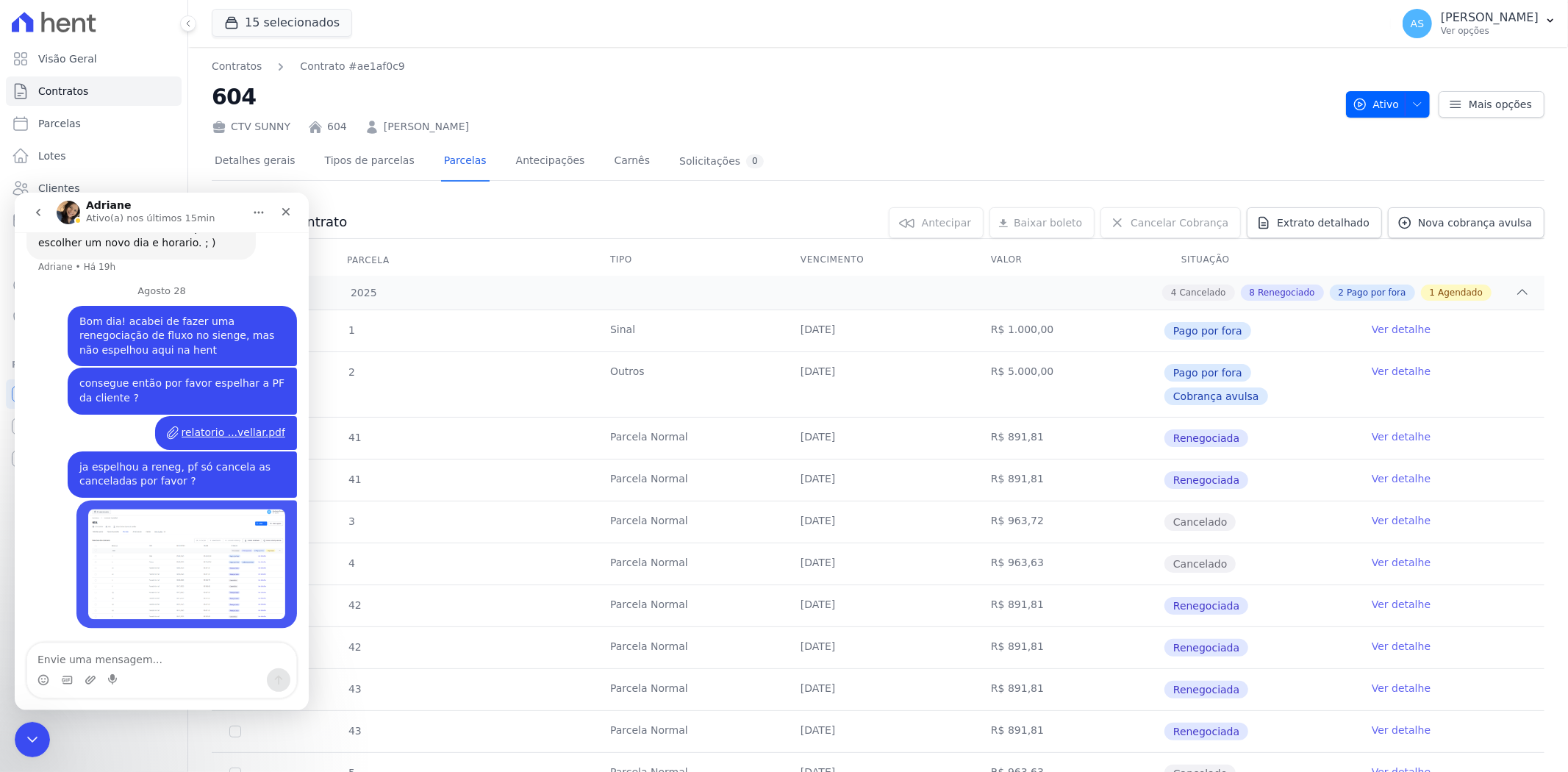
scroll to position [9610, 0]
click at [30, 729] on icon "Fechar mensagem da Intercom" at bounding box center [30, 737] width 17 height 17
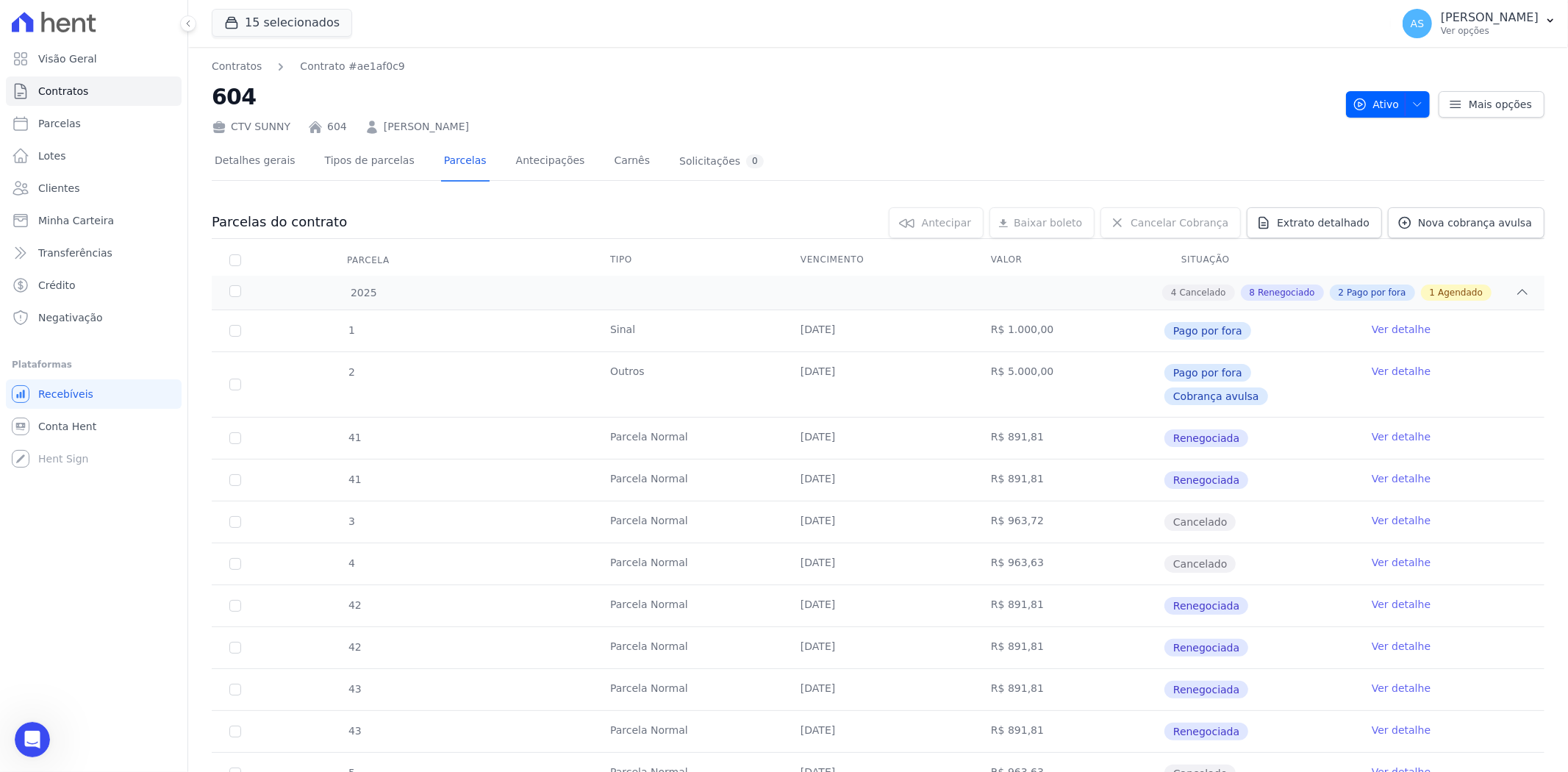
click at [1401, 430] on link "Ver detalhe" at bounding box center [1400, 437] width 58 height 15
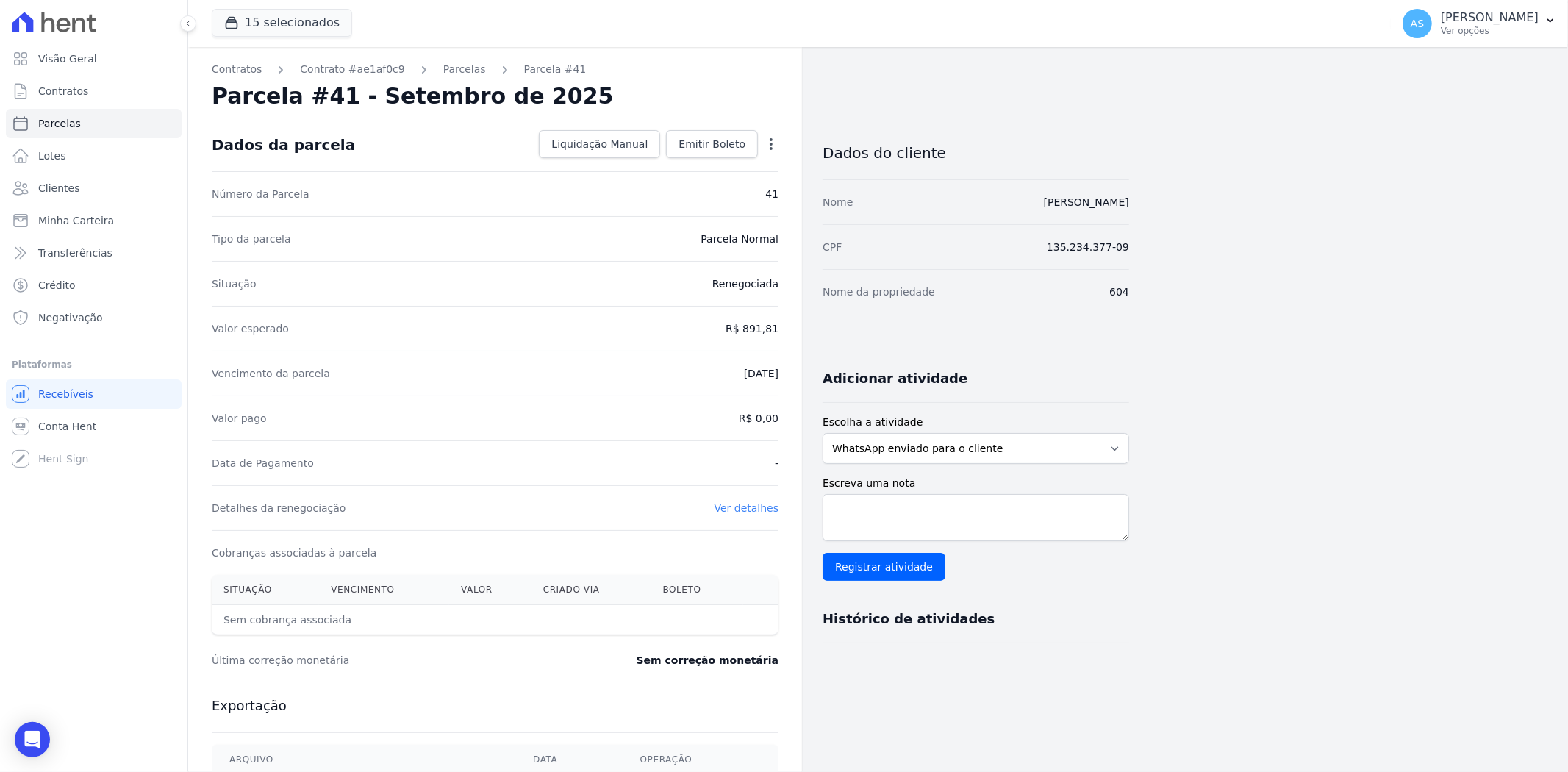
click at [766, 142] on icon "button" at bounding box center [771, 144] width 15 height 15
click at [680, 166] on link "Alterar" at bounding box center [707, 164] width 129 height 26
drag, startPoint x: 709, startPoint y: 319, endPoint x: 805, endPoint y: 331, distance: 96.7
click at [805, 331] on div "Contratos Contrato #ae1af0c9 [GEOGRAPHIC_DATA] Parcela #41 Parcela #41 - Setemb…" at bounding box center [659, 518] width 941 height 942
type input "899.93"
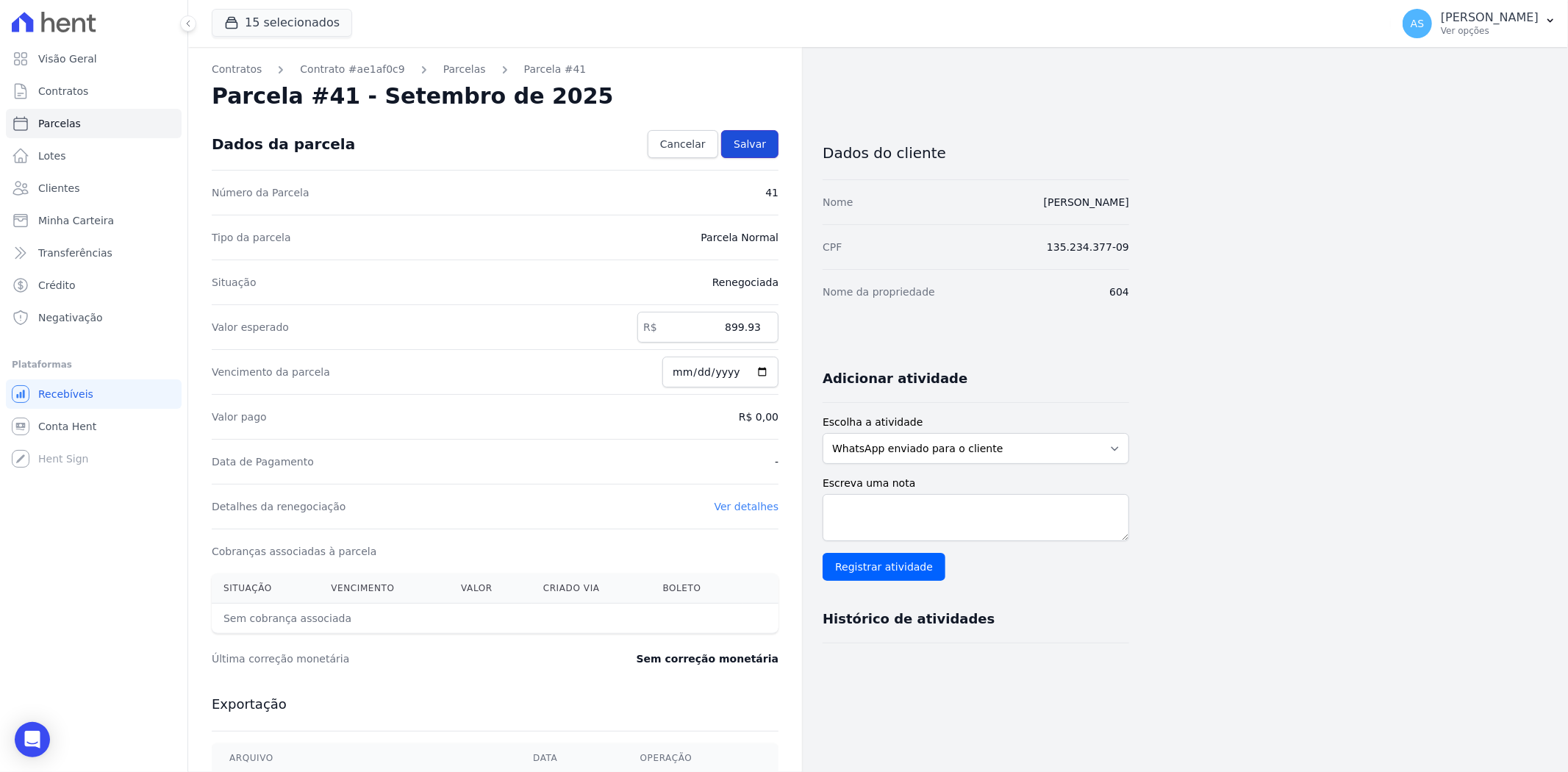
click at [763, 143] on span "Salvar" at bounding box center [749, 144] width 32 height 15
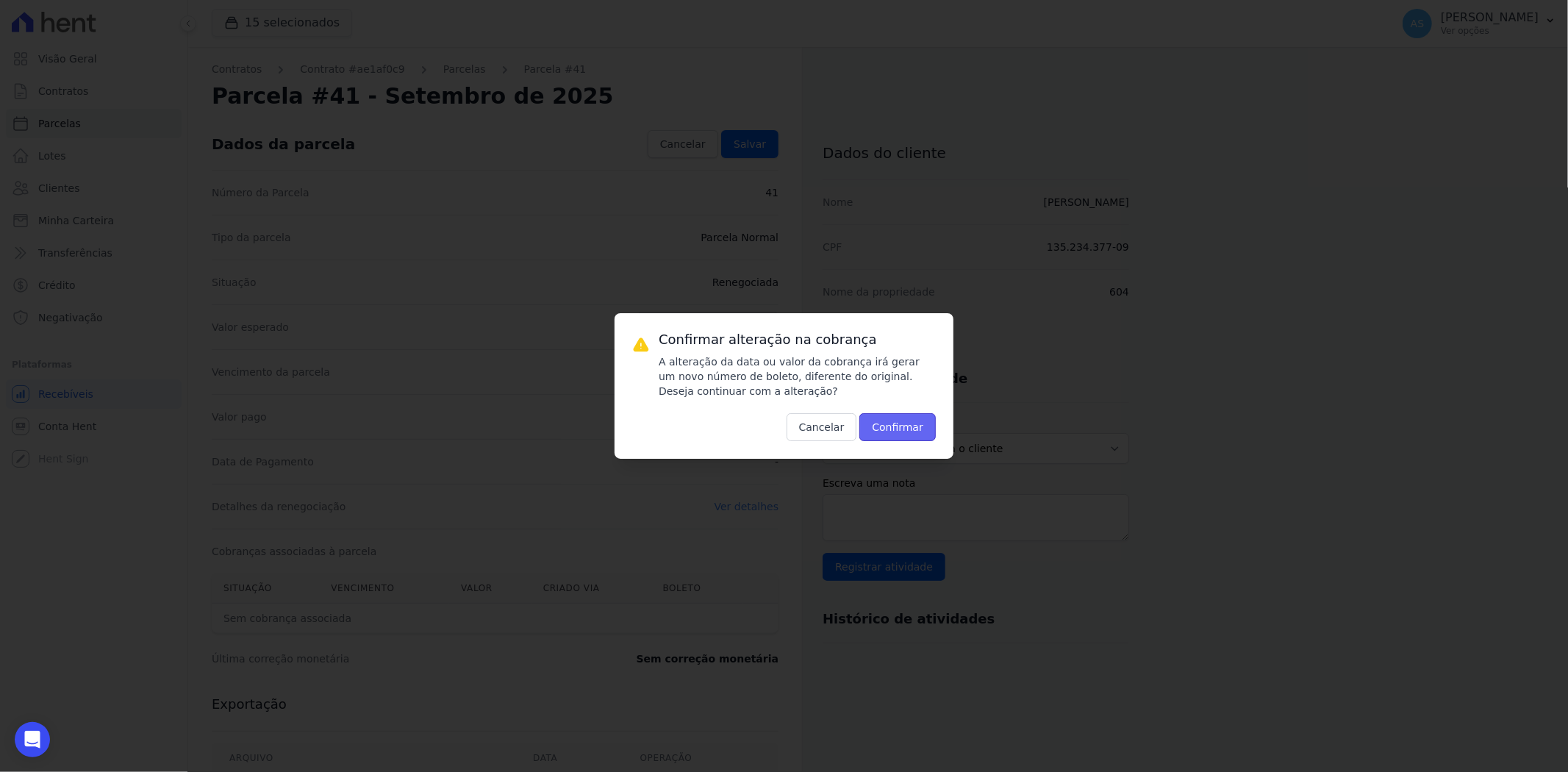
click at [906, 430] on button "Confirmar" at bounding box center [898, 427] width 77 height 28
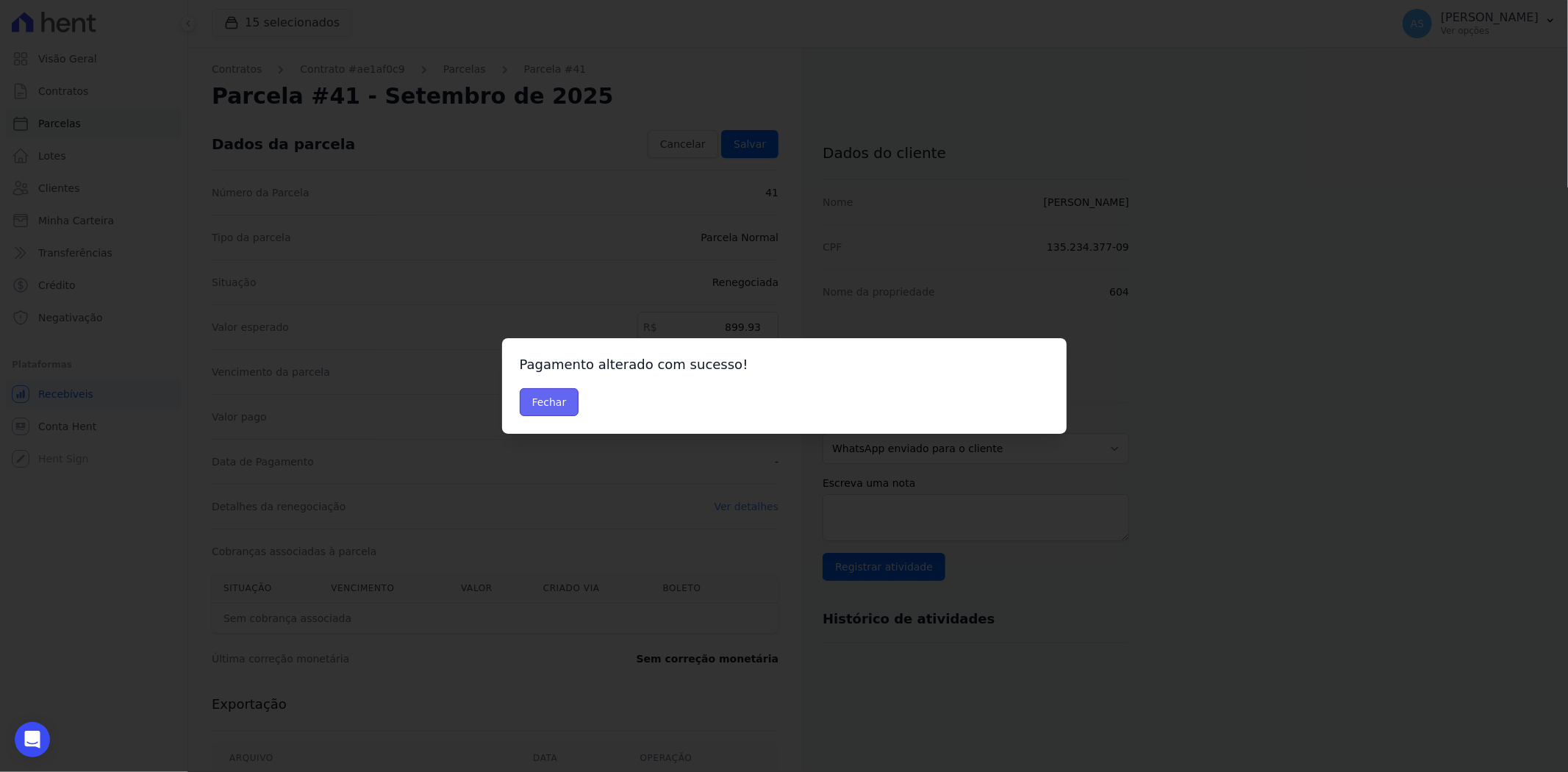
click at [545, 402] on button "Fechar" at bounding box center [550, 402] width 59 height 28
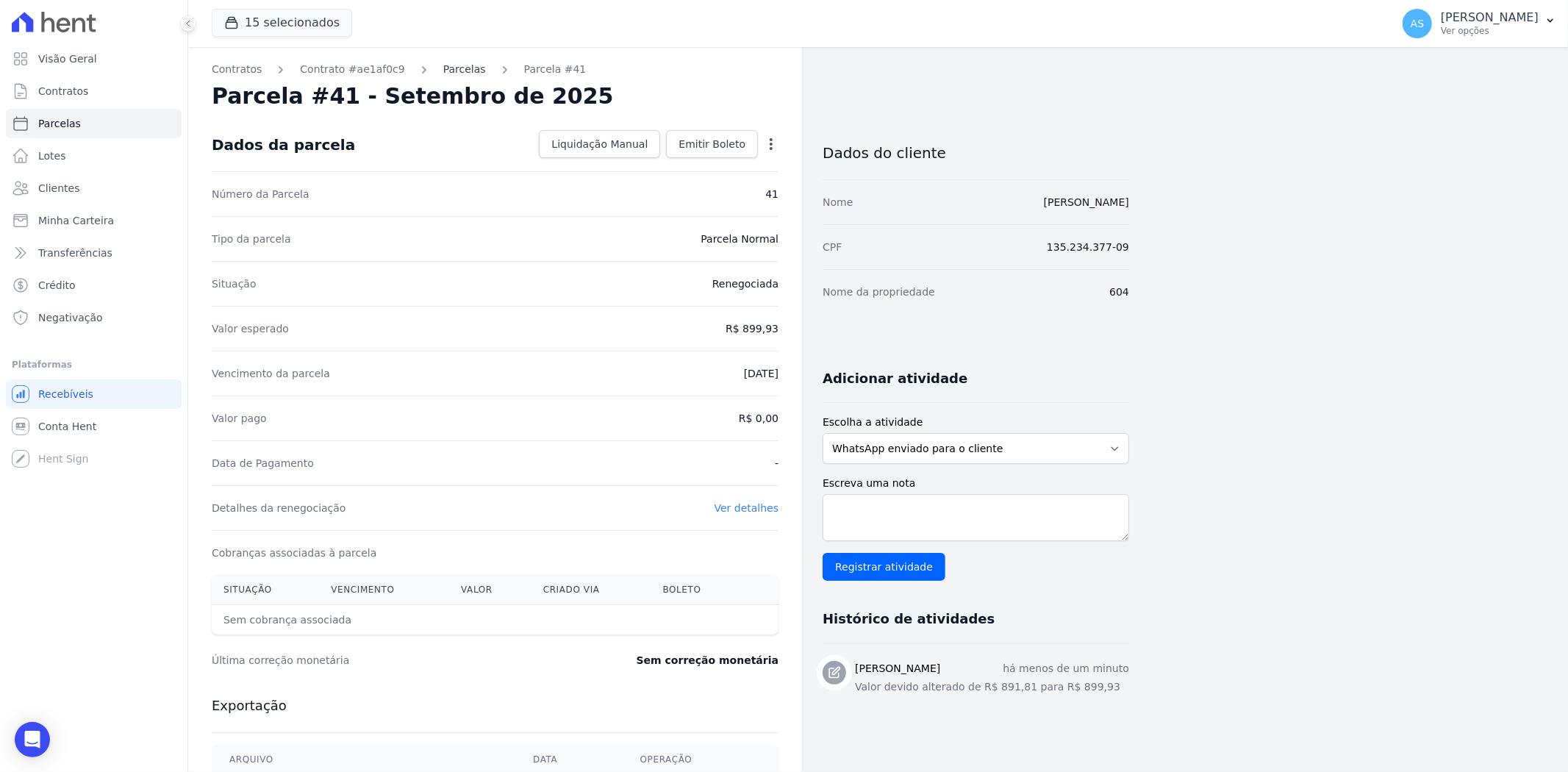
click at [448, 74] on link "Parcelas" at bounding box center [465, 69] width 43 height 16
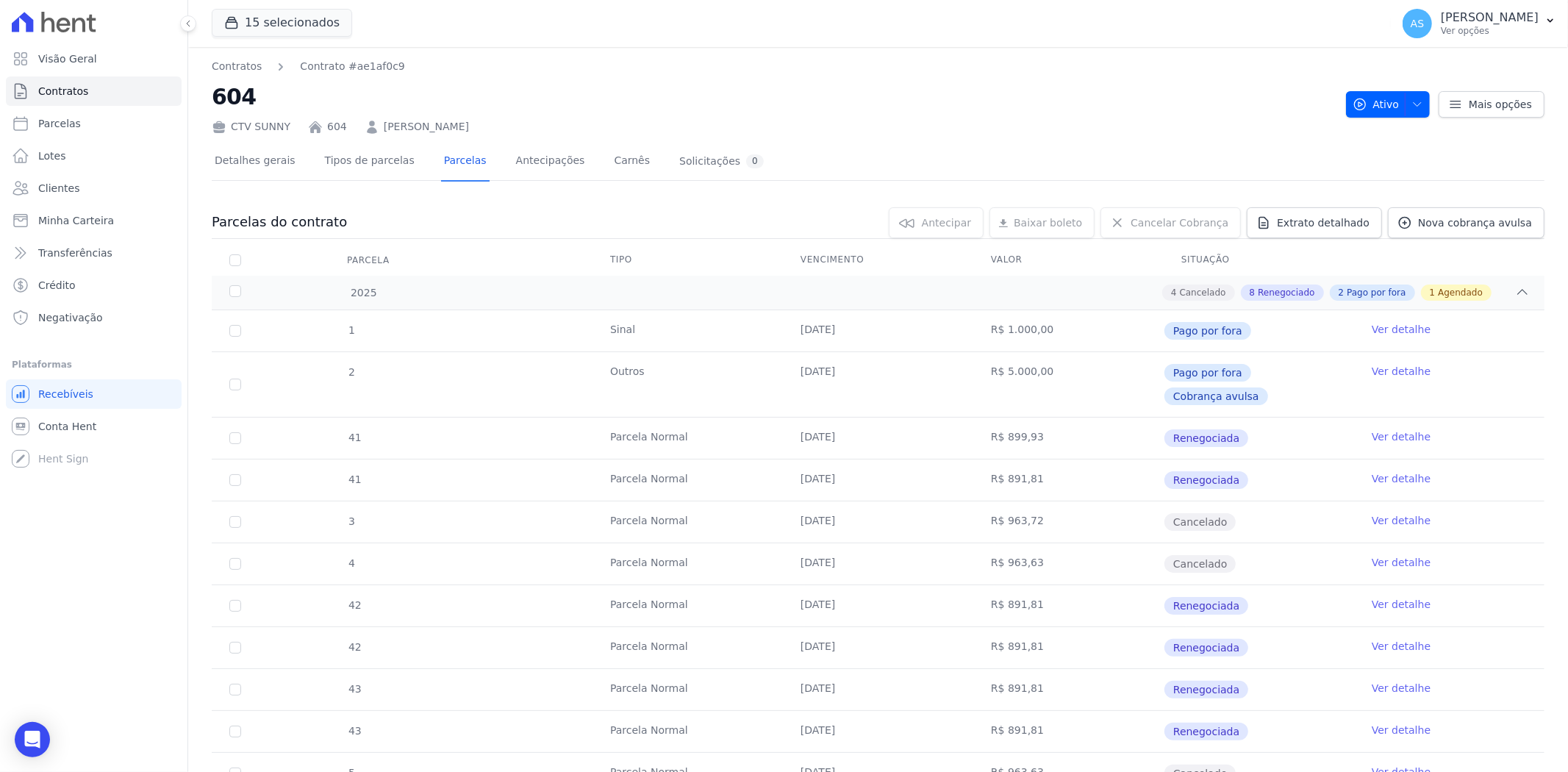
click at [1391, 430] on link "Ver detalhe" at bounding box center [1400, 437] width 58 height 15
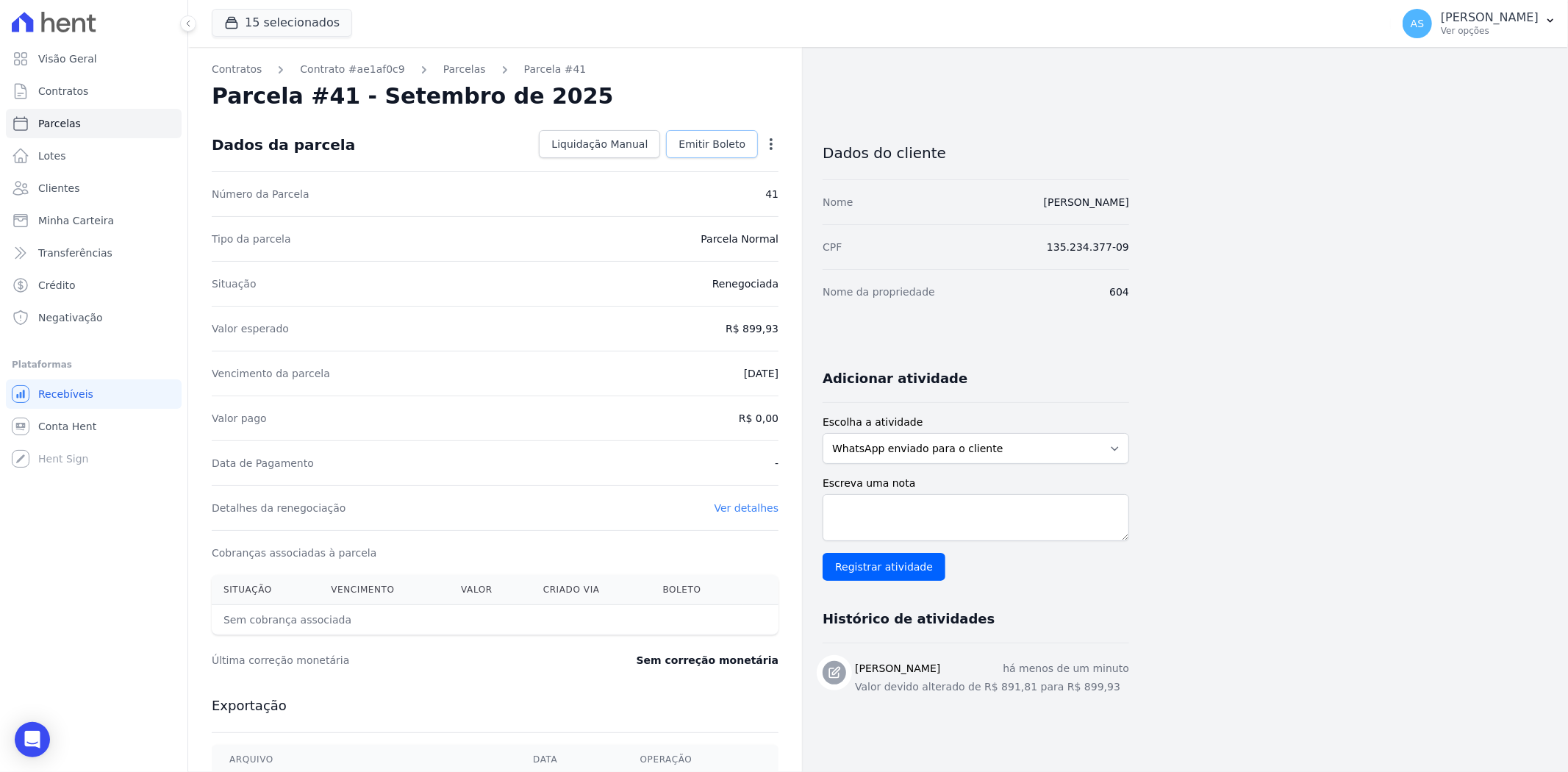
click at [717, 146] on span "Emitir Boleto" at bounding box center [712, 144] width 67 height 15
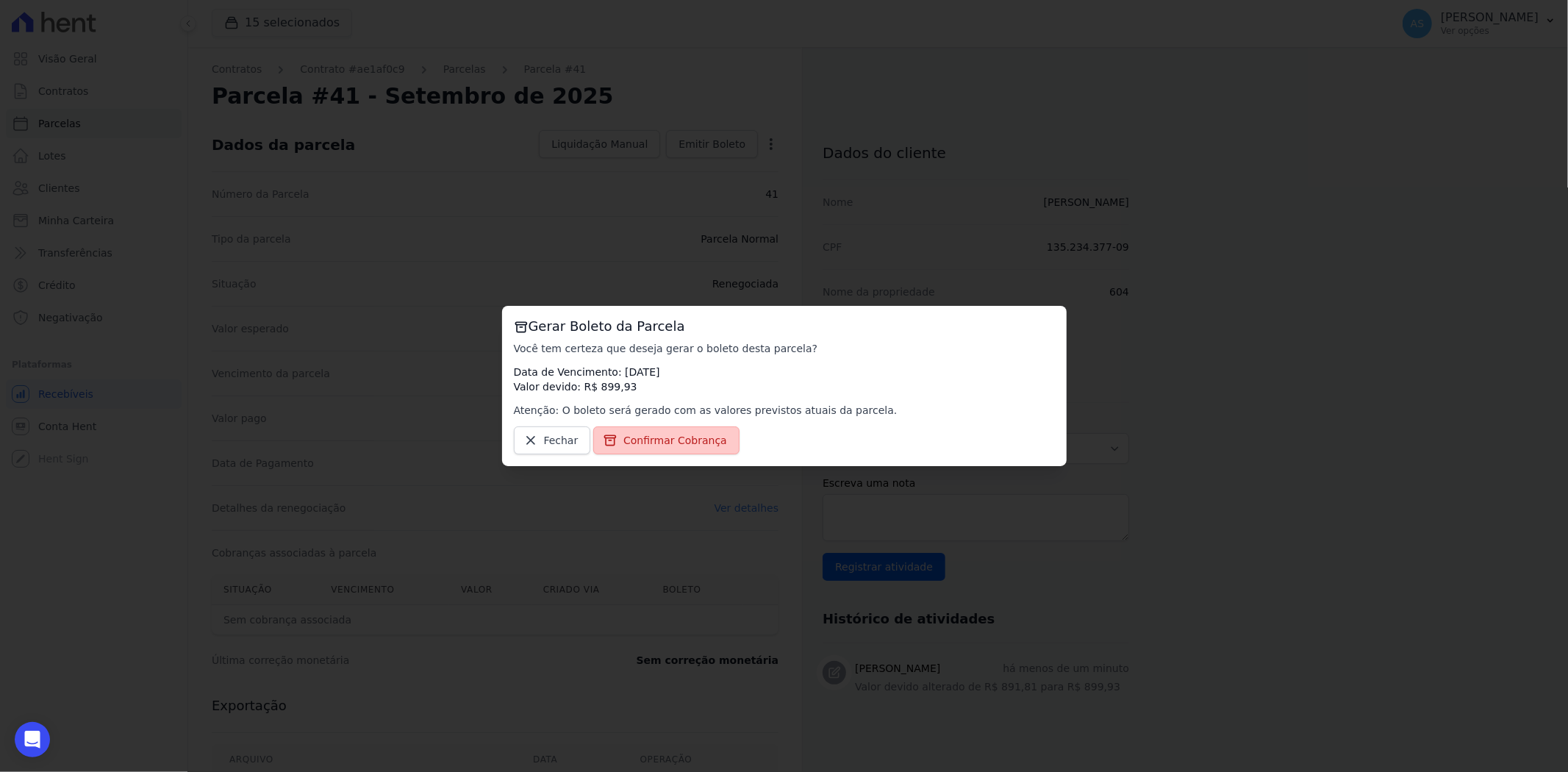
click at [662, 444] on span "Confirmar Cobrança" at bounding box center [675, 440] width 104 height 15
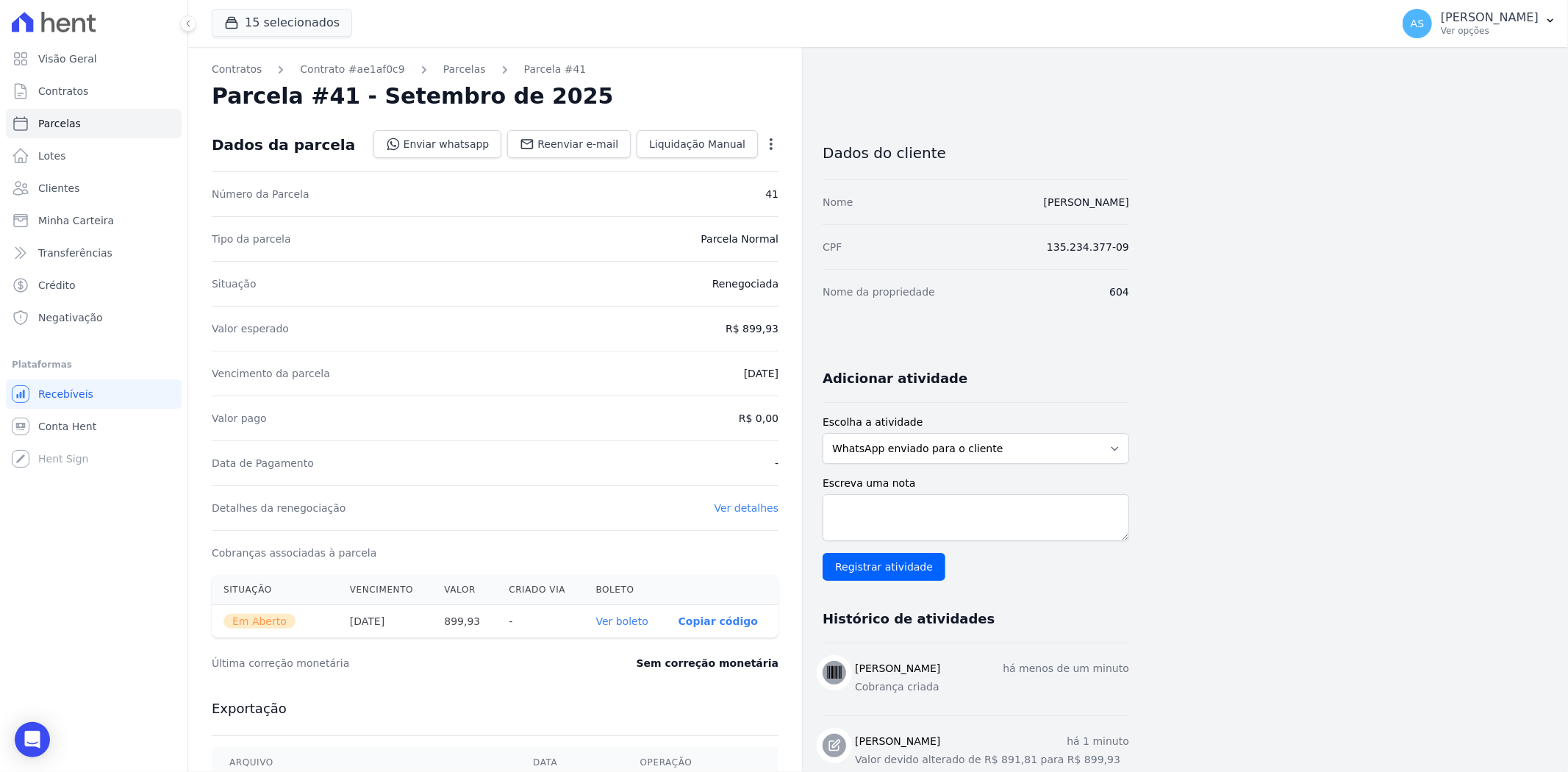
click at [770, 145] on icon "button" at bounding box center [771, 144] width 15 height 15
click at [623, 623] on link "Ver boleto" at bounding box center [622, 621] width 52 height 12
click at [46, 732] on div "Open Intercom Messenger" at bounding box center [32, 740] width 39 height 39
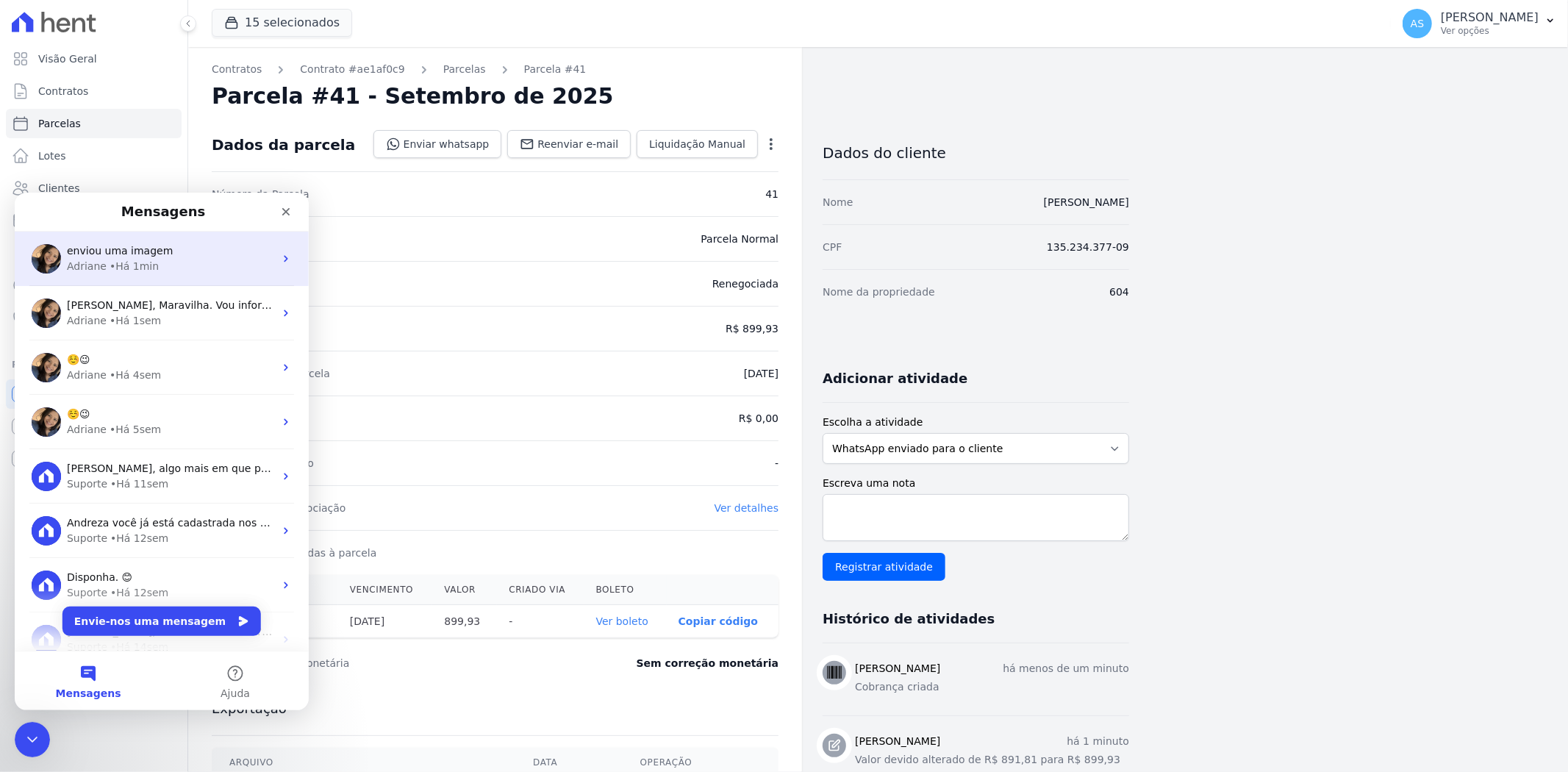
click at [141, 258] on div "• Há 1min" at bounding box center [134, 266] width 49 height 16
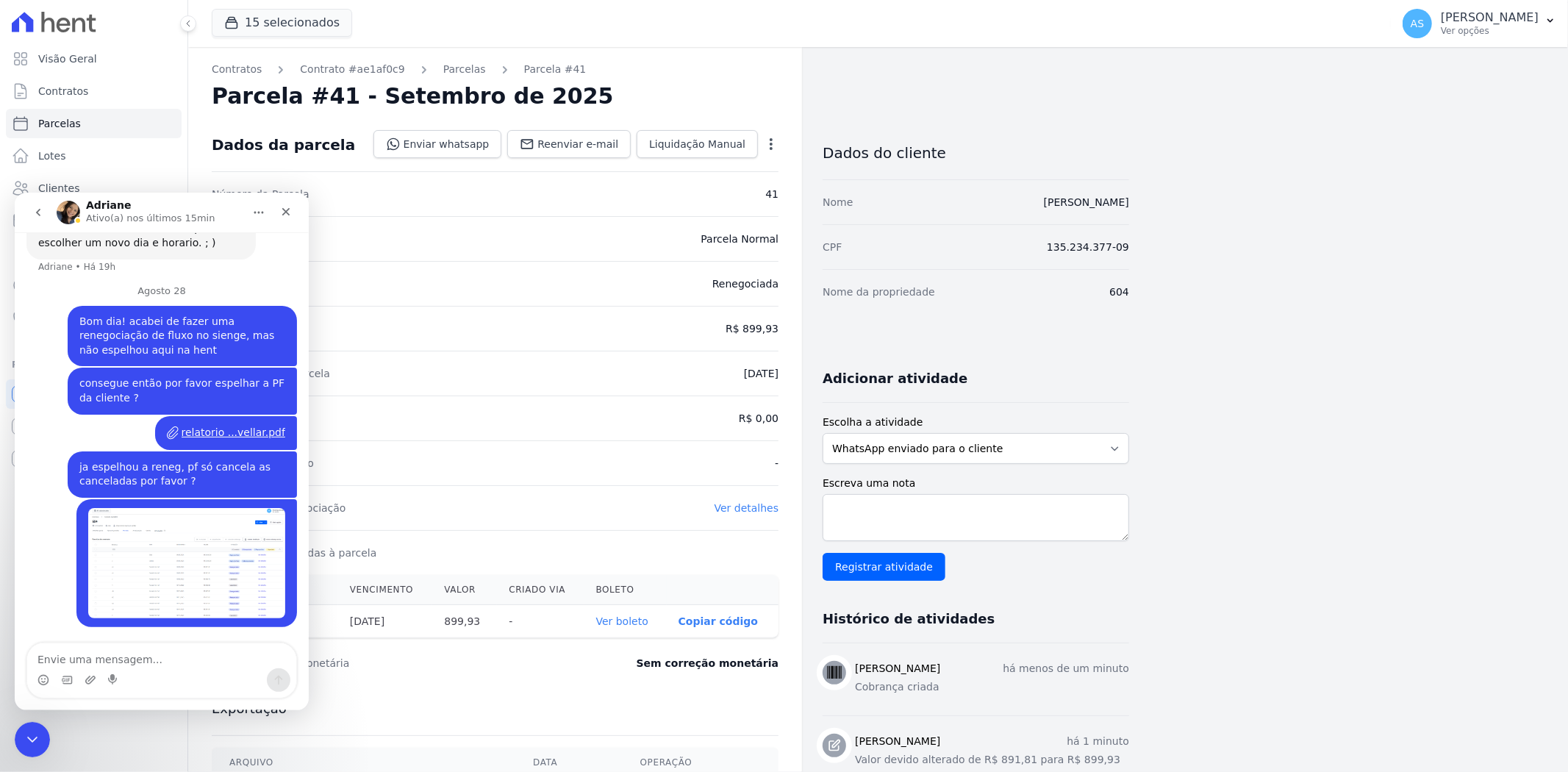
scroll to position [9610, 0]
click at [80, 660] on textarea "Envie uma mensagem..." at bounding box center [161, 655] width 269 height 25
type textarea "e exclui tambem as duplicadas"
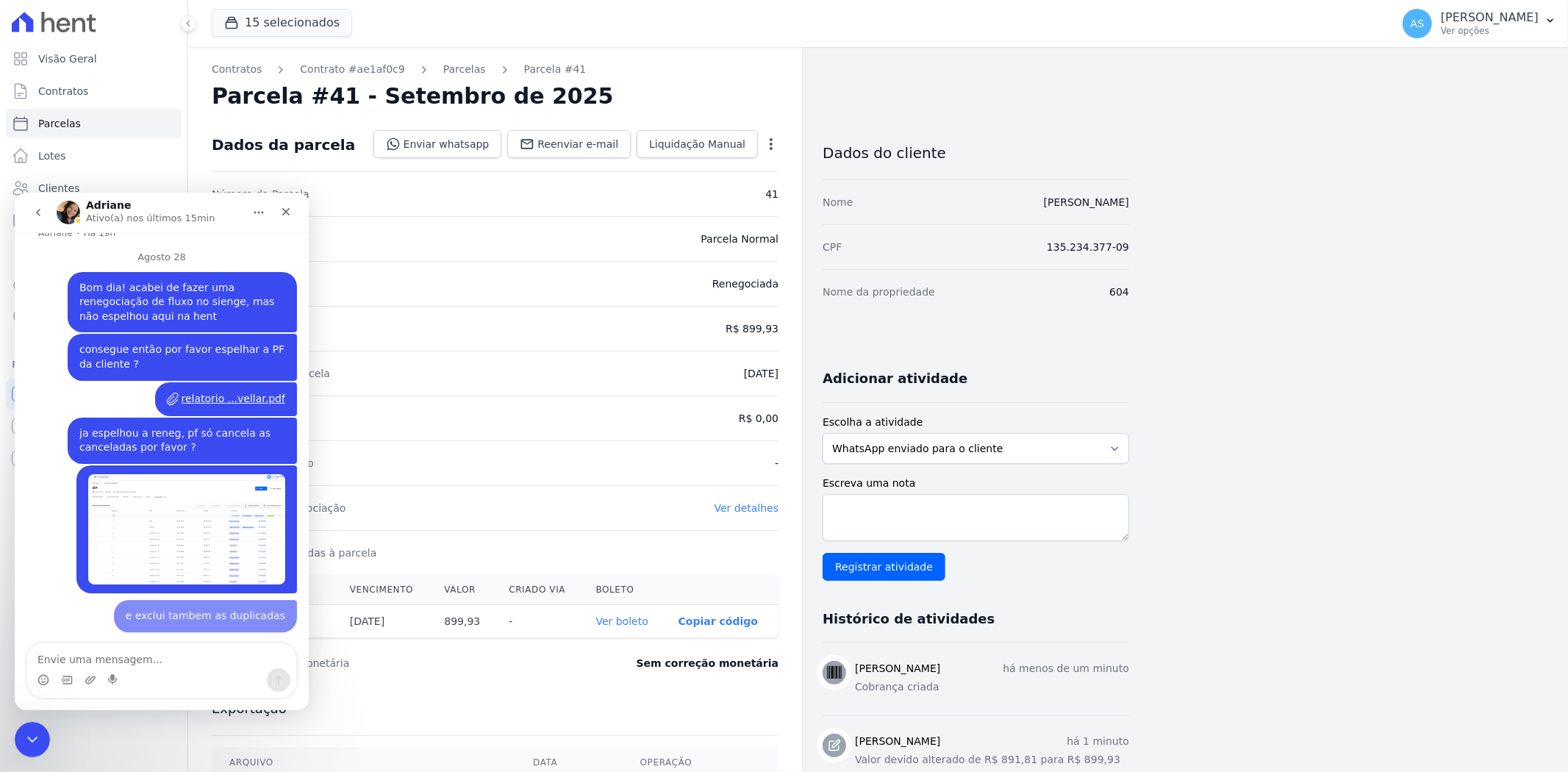
scroll to position [9643, 0]
click at [19, 737] on div "Fechar mensagem da Intercom" at bounding box center [30, 737] width 35 height 35
